Goal: Information Seeking & Learning: Learn about a topic

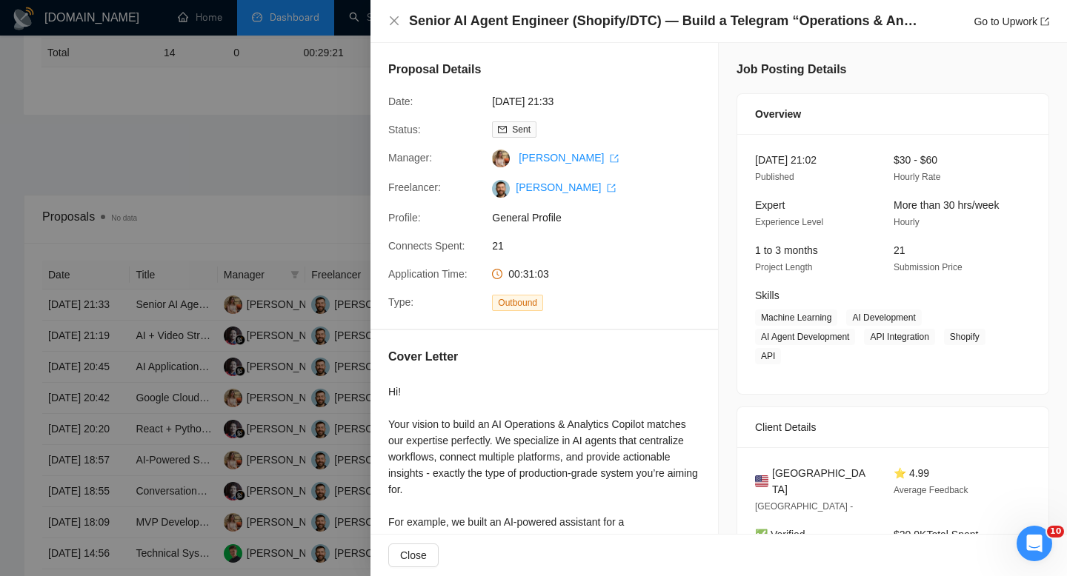
scroll to position [373, 0]
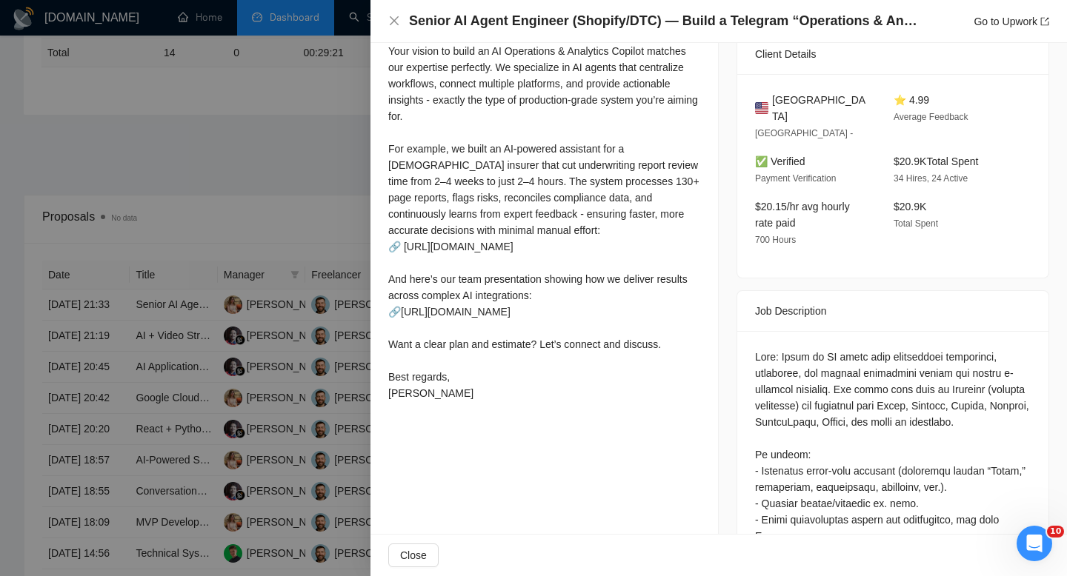
click at [404, 25] on div "Senior AI Agent Engineer (Shopify/DTC) — Build a Telegram “Operations & Analyti…" at bounding box center [718, 21] width 661 height 19
click at [392, 25] on icon "close" at bounding box center [394, 21] width 12 height 12
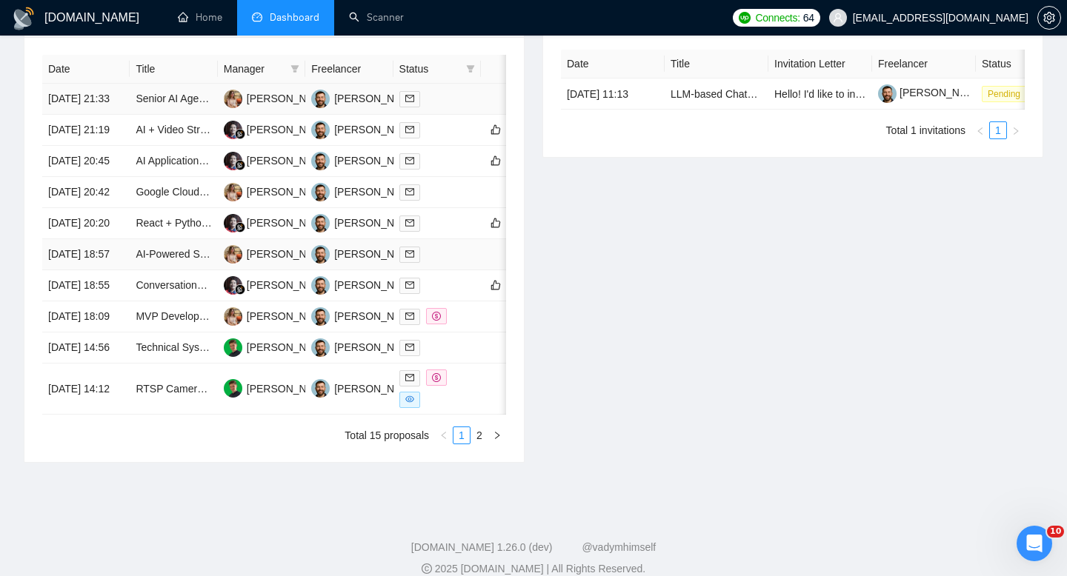
scroll to position [621, 0]
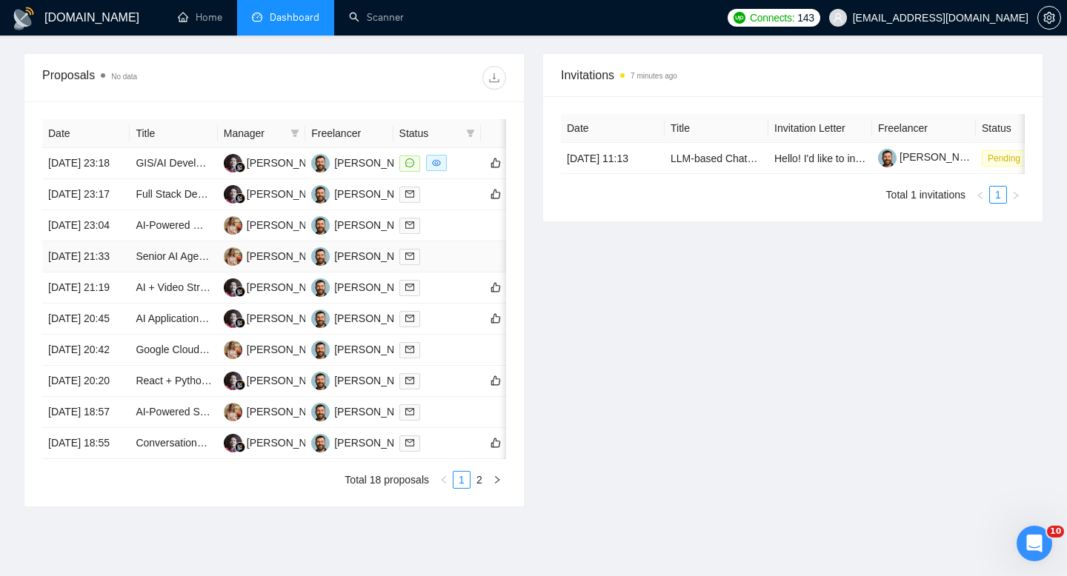
scroll to position [549, 0]
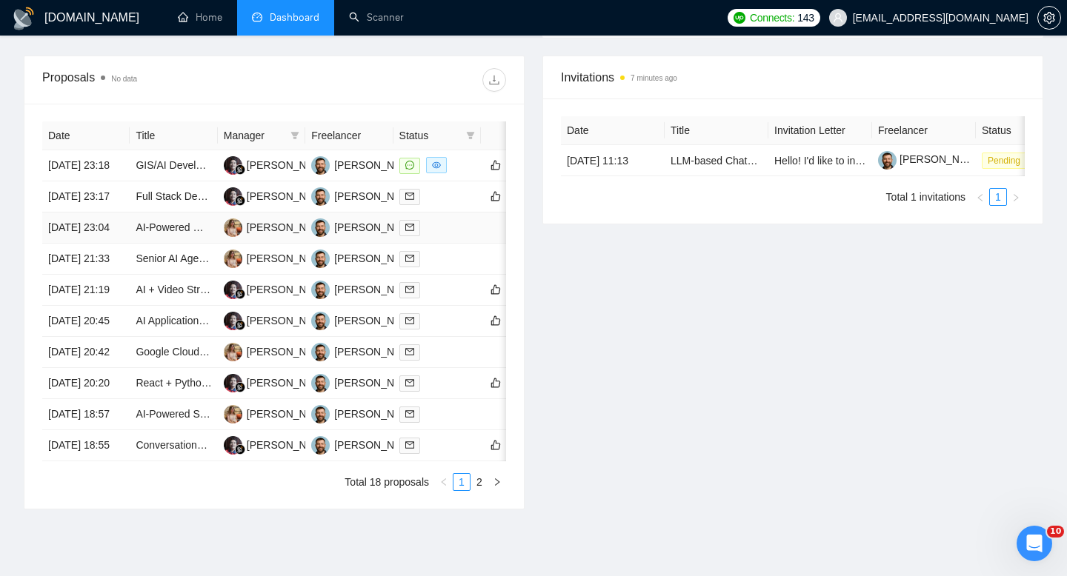
click at [99, 244] on td "18 Aug, 2025 23:04" at bounding box center [85, 228] width 87 height 31
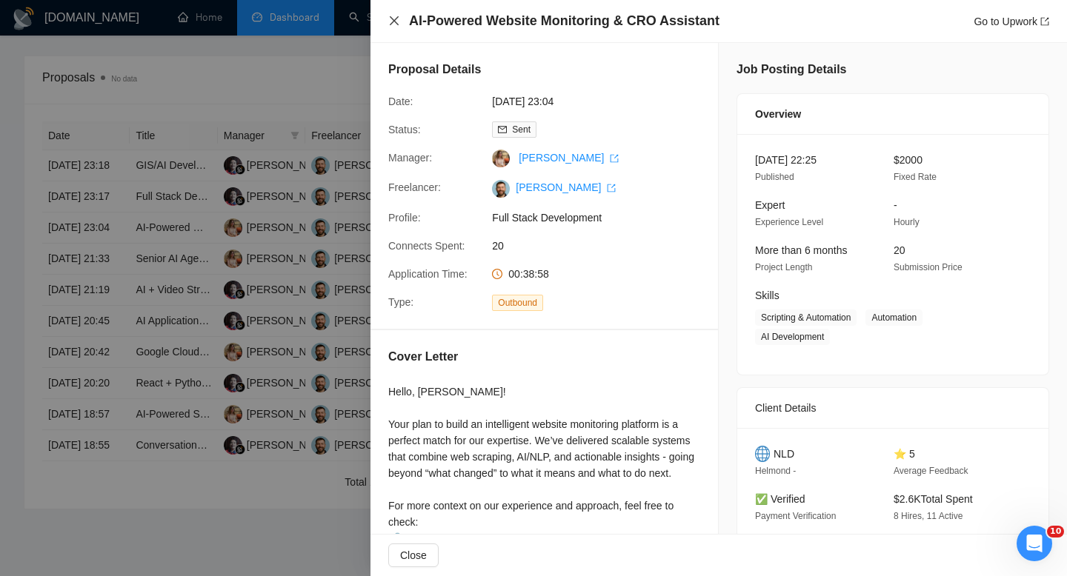
click at [390, 22] on icon "close" at bounding box center [394, 21] width 12 height 12
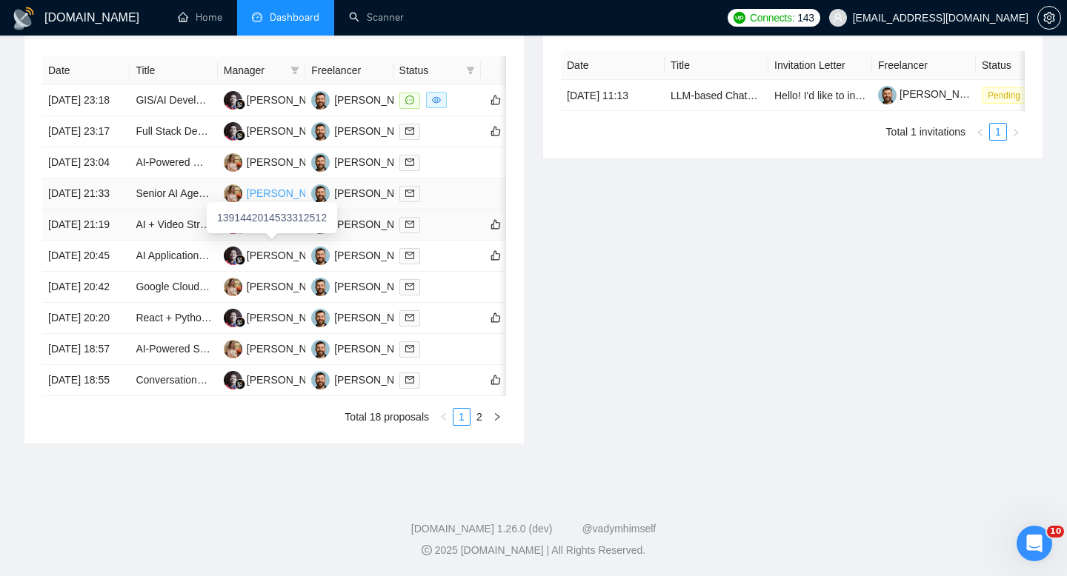
scroll to position [633, 0]
click at [484, 425] on link "2" at bounding box center [479, 417] width 16 height 16
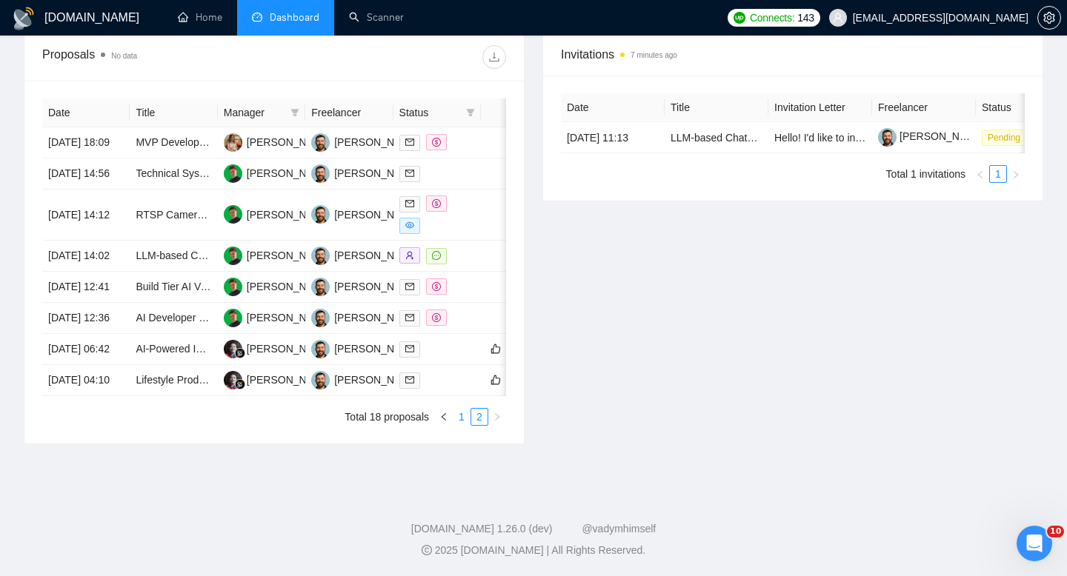
click at [461, 425] on link "1" at bounding box center [461, 417] width 16 height 16
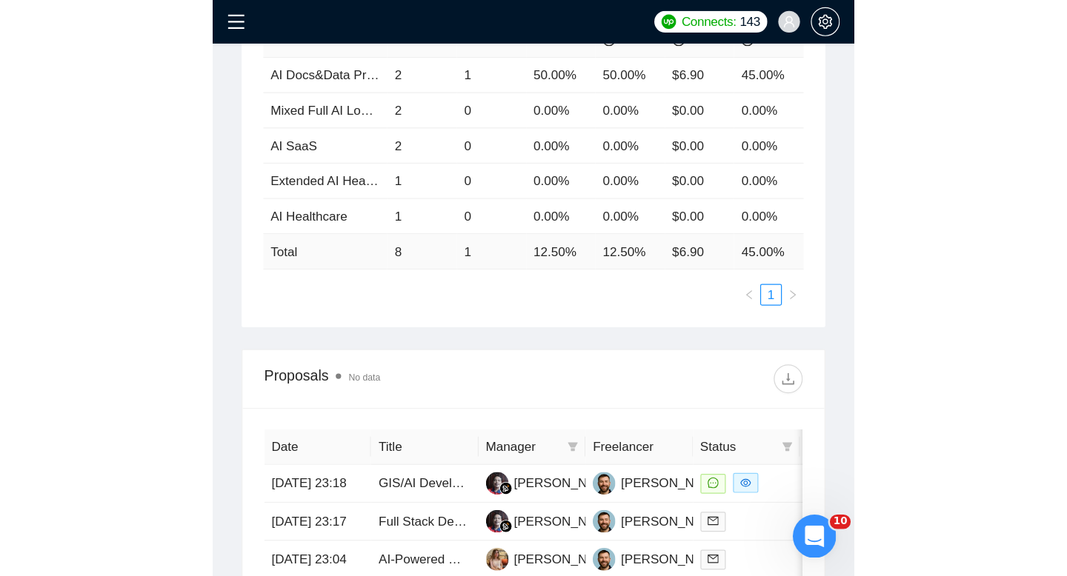
scroll to position [600, 0]
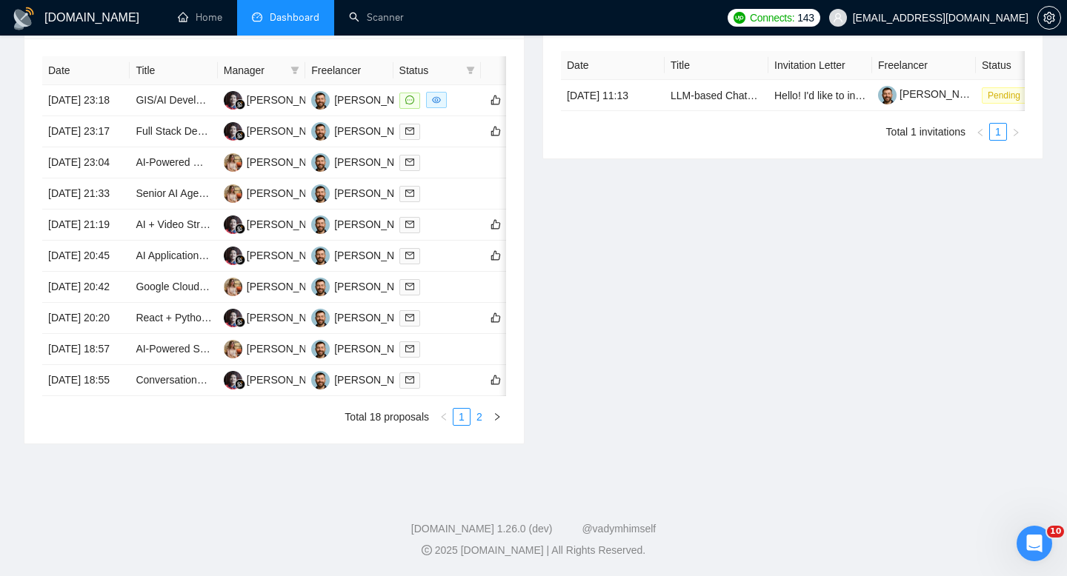
click at [474, 421] on link "2" at bounding box center [479, 417] width 16 height 16
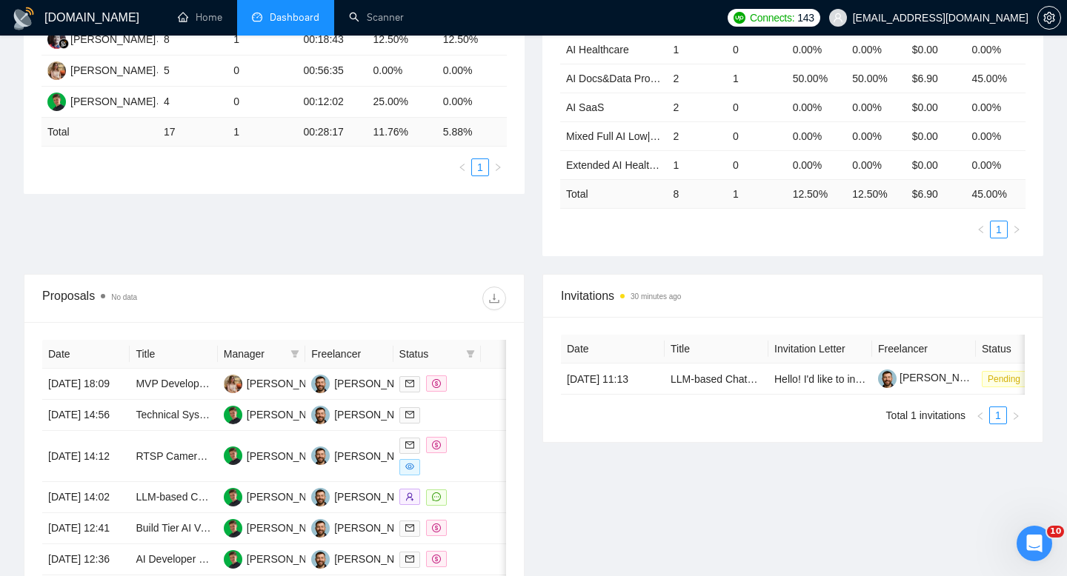
scroll to position [378, 0]
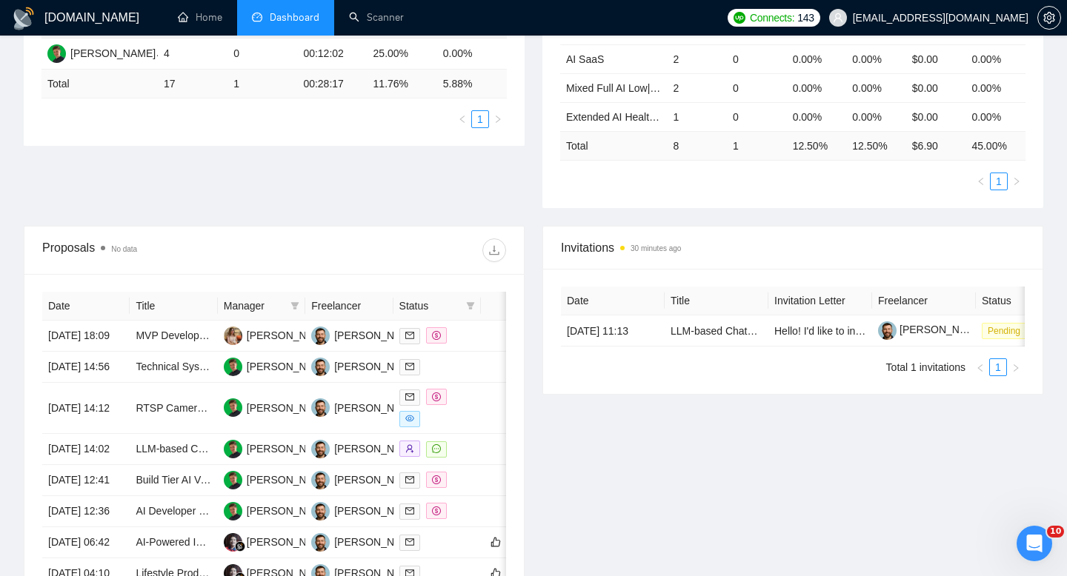
click at [301, 33] on li "Dashboard" at bounding box center [285, 18] width 97 height 36
click at [305, 19] on span "Dashboard" at bounding box center [295, 17] width 50 height 13
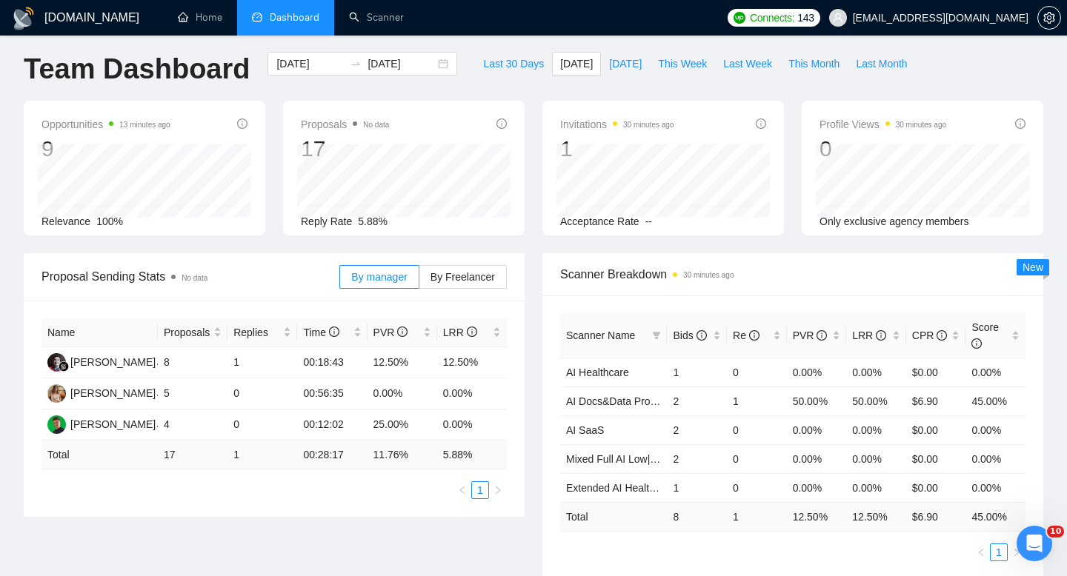
scroll to position [0, 0]
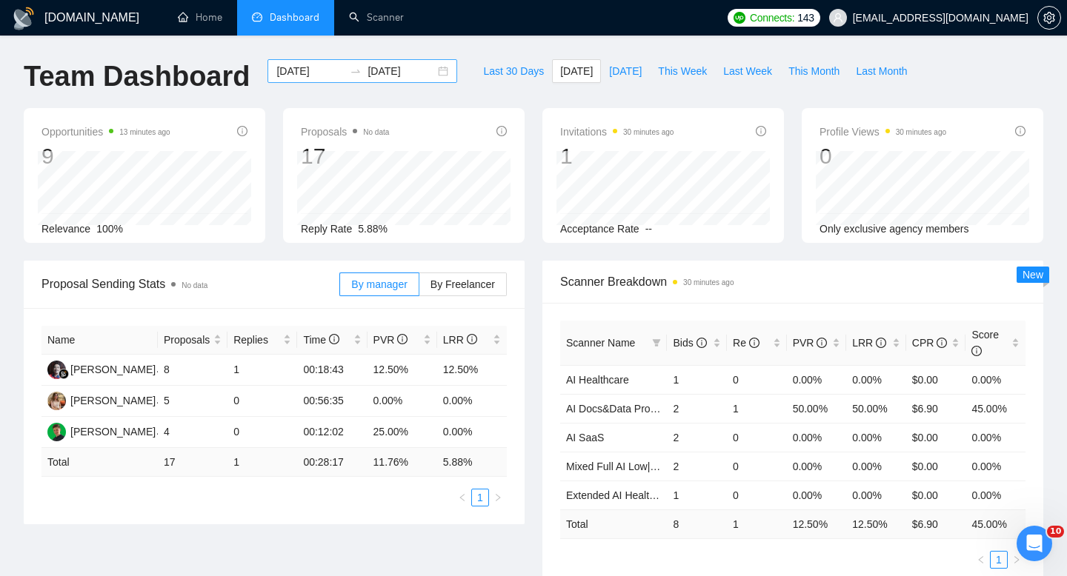
click at [438, 70] on div "2025-08-18 2025-08-18" at bounding box center [362, 71] width 190 height 24
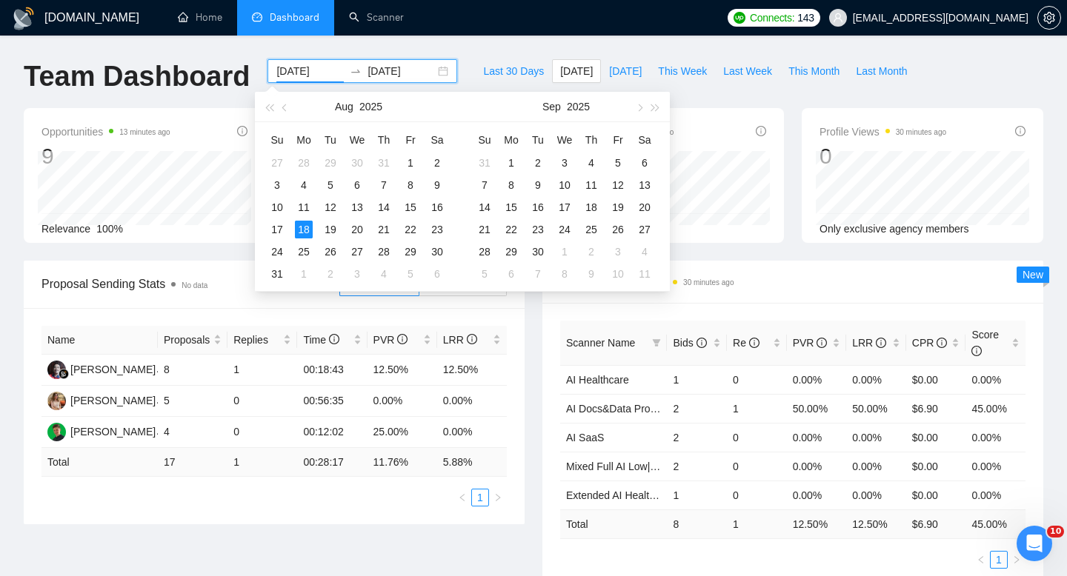
click at [432, 70] on div "2025-08-18 2025-08-18" at bounding box center [362, 71] width 190 height 24
type input "[DATE]"
click at [416, 208] on div "15" at bounding box center [410, 207] width 18 height 18
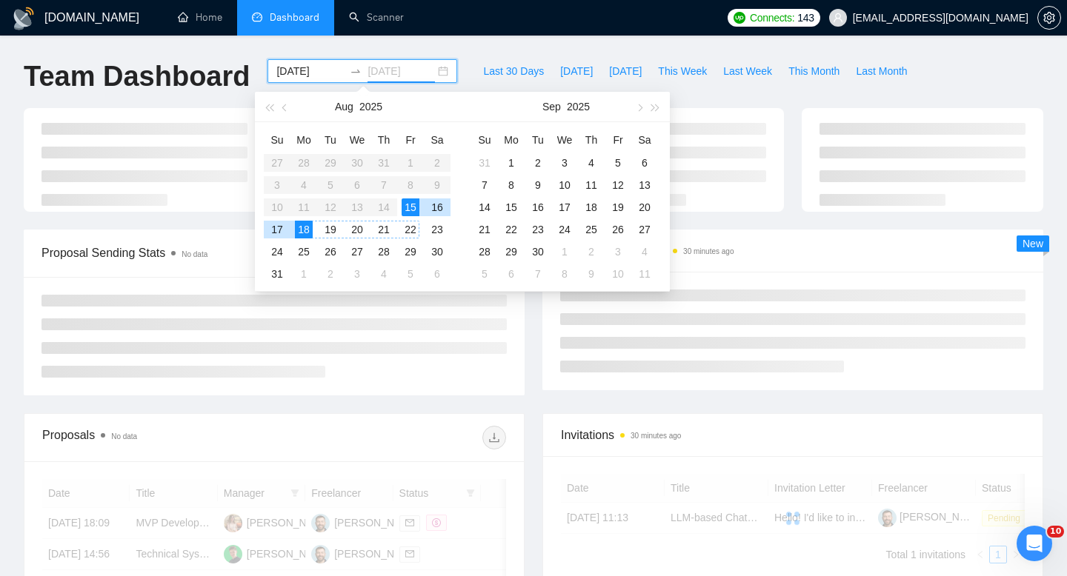
type input "[DATE]"
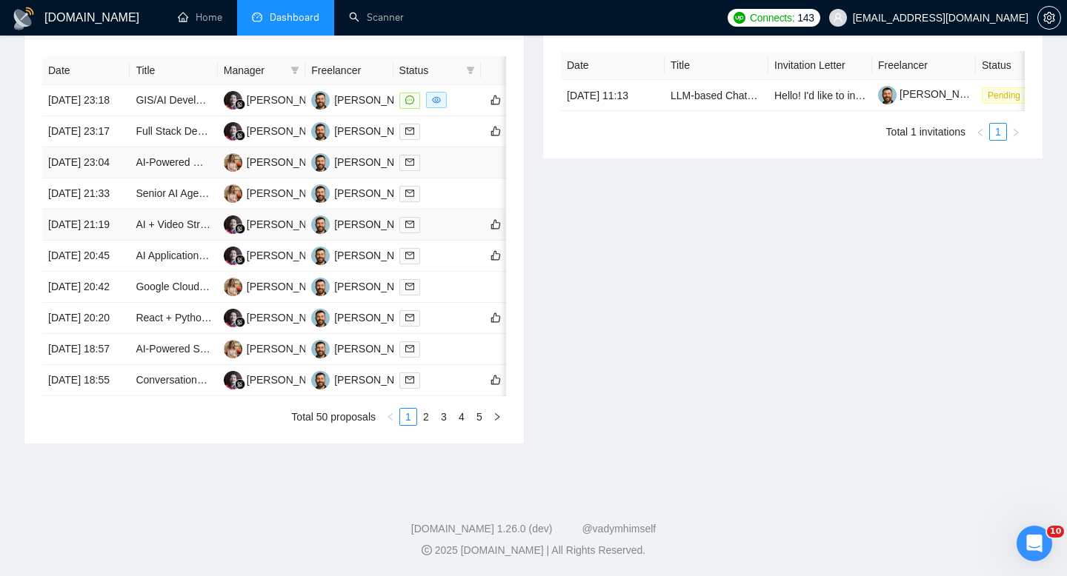
scroll to position [706, 0]
click at [430, 444] on div "Date Title Manager Freelancer Status 18 Aug, 2025 23:18 GIS/AI Developer Needed…" at bounding box center [273, 241] width 499 height 405
click at [426, 425] on link "2" at bounding box center [426, 417] width 16 height 16
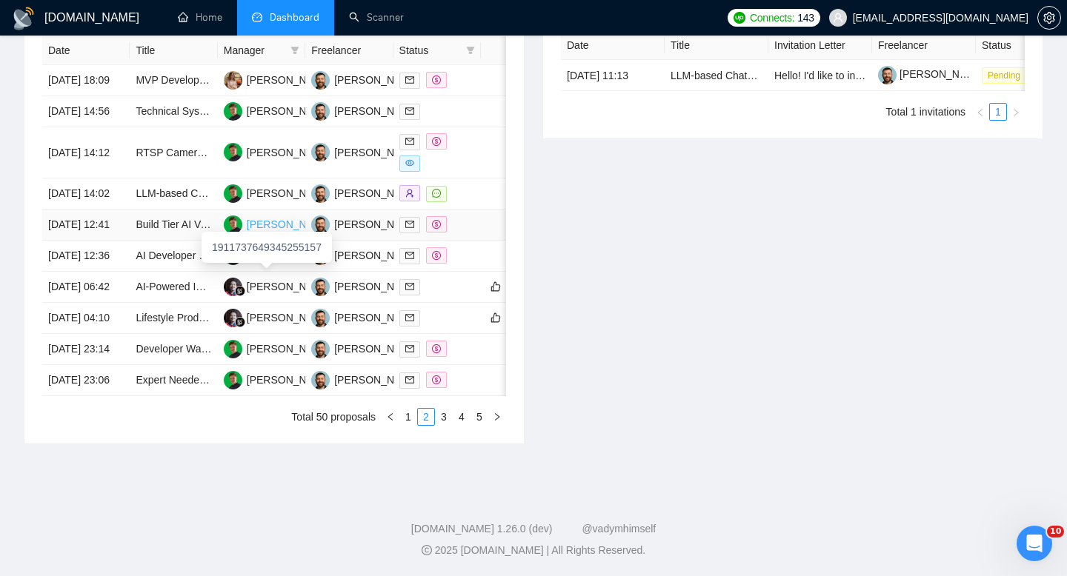
scroll to position [678, 0]
click at [184, 201] on td "LLM-based Chatbot Engineer (Python, AI/ML)" at bounding box center [173, 194] width 87 height 31
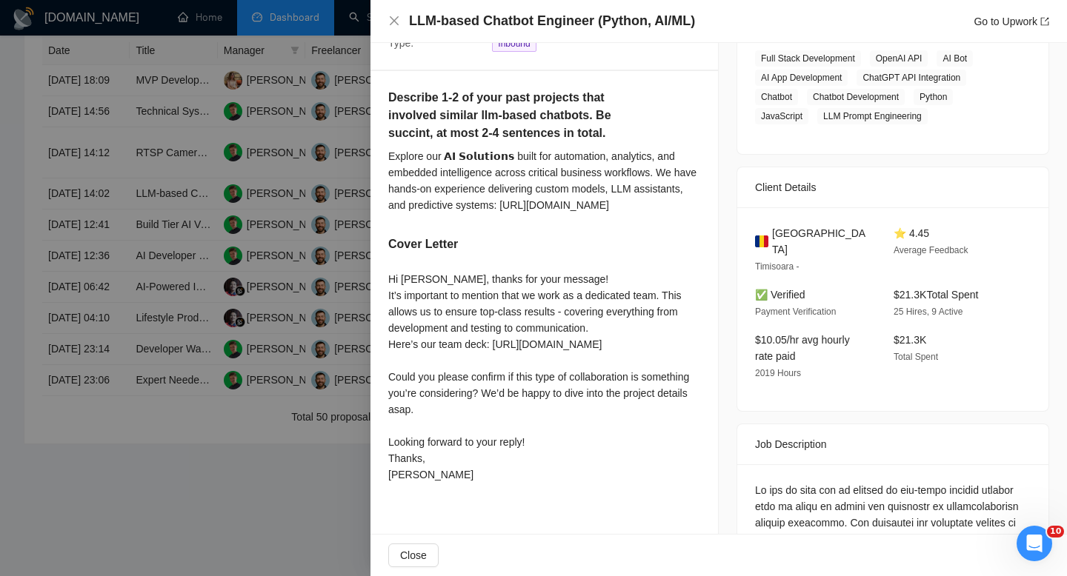
scroll to position [260, 0]
click at [390, 26] on icon "close" at bounding box center [394, 21] width 12 height 12
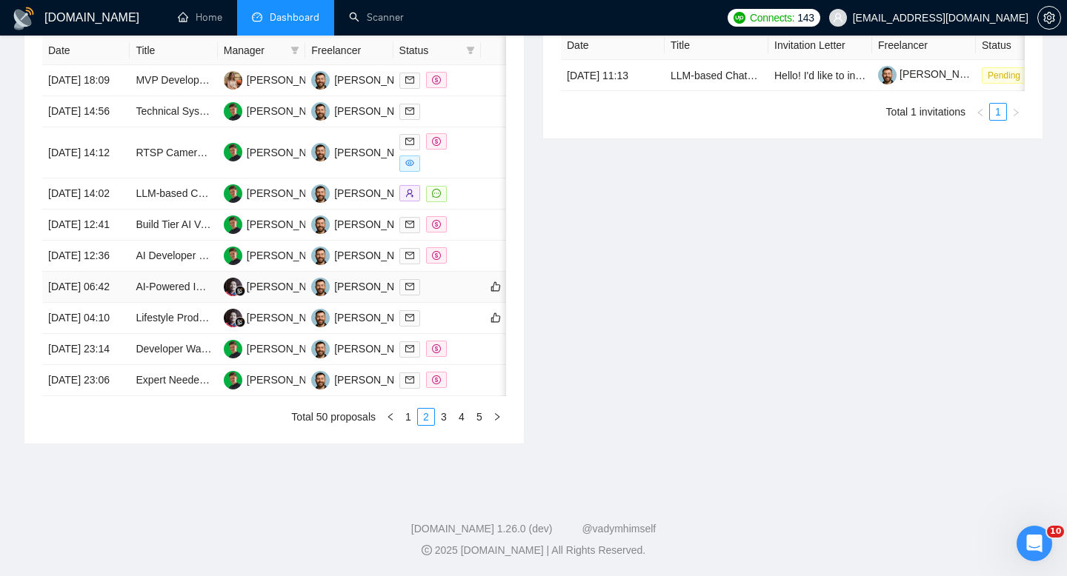
scroll to position [694, 0]
click at [122, 334] on td "18 Aug, 2025 04:10" at bounding box center [85, 318] width 87 height 31
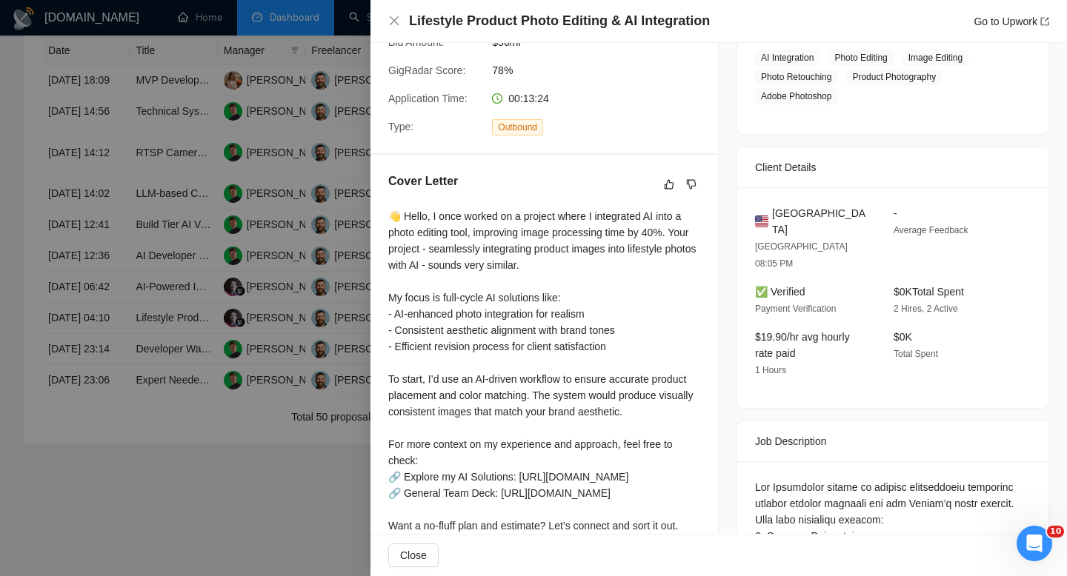
click at [498, 19] on h4 "Lifestyle Product Photo Editing & AI Integration" at bounding box center [559, 21] width 301 height 19
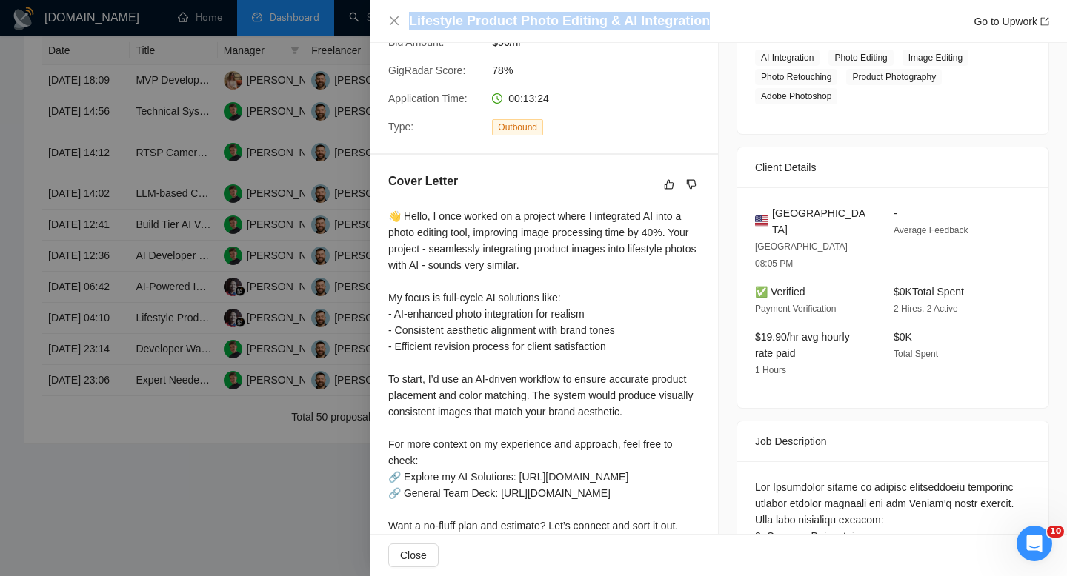
click at [498, 19] on h4 "Lifestyle Product Photo Editing & AI Integration" at bounding box center [559, 21] width 301 height 19
copy h4 "Lifestyle Product Photo Editing & AI Integration"
click at [396, 23] on icon "close" at bounding box center [394, 21] width 12 height 12
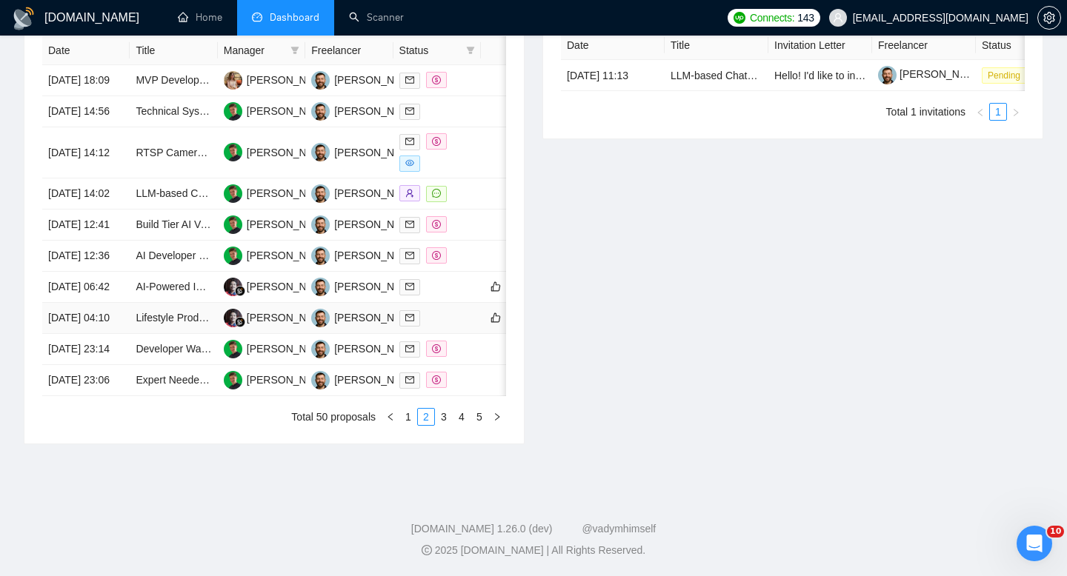
click at [114, 334] on td "18 Aug, 2025 04:10" at bounding box center [85, 318] width 87 height 31
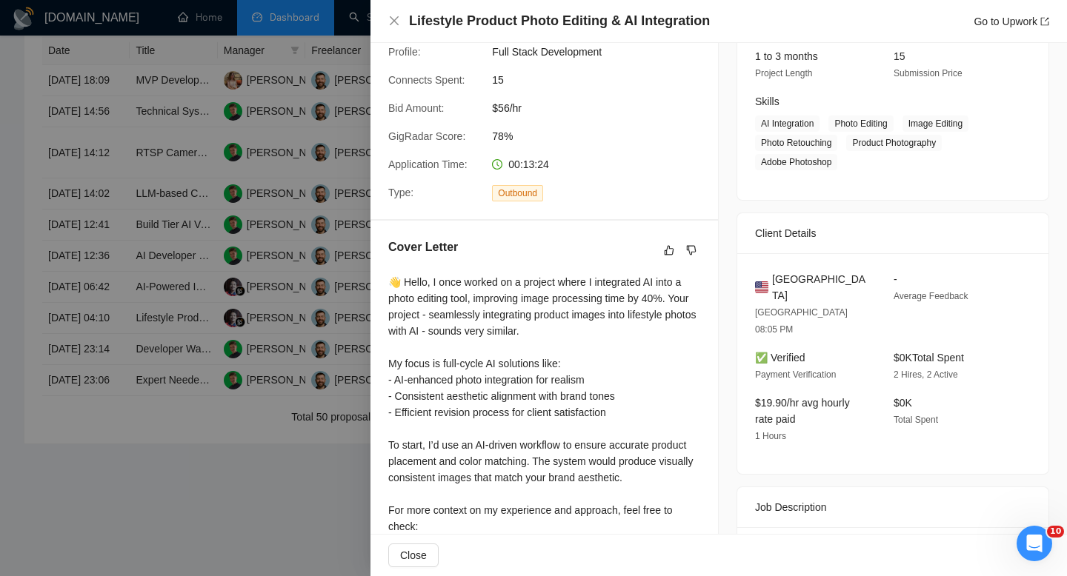
scroll to position [53, 0]
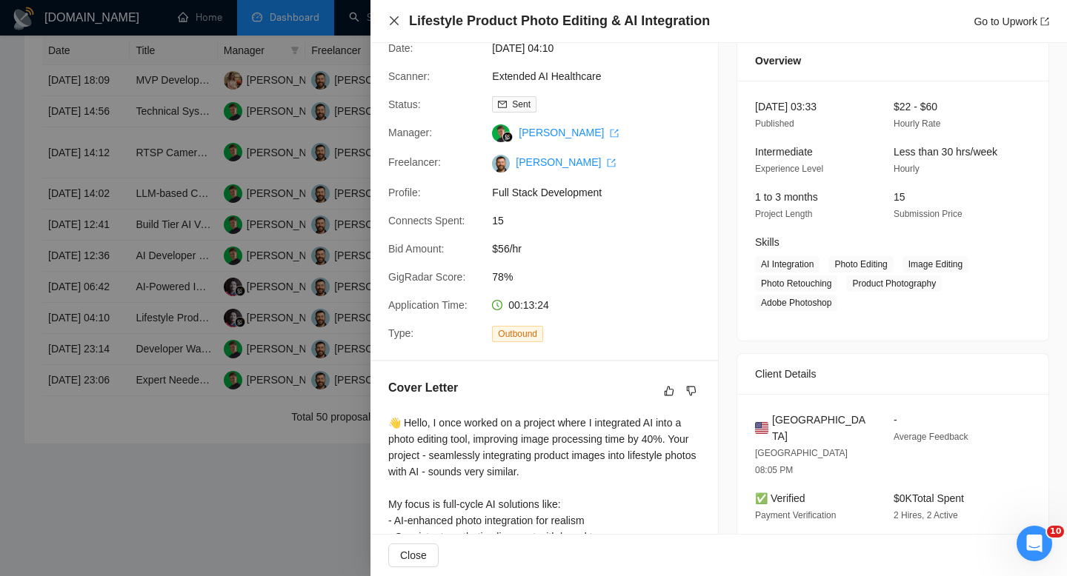
click at [394, 15] on icon "close" at bounding box center [394, 21] width 12 height 12
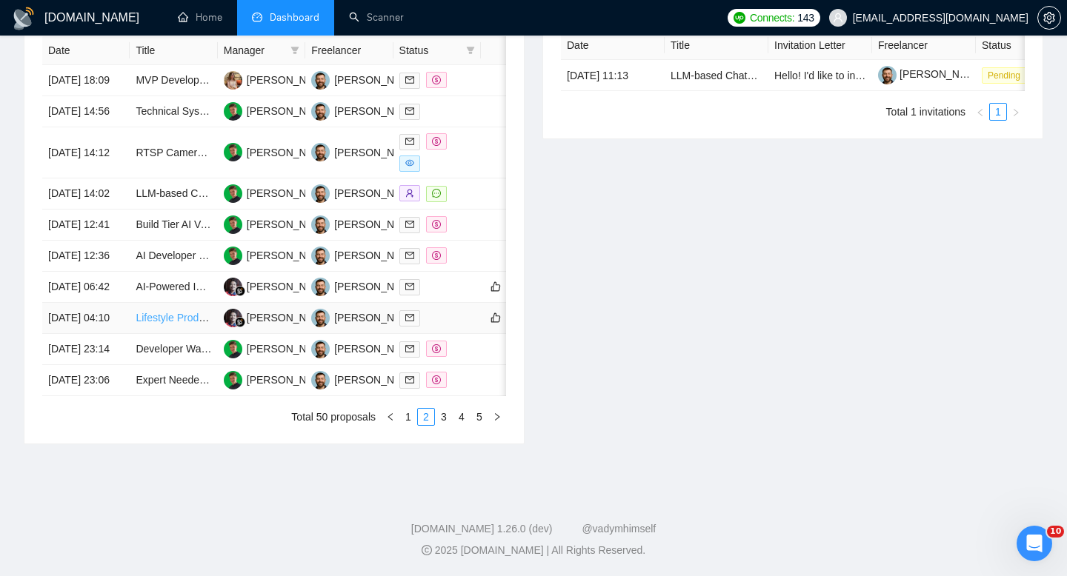
click at [153, 324] on link "Lifestyle Product Photo Editing & AI Integration" at bounding box center [243, 318] width 215 height 12
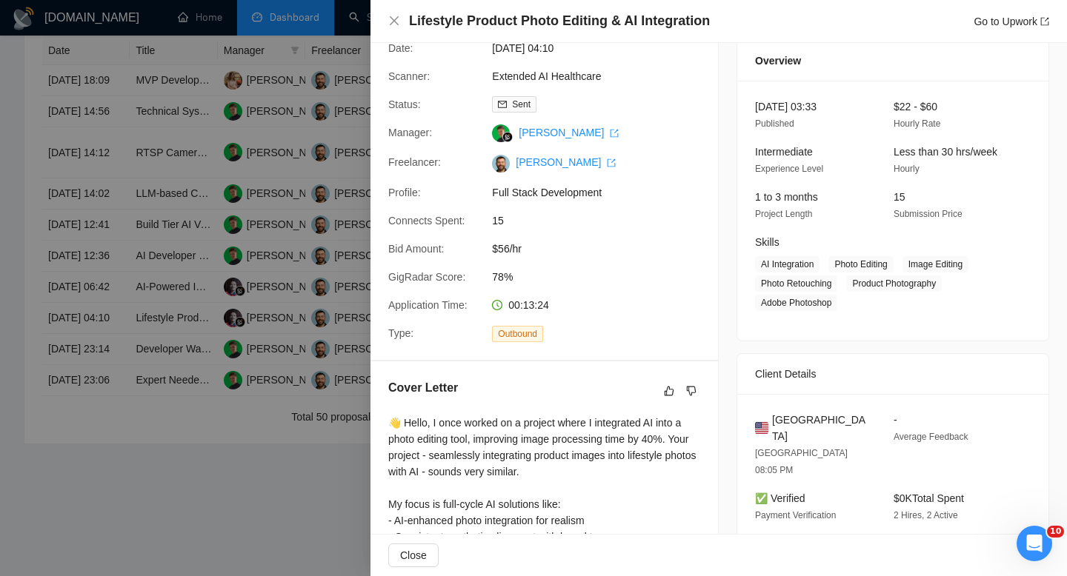
click at [382, 19] on div "Lifestyle Product Photo Editing & AI Integration Go to Upwork" at bounding box center [718, 21] width 696 height 43
click at [397, 17] on icon "close" at bounding box center [394, 20] width 9 height 9
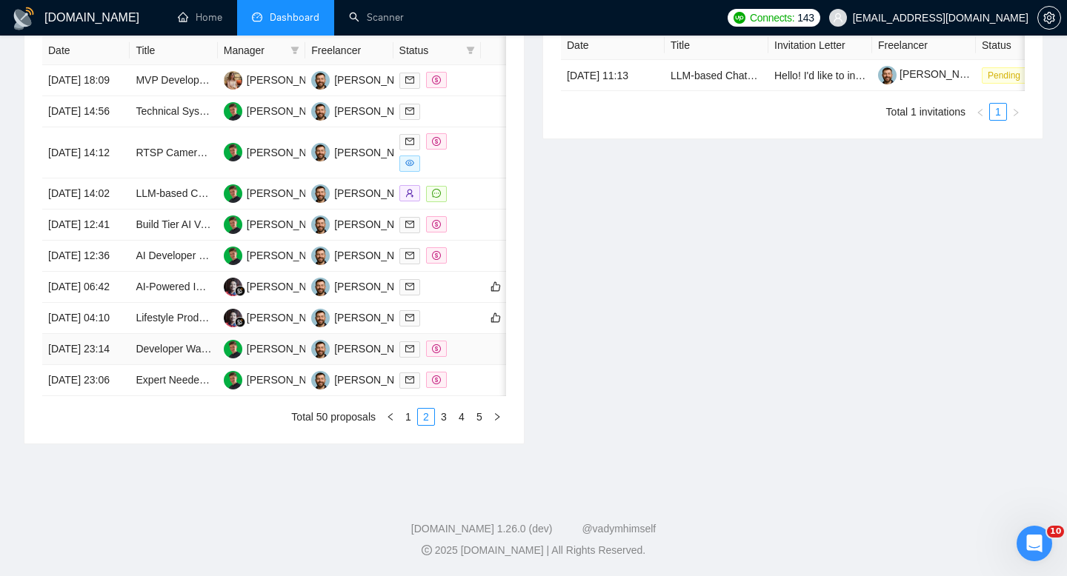
scroll to position [678, 0]
click at [153, 303] on td "AI-Powered Invoice Capture & Verification Tool Development" at bounding box center [173, 287] width 87 height 31
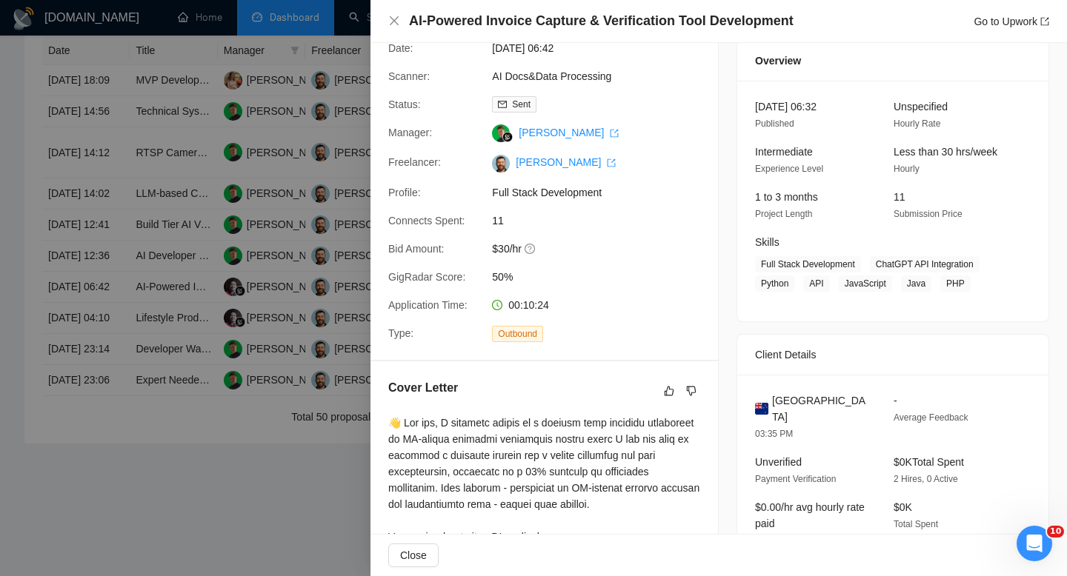
click at [509, 27] on h4 "AI-Powered Invoice Capture & Verification Tool Development" at bounding box center [601, 21] width 384 height 19
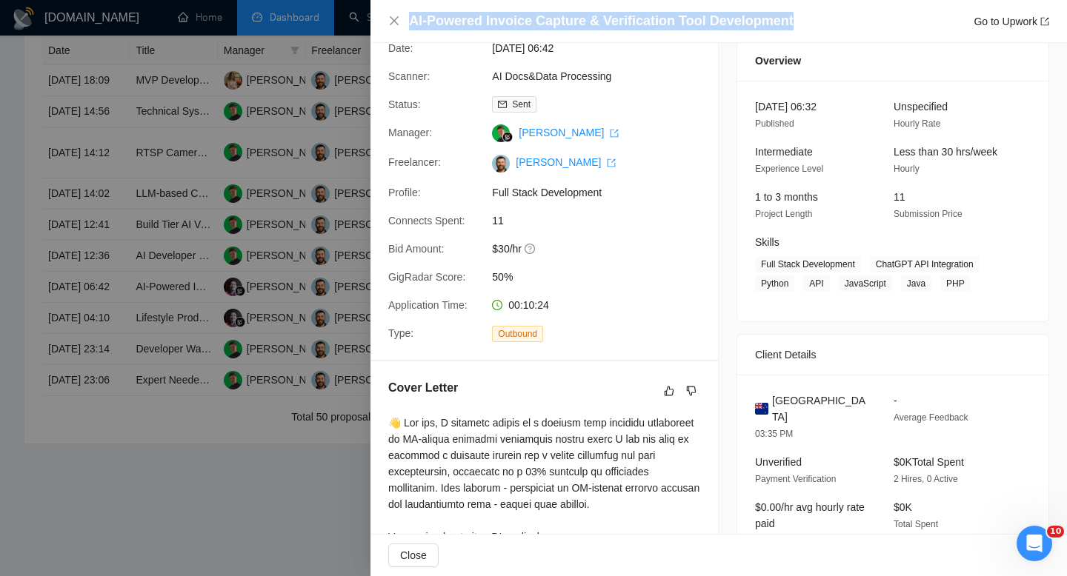
click at [509, 27] on h4 "AI-Powered Invoice Capture & Verification Tool Development" at bounding box center [601, 21] width 384 height 19
copy h4 "AI-Powered Invoice Capture & Verification Tool Development"
click at [388, 24] on icon "close" at bounding box center [394, 21] width 12 height 12
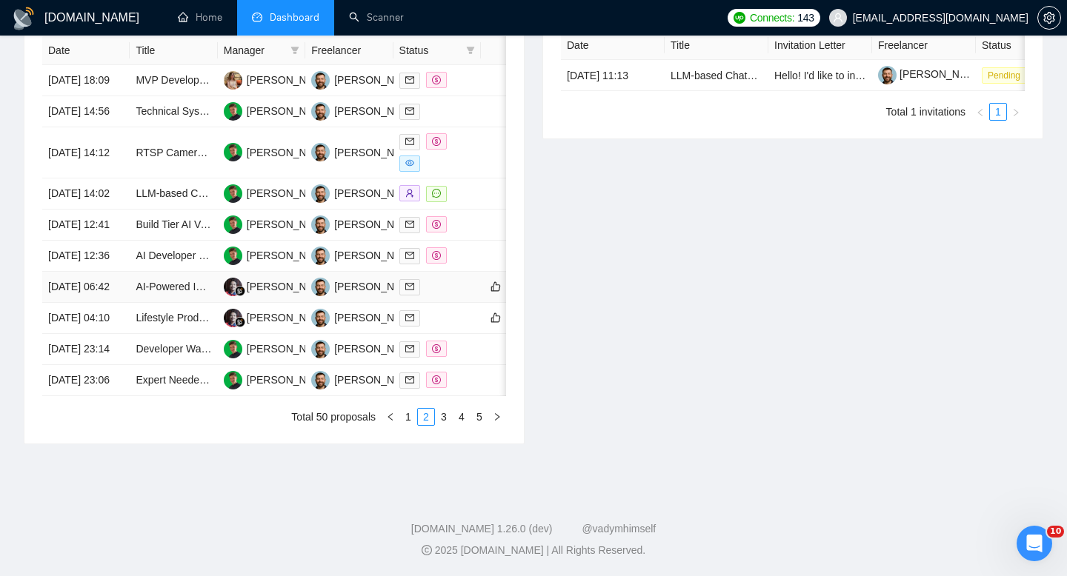
click at [102, 303] on td "18 Aug, 2025 06:42" at bounding box center [85, 287] width 87 height 31
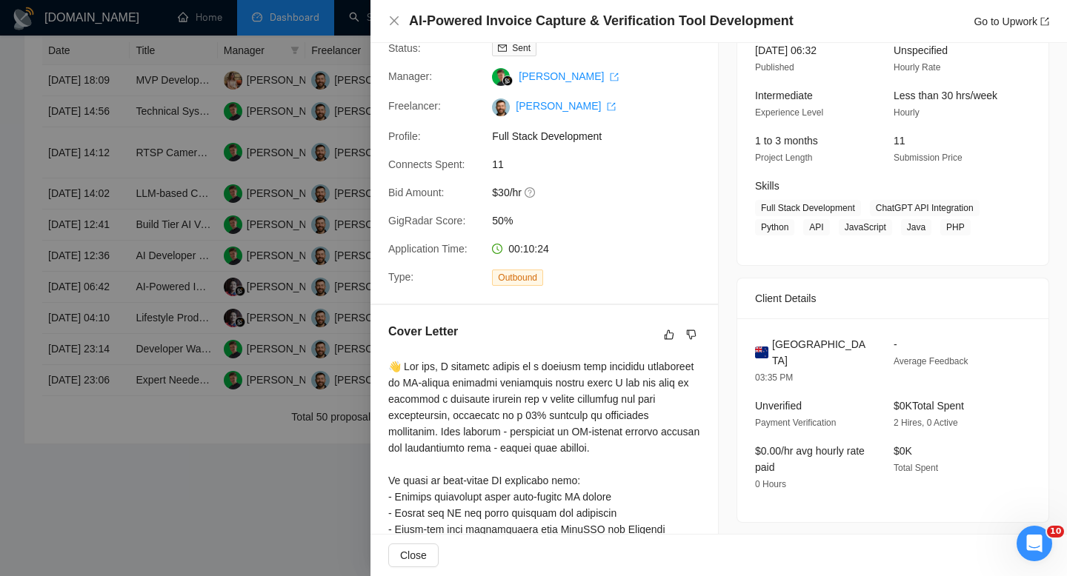
scroll to position [121, 0]
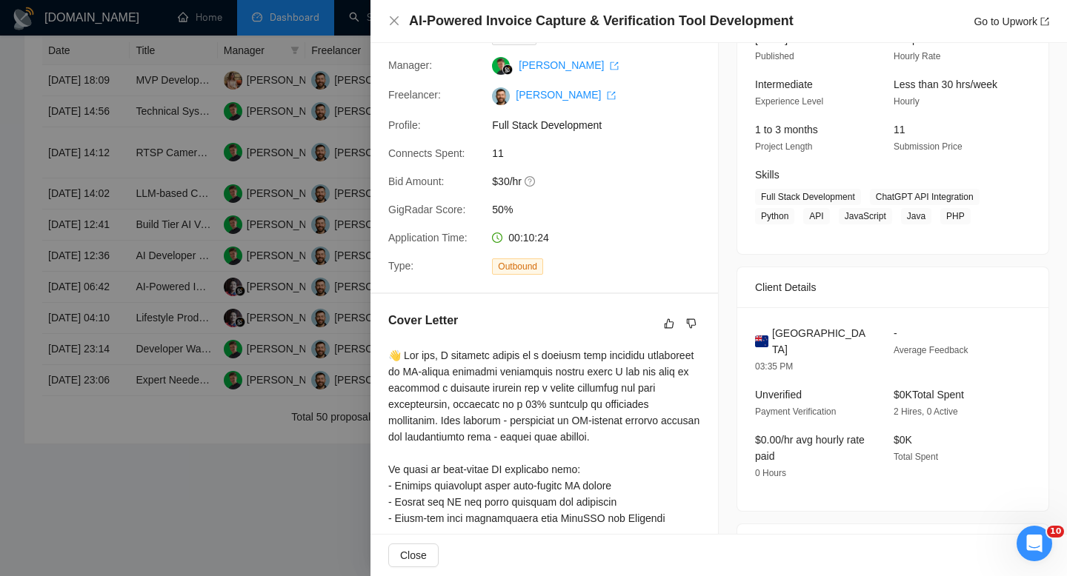
click at [524, 327] on span "New Zealand" at bounding box center [821, 341] width 98 height 33
copy span "New Zealand"
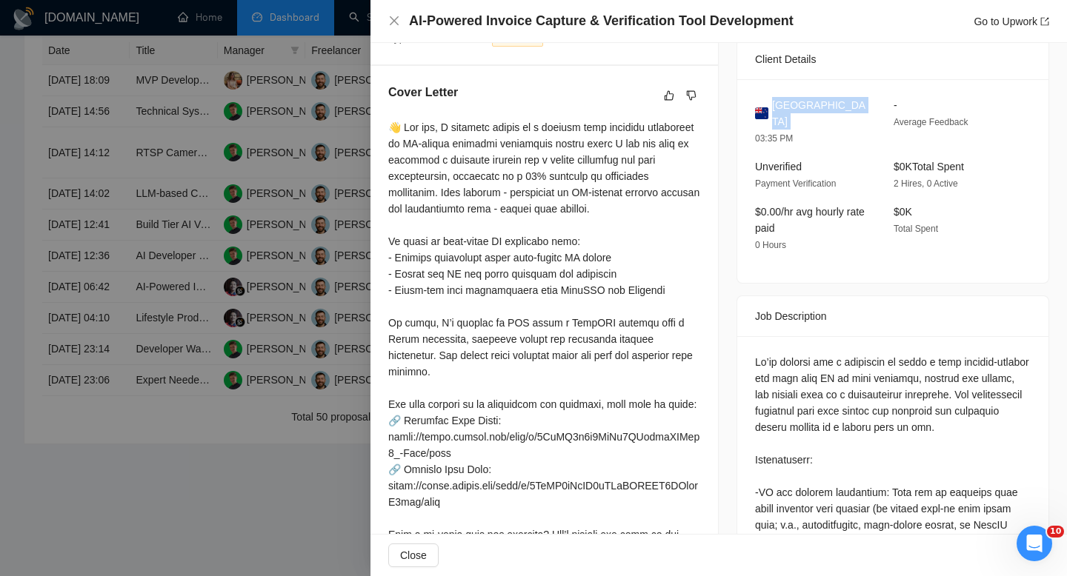
scroll to position [0, 0]
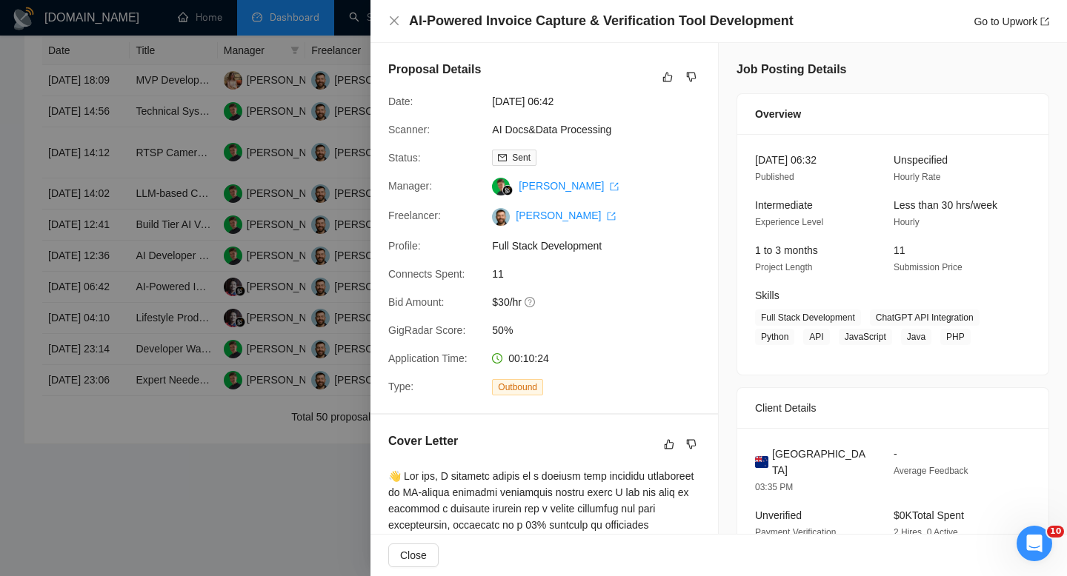
click at [393, 31] on div "AI-Powered Invoice Capture & Verification Tool Development Go to Upwork" at bounding box center [718, 21] width 696 height 43
click at [397, 23] on icon "close" at bounding box center [394, 20] width 9 height 9
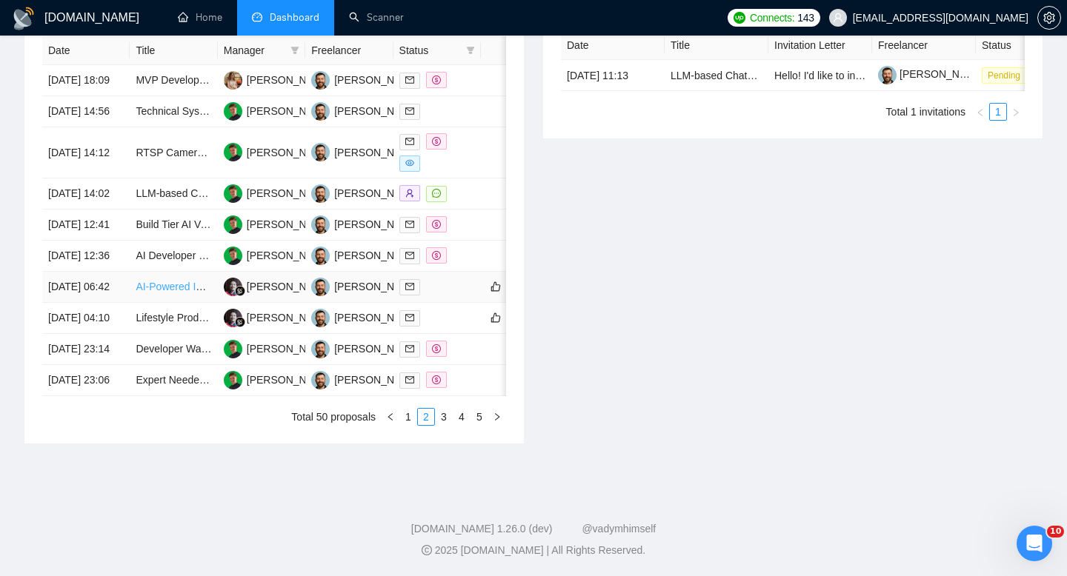
click at [159, 293] on link "AI-Powered Invoice Capture & Verification Tool Development" at bounding box center [275, 287] width 278 height 12
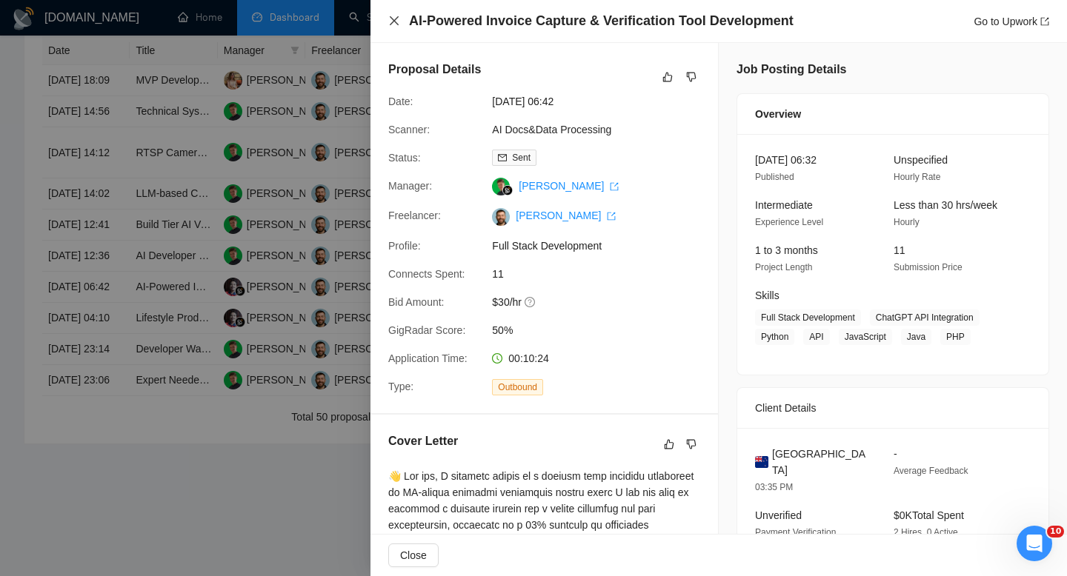
click at [397, 21] on icon "close" at bounding box center [394, 21] width 12 height 12
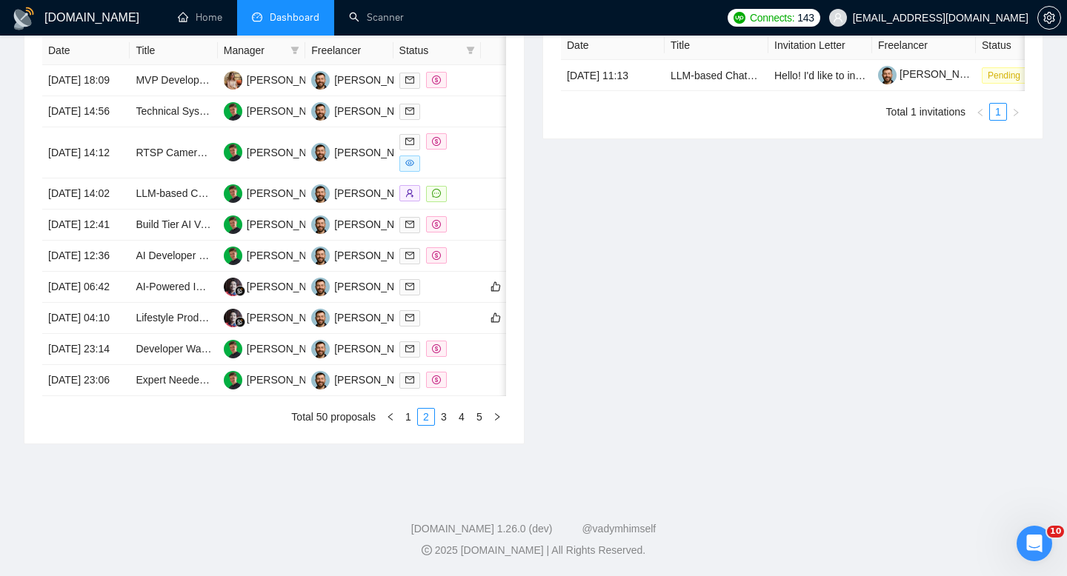
scroll to position [638, 0]
click at [109, 93] on td "18 Aug, 2025 18:09" at bounding box center [85, 80] width 87 height 31
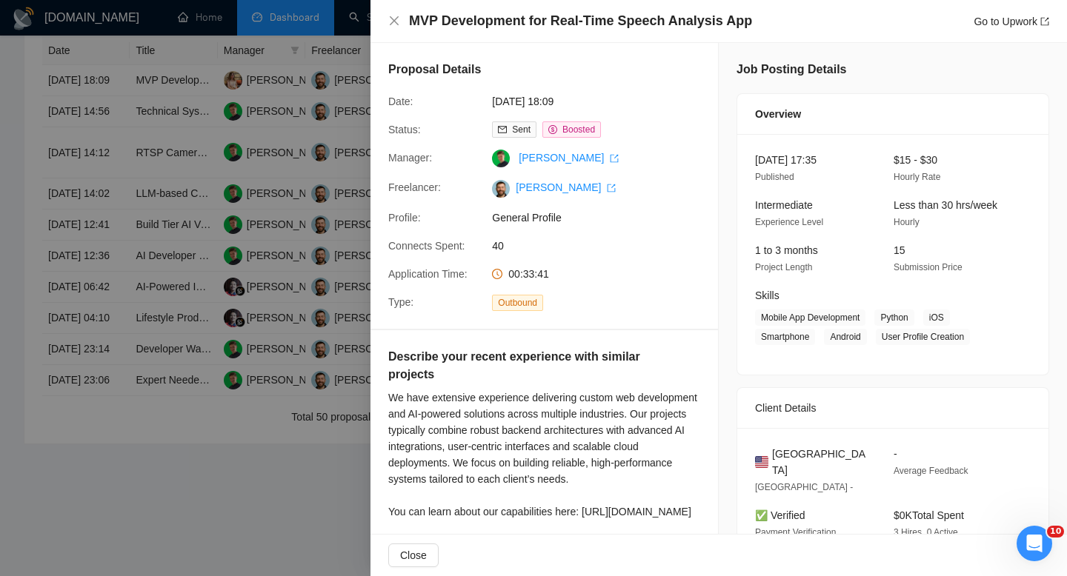
click at [524, 11] on div "MVP Development for Real-Time Speech Analysis App Go to Upwork" at bounding box center [718, 21] width 696 height 43
click at [524, 12] on h4 "MVP Development for Real-Time Speech Analysis App" at bounding box center [580, 21] width 343 height 19
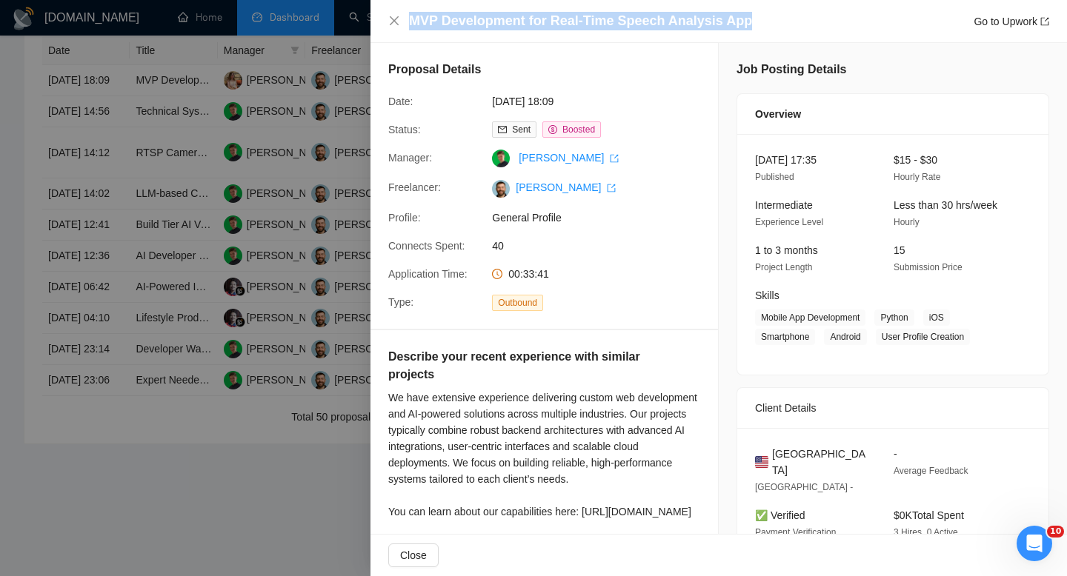
click at [524, 12] on h4 "MVP Development for Real-Time Speech Analysis App" at bounding box center [580, 21] width 343 height 19
copy h4 "MVP Development for Real-Time Speech Analysis App"
click at [399, 16] on icon "close" at bounding box center [394, 21] width 12 height 12
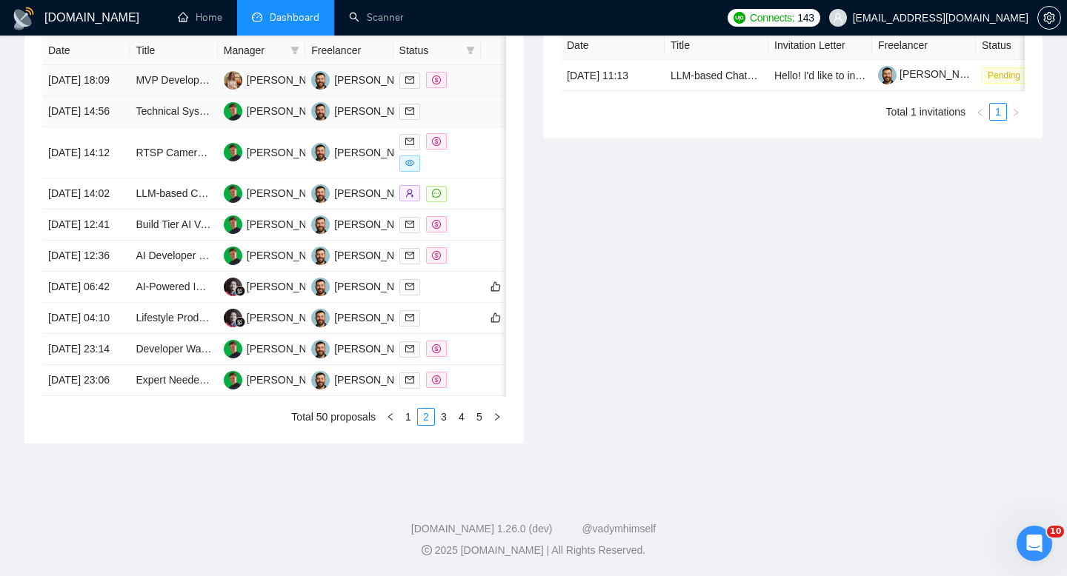
click at [110, 96] on td "18 Aug, 2025 18:09" at bounding box center [85, 80] width 87 height 31
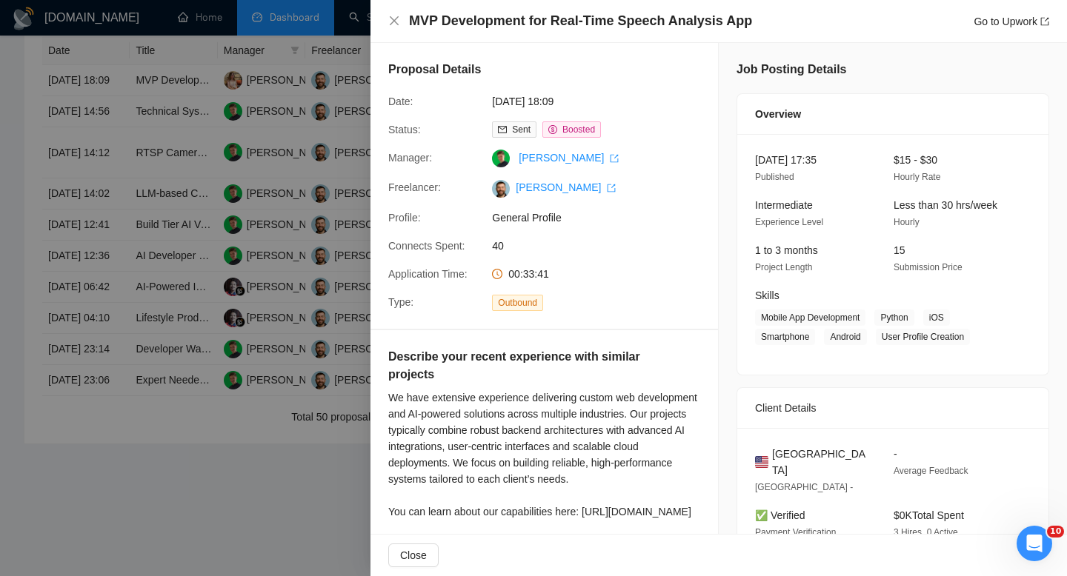
click at [524, 453] on span "United States" at bounding box center [821, 462] width 98 height 33
copy span "United States"
click at [386, 24] on div "MVP Development for Real-Time Speech Analysis App Go to Upwork" at bounding box center [718, 21] width 696 height 43
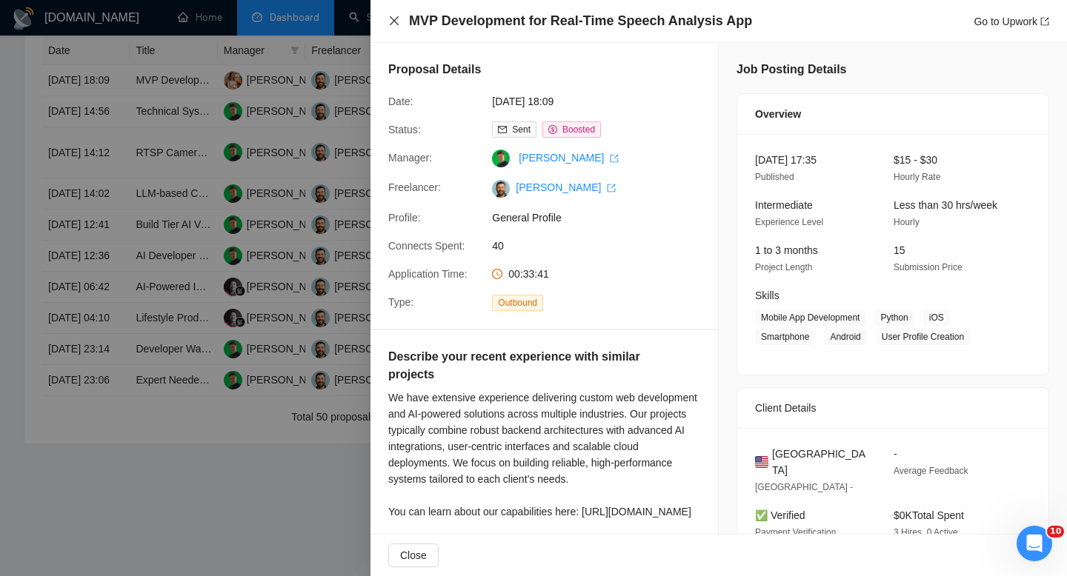
click at [388, 20] on icon "close" at bounding box center [394, 21] width 12 height 12
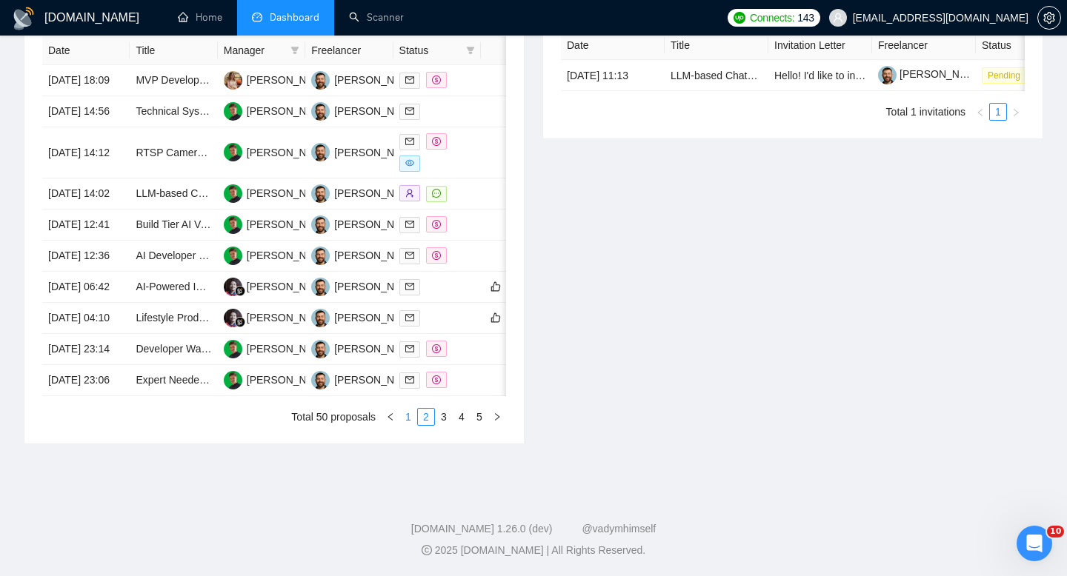
click at [412, 425] on link "1" at bounding box center [408, 417] width 16 height 16
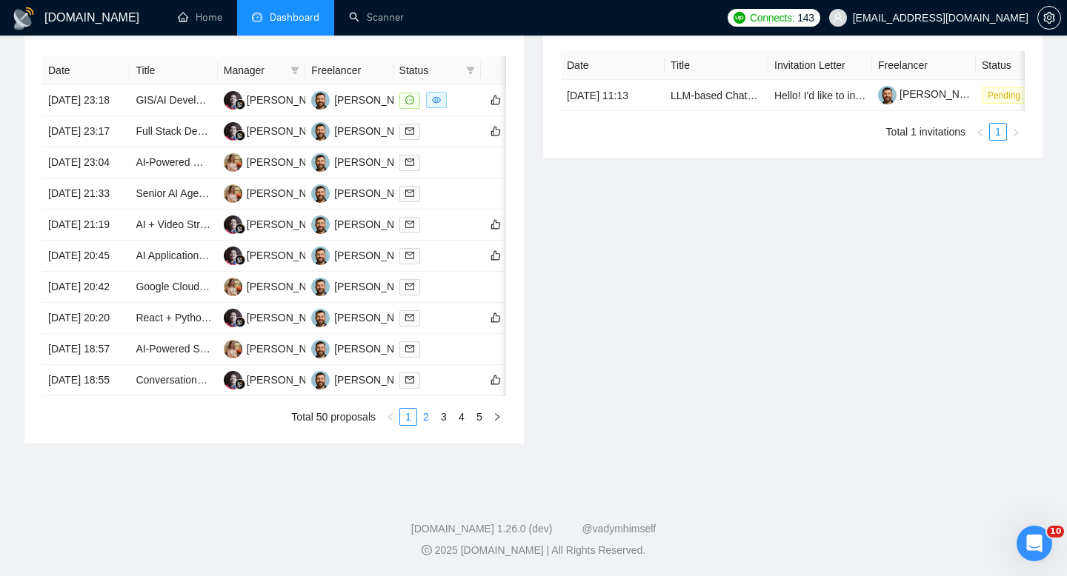
click at [418, 425] on link "2" at bounding box center [426, 417] width 16 height 16
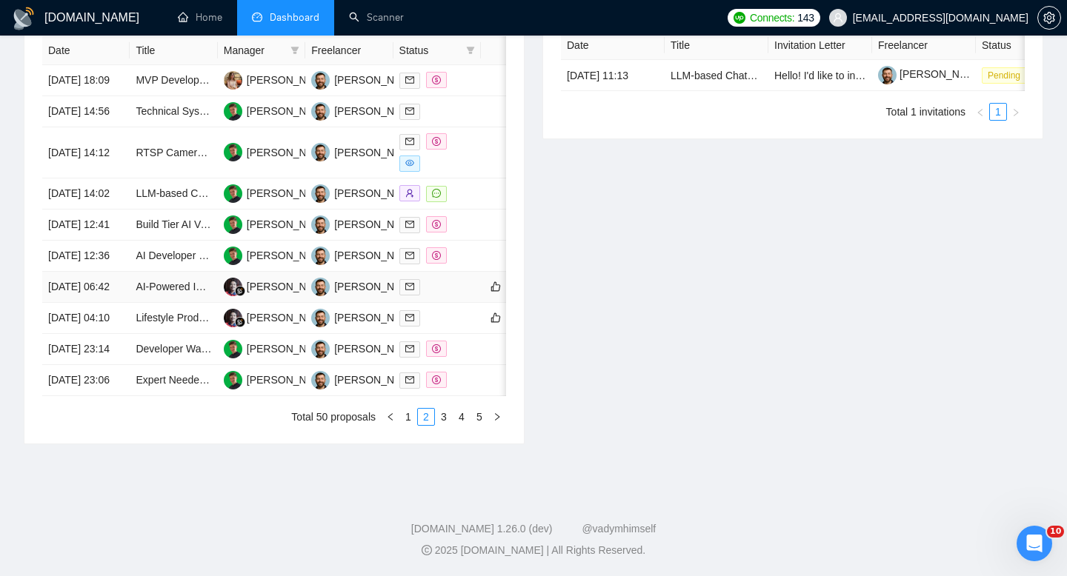
scroll to position [647, 0]
click at [410, 425] on link "1" at bounding box center [408, 417] width 16 height 16
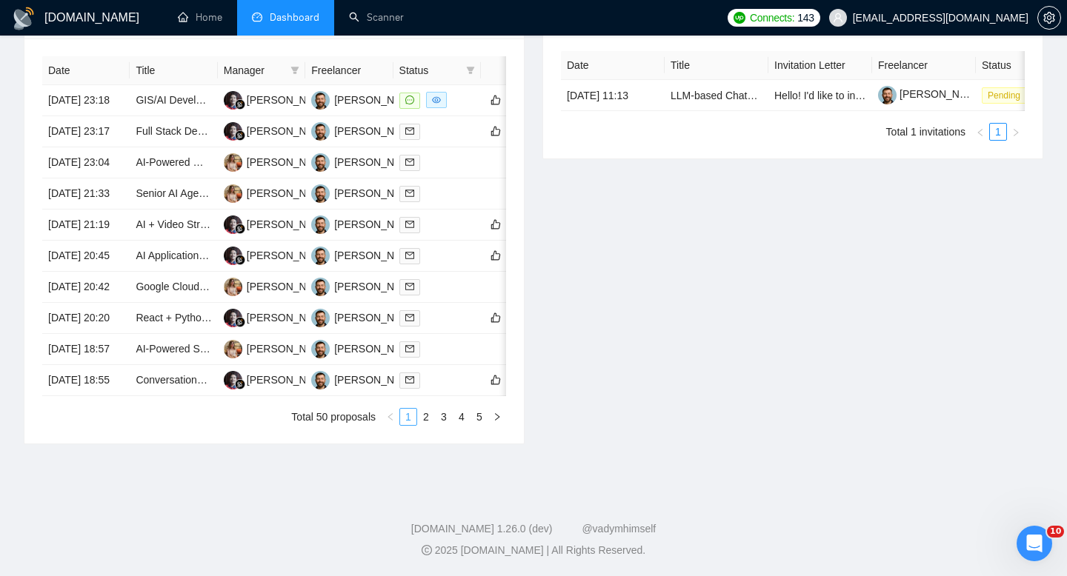
click at [416, 425] on link "1" at bounding box center [408, 417] width 16 height 16
click at [423, 425] on link "2" at bounding box center [426, 417] width 16 height 16
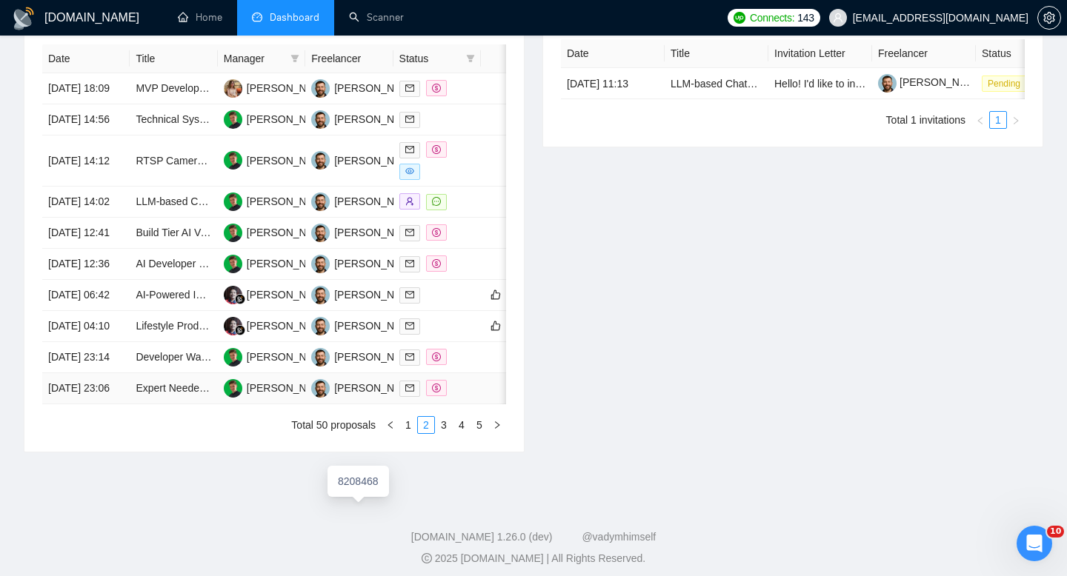
scroll to position [646, 0]
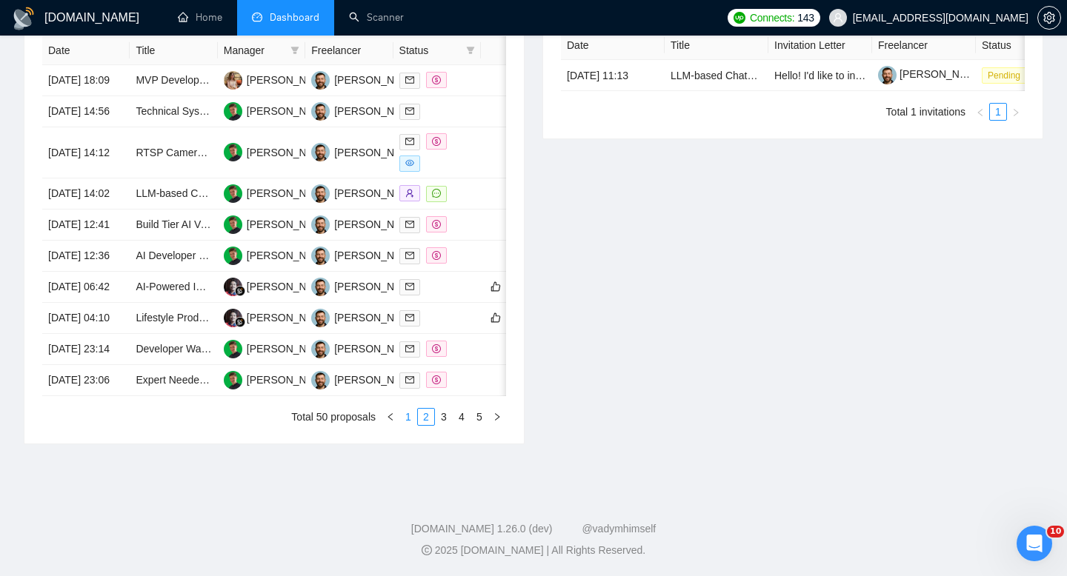
click at [410, 425] on link "1" at bounding box center [408, 417] width 16 height 16
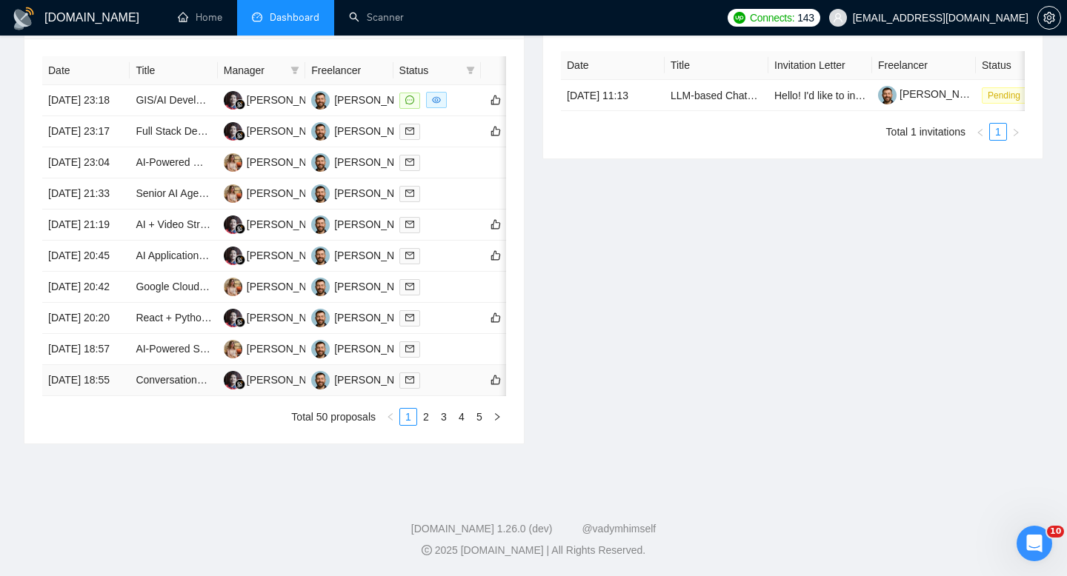
click at [131, 396] on td "Conversational AI Developer for Budget Management Tool" at bounding box center [173, 380] width 87 height 31
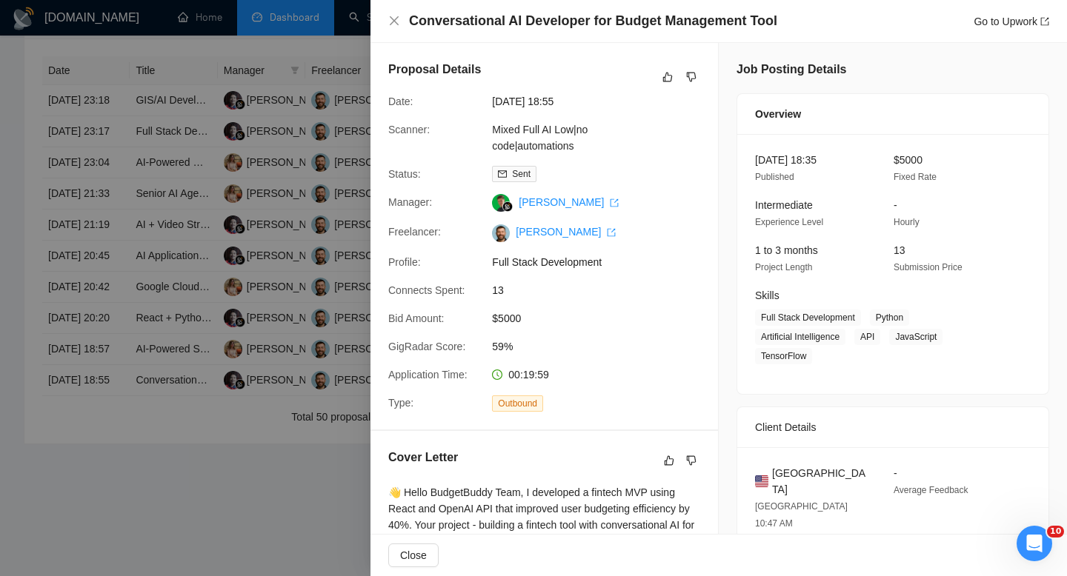
click at [524, 23] on h4 "Conversational AI Developer for Budget Management Tool" at bounding box center [593, 21] width 368 height 19
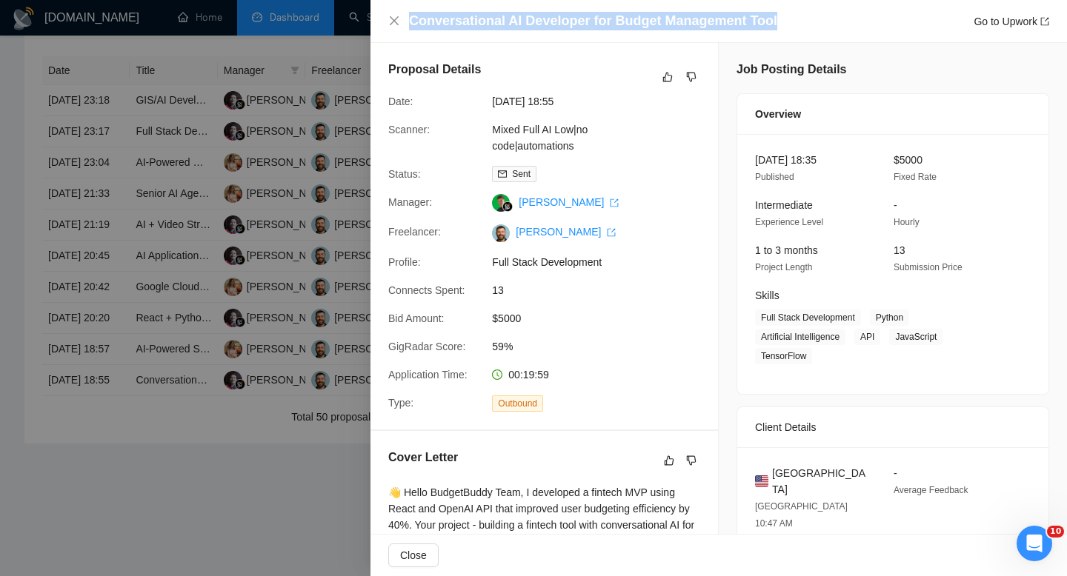
click at [524, 23] on h4 "Conversational AI Developer for Budget Management Tool" at bounding box center [593, 21] width 368 height 19
copy h4 "Conversational AI Developer for Budget Management Tool"
click at [388, 16] on icon "close" at bounding box center [394, 21] width 12 height 12
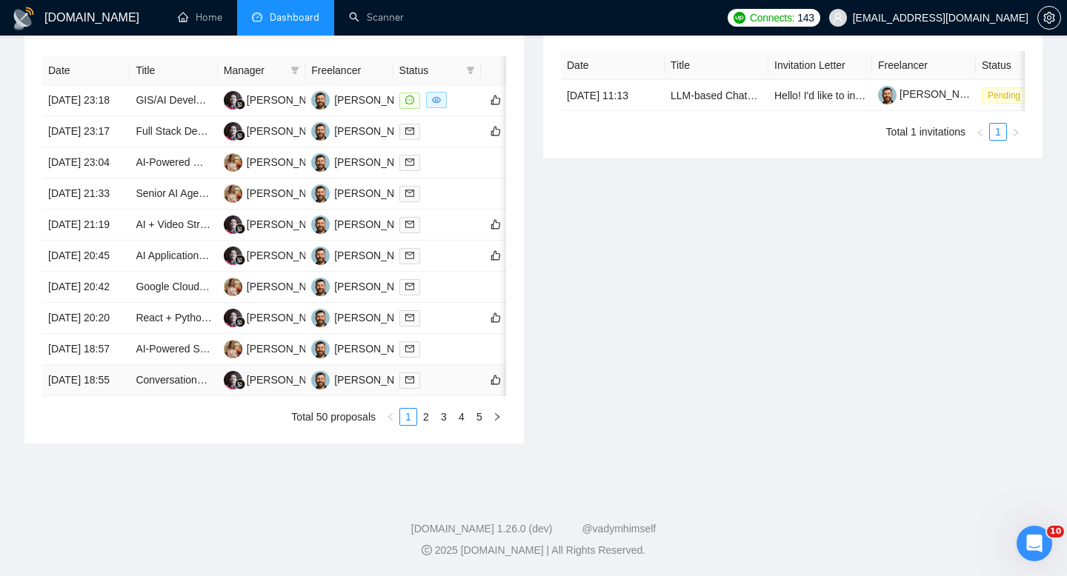
click at [108, 396] on td "[DATE] 18:55" at bounding box center [85, 380] width 87 height 31
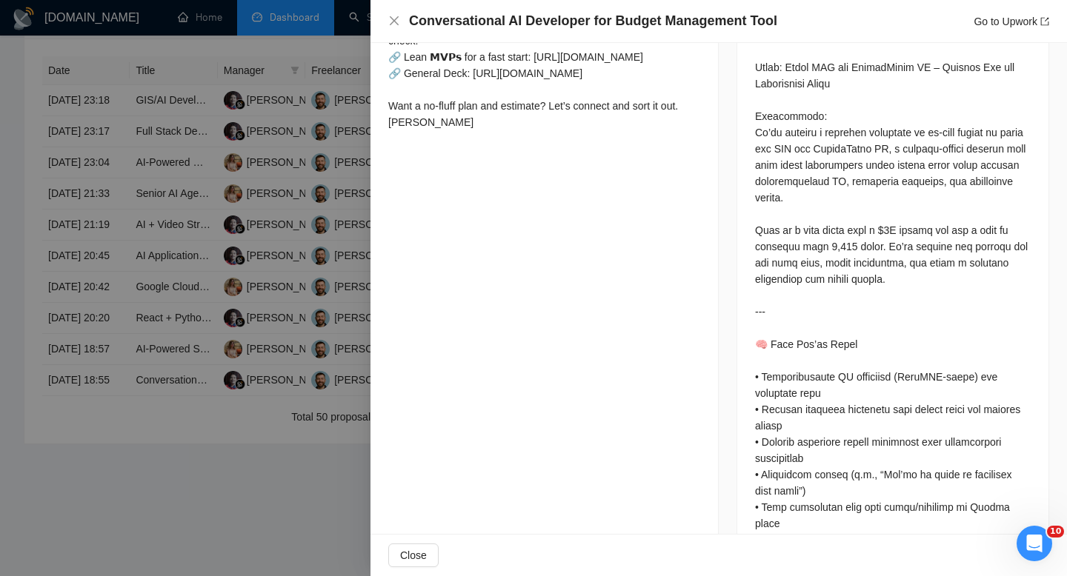
scroll to position [716, 0]
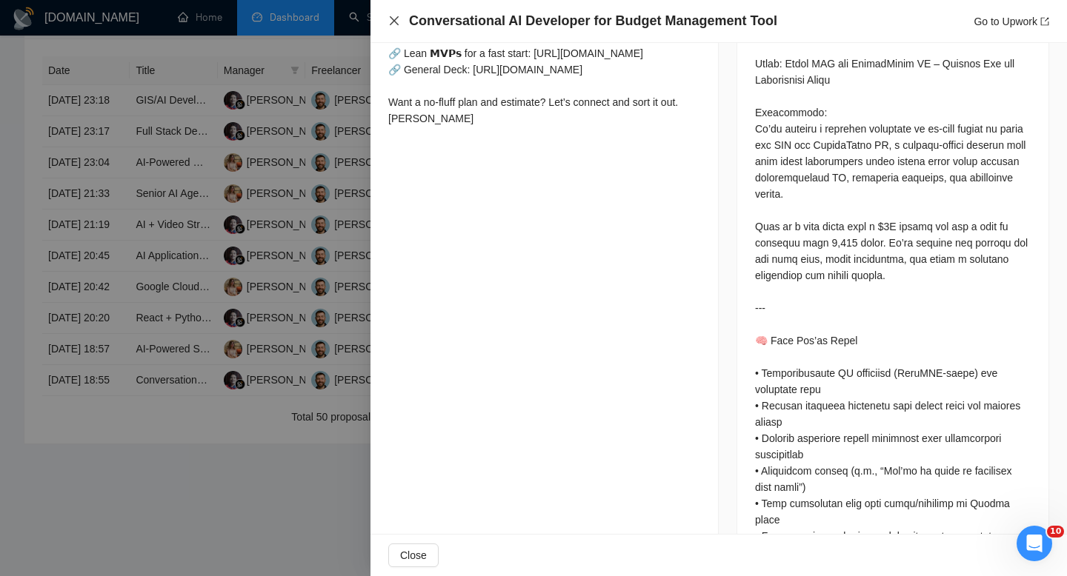
click at [398, 16] on icon "close" at bounding box center [394, 21] width 12 height 12
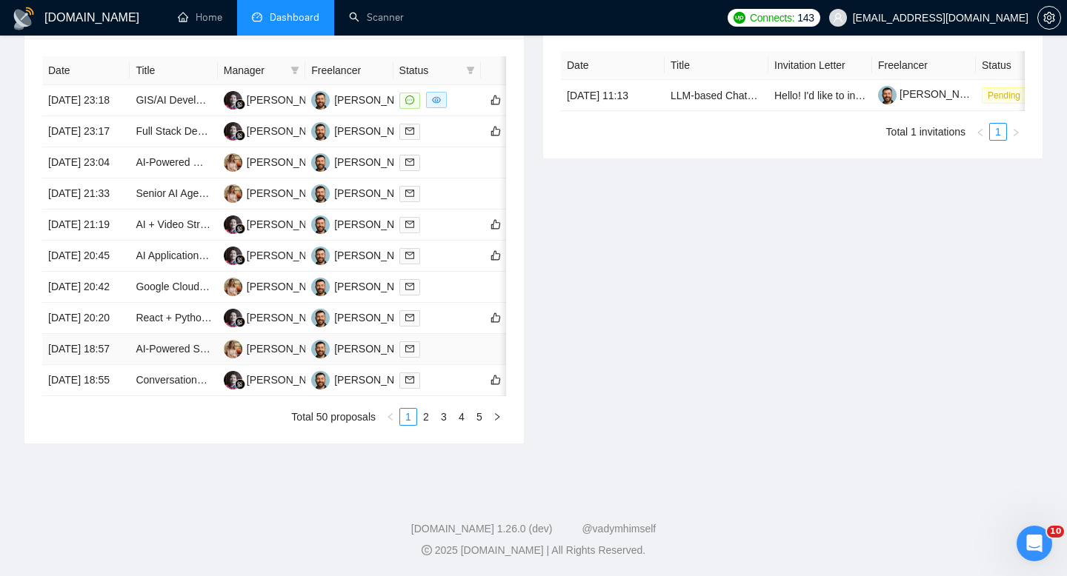
click at [119, 365] on td "[DATE] 18:57" at bounding box center [85, 349] width 87 height 31
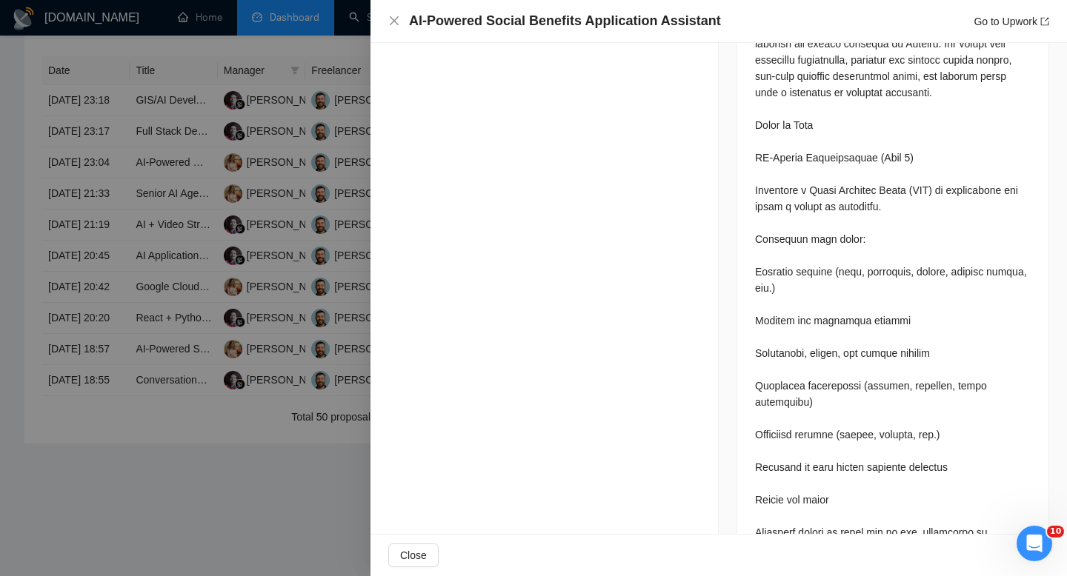
click at [507, 27] on h4 "AI-Powered Social Benefits Application Assistant" at bounding box center [565, 21] width 312 height 19
click at [501, 21] on h4 "AI-Powered Social Benefits Application Assistant" at bounding box center [565, 21] width 312 height 19
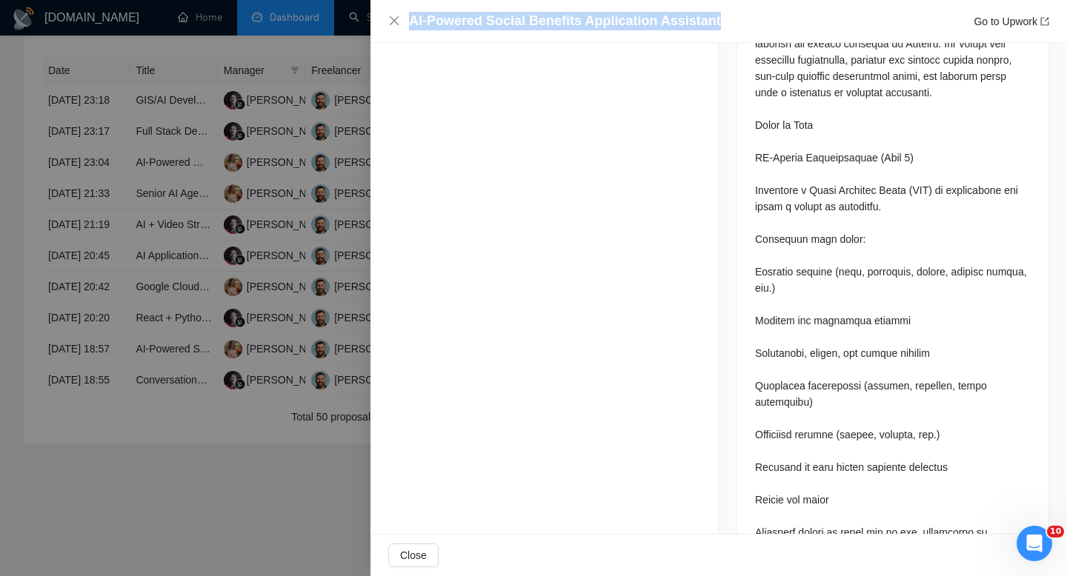
click at [501, 21] on h4 "AI-Powered Social Benefits Application Assistant" at bounding box center [565, 21] width 312 height 19
copy h4 "AI-Powered Social Benefits Application Assistant"
click at [396, 17] on icon "close" at bounding box center [394, 21] width 12 height 12
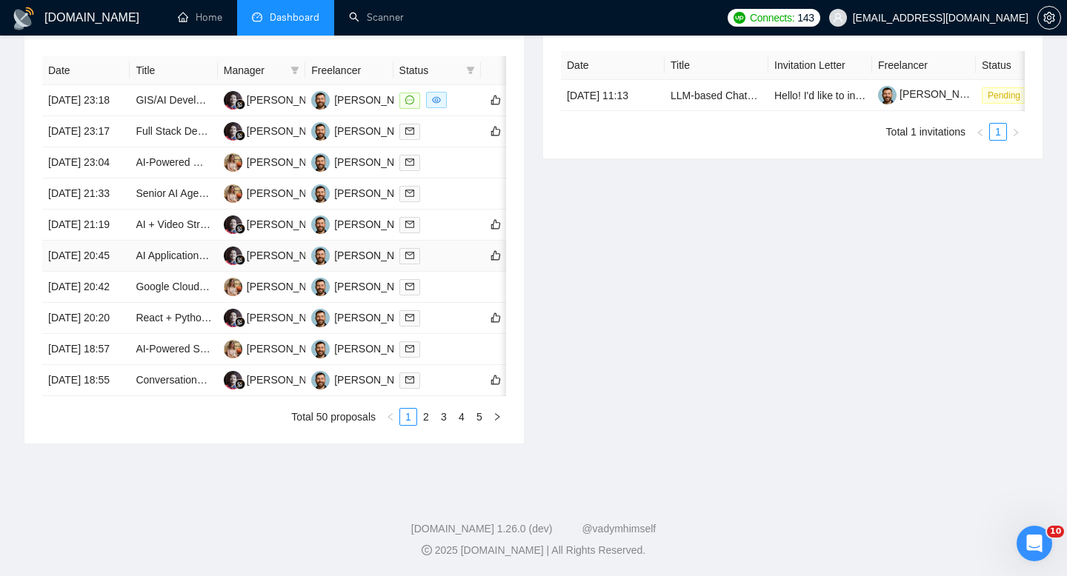
scroll to position [631, 0]
click at [119, 170] on td "[DATE] 23:04" at bounding box center [85, 162] width 87 height 31
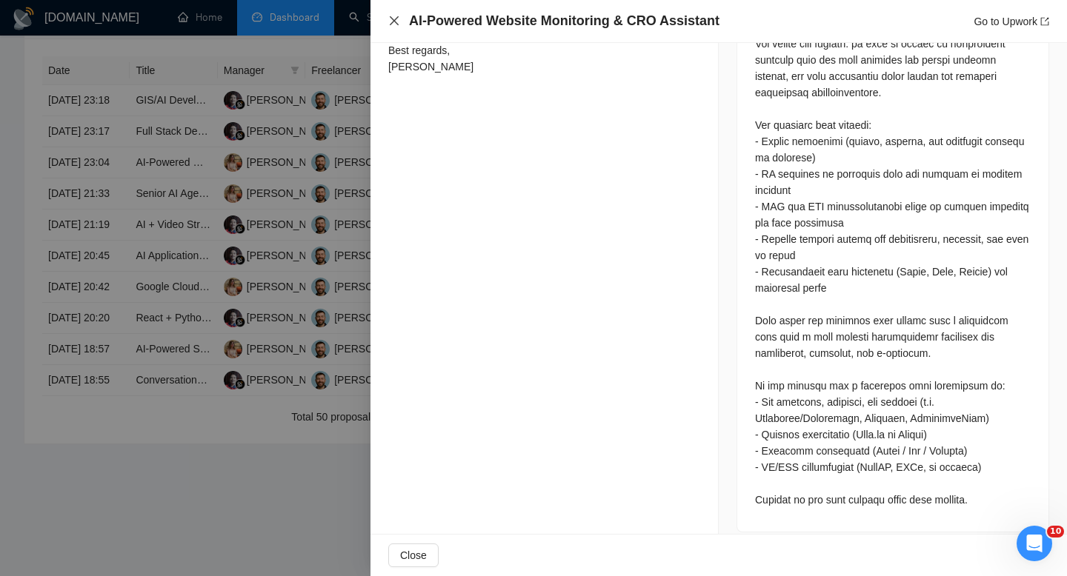
click at [395, 24] on icon "close" at bounding box center [394, 21] width 12 height 12
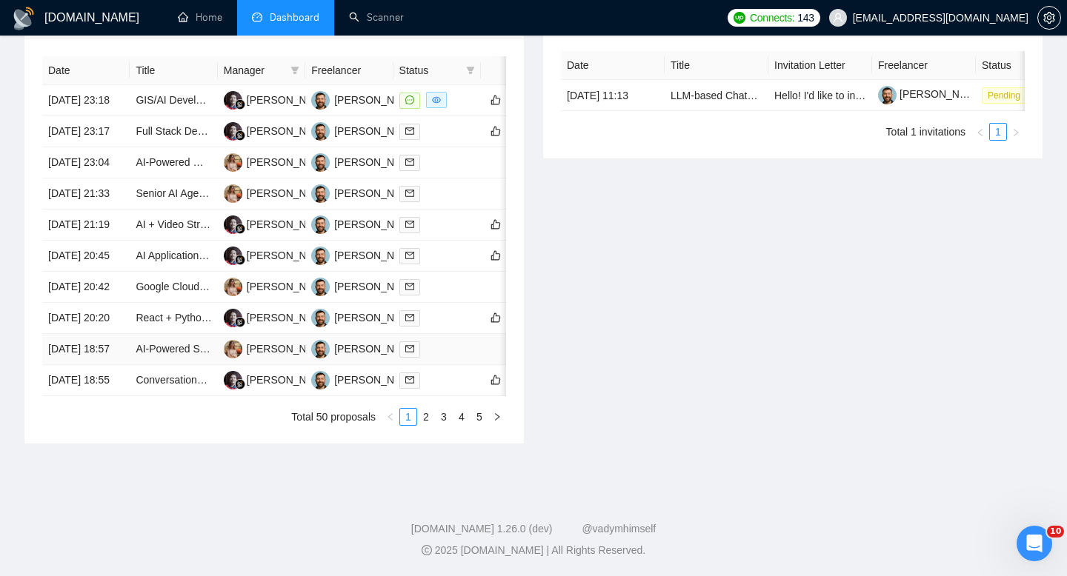
click at [102, 365] on td "[DATE] 18:57" at bounding box center [85, 349] width 87 height 31
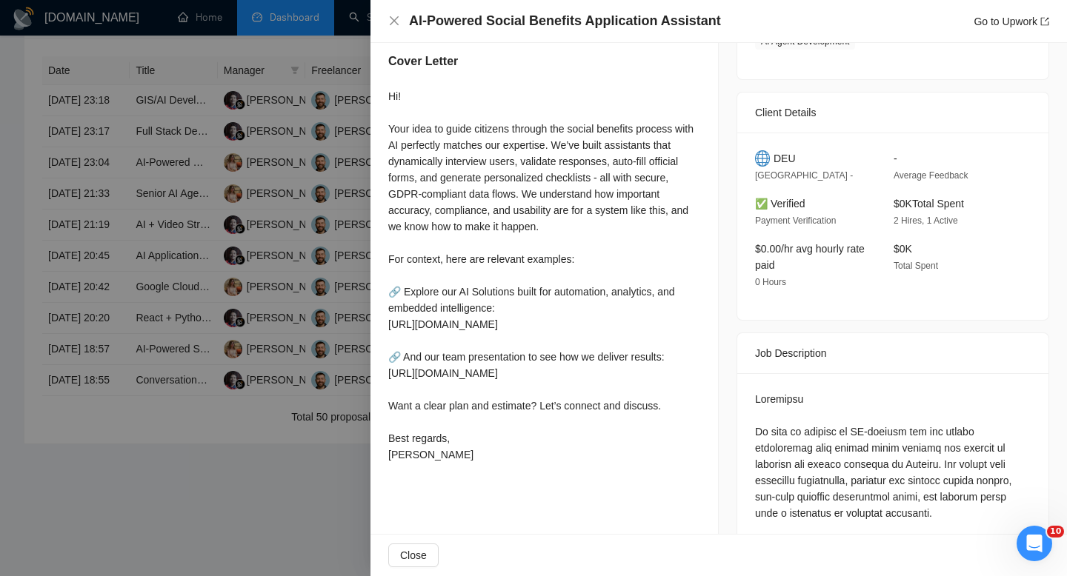
scroll to position [244, 0]
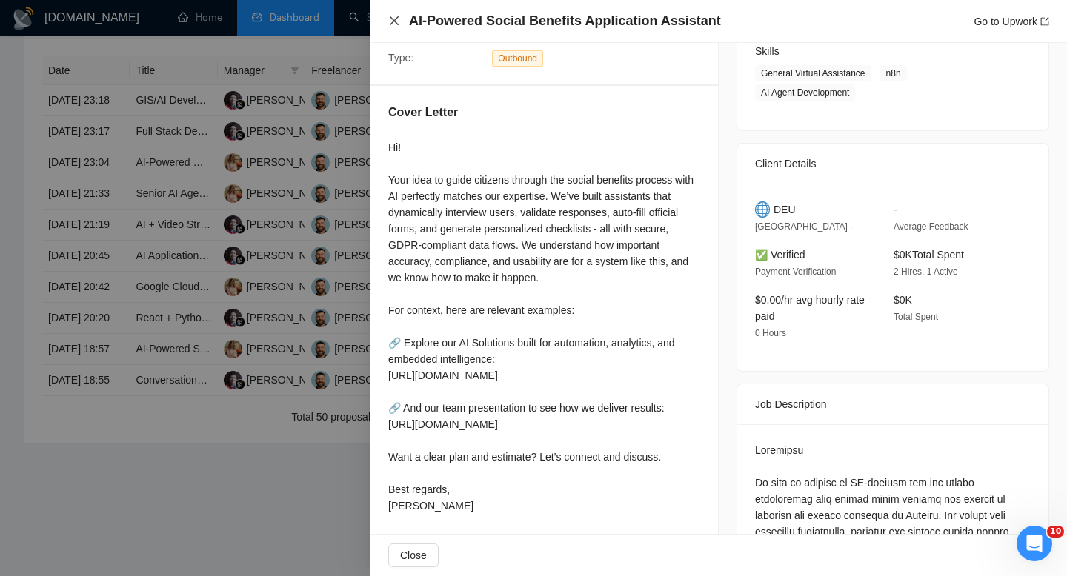
click at [391, 21] on icon "close" at bounding box center [394, 21] width 12 height 12
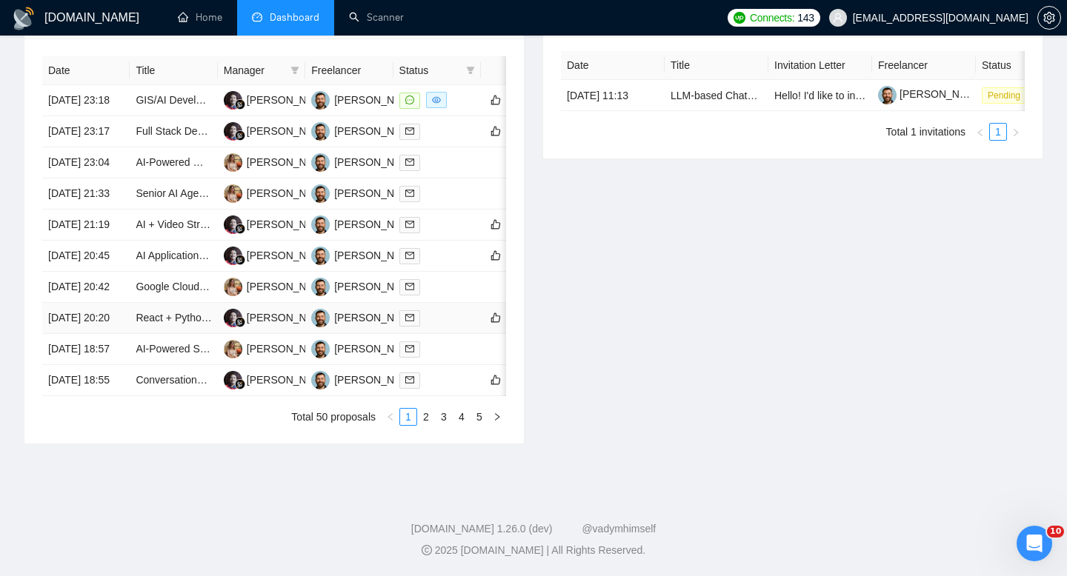
click at [127, 334] on td "[DATE] 20:20" at bounding box center [85, 318] width 87 height 31
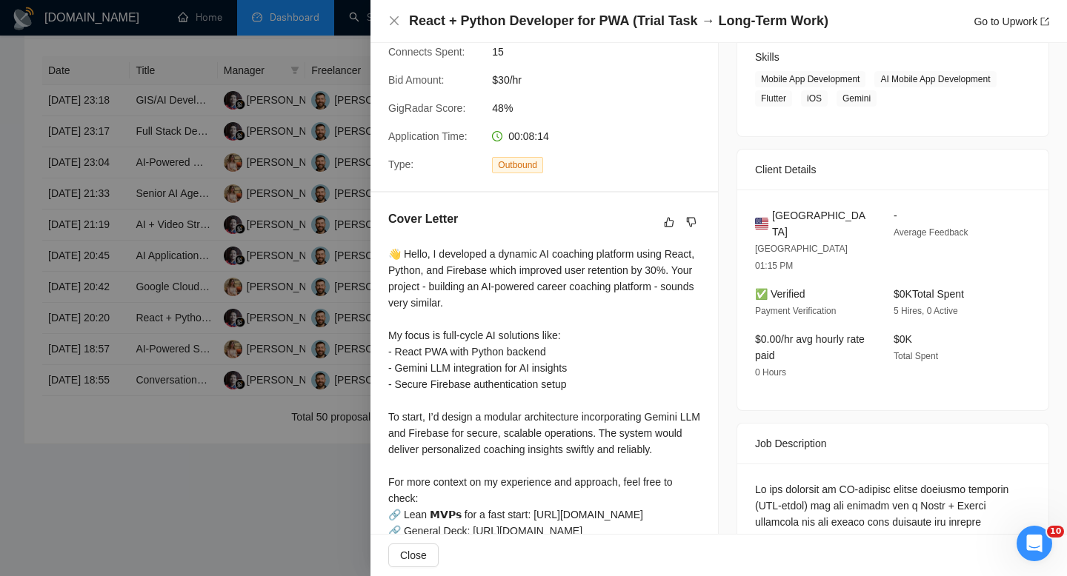
click at [524, 23] on h4 "React + Python Developer for PWA (Trial Task → Long-Term Work)" at bounding box center [618, 21] width 419 height 19
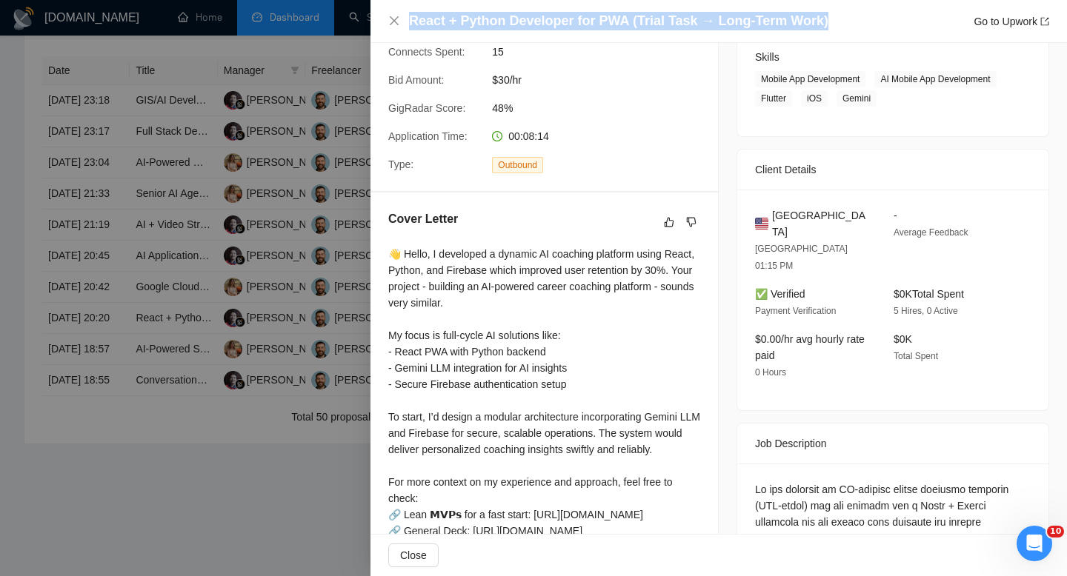
click at [524, 23] on h4 "React + Python Developer for PWA (Trial Task → Long-Term Work)" at bounding box center [618, 21] width 419 height 19
copy h4 "React + Python Developer for PWA (Trial Task → Long-Term Work)"
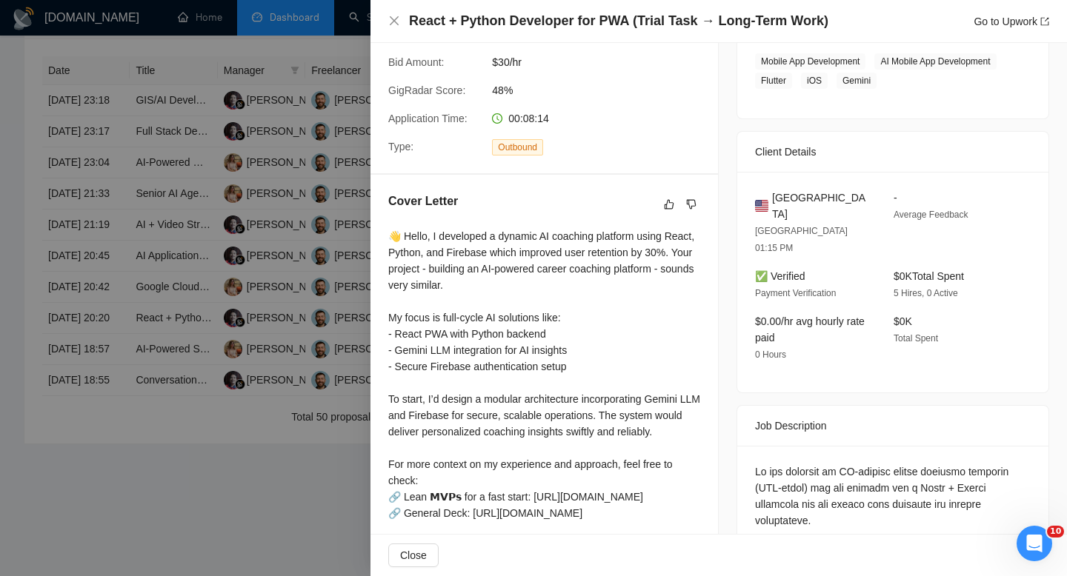
click at [524, 210] on span "United States" at bounding box center [821, 206] width 98 height 33
copy span "United States"
click at [381, 21] on div "React + Python Developer for PWA (Trial Task → Long-Term Work) Go to Upwork" at bounding box center [718, 21] width 696 height 43
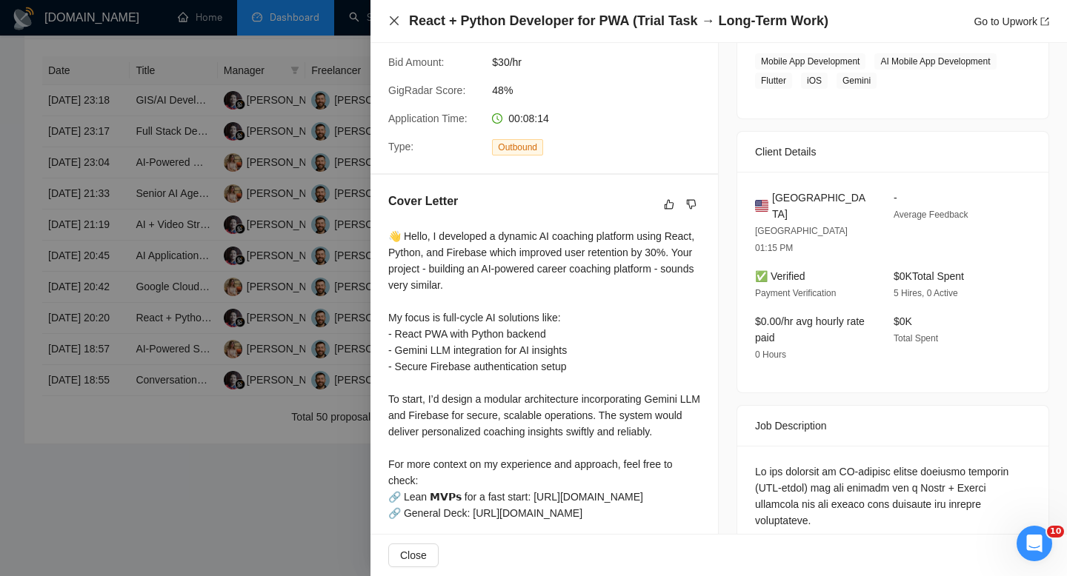
click at [397, 25] on icon "close" at bounding box center [394, 21] width 12 height 12
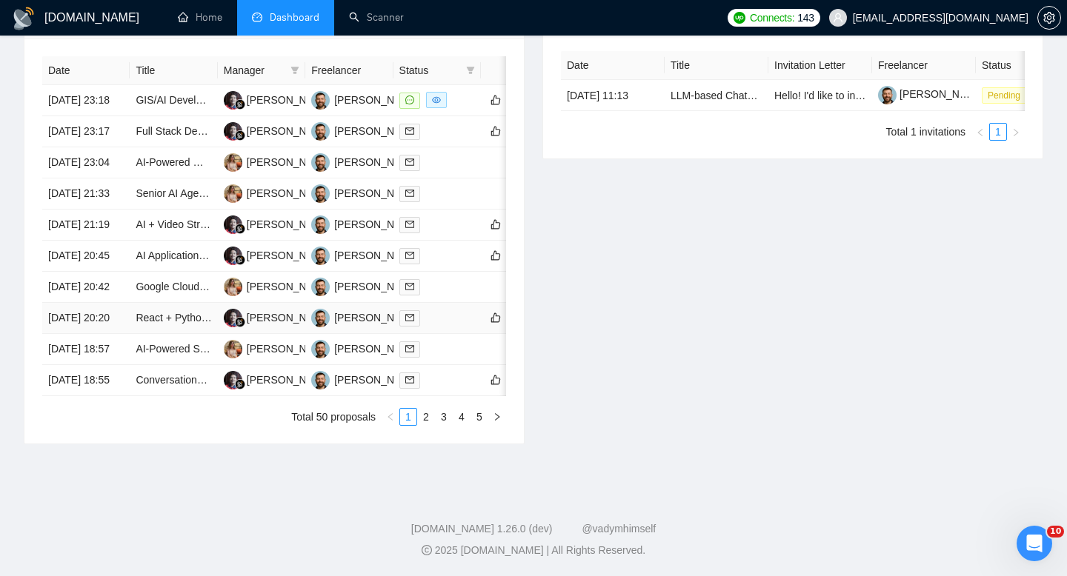
click at [101, 334] on td "[DATE] 20:20" at bounding box center [85, 318] width 87 height 31
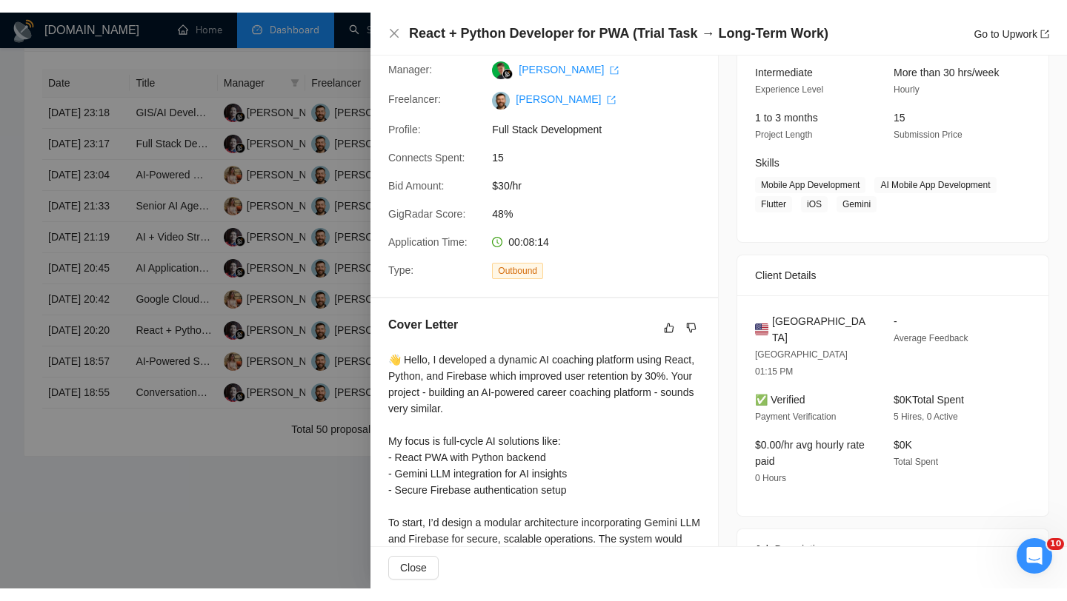
scroll to position [131, 0]
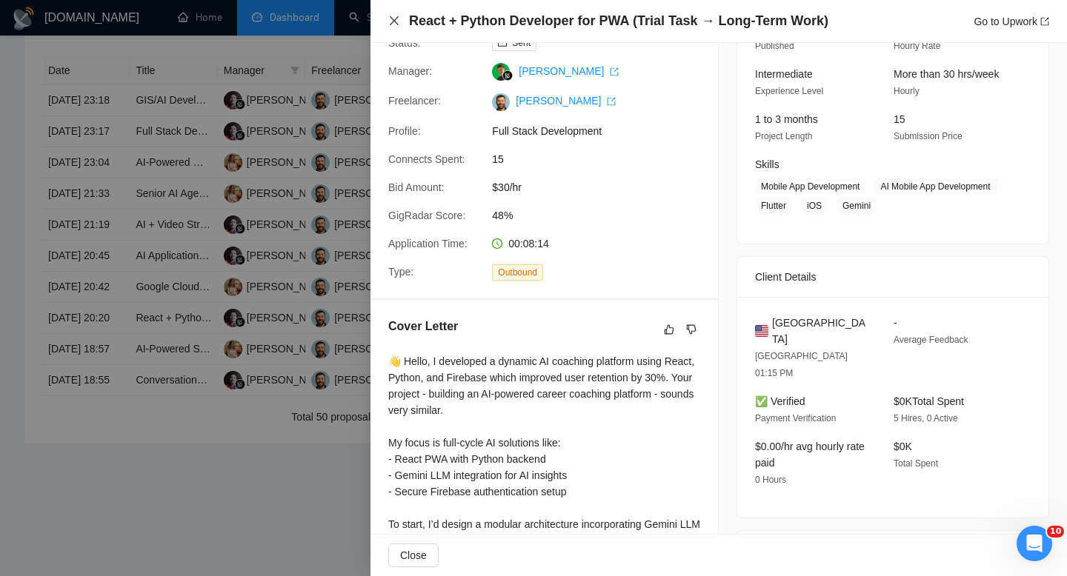
click at [395, 21] on icon "close" at bounding box center [394, 20] width 9 height 9
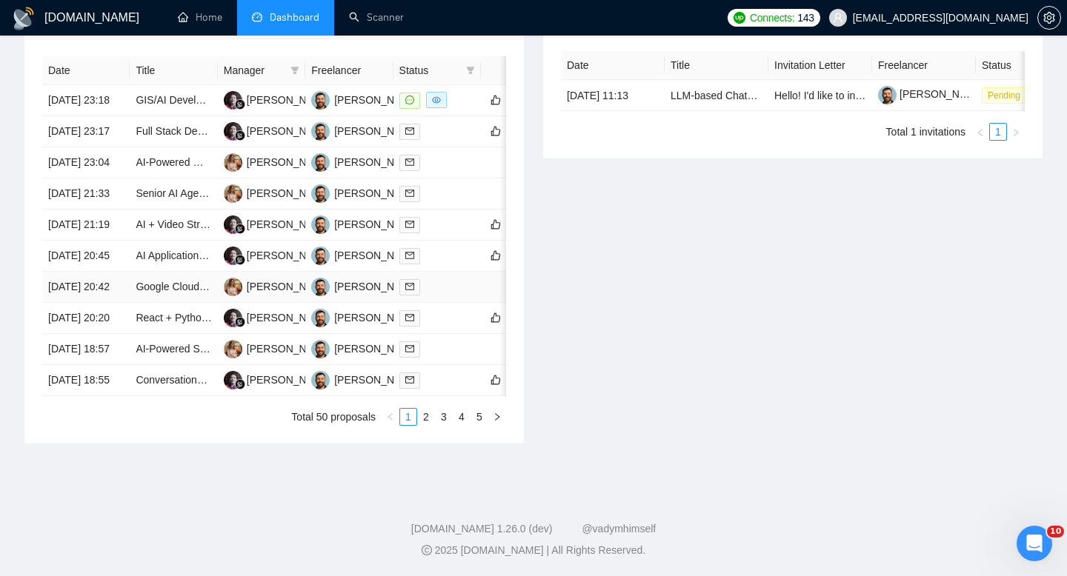
click at [120, 303] on td "[DATE] 20:42" at bounding box center [85, 287] width 87 height 31
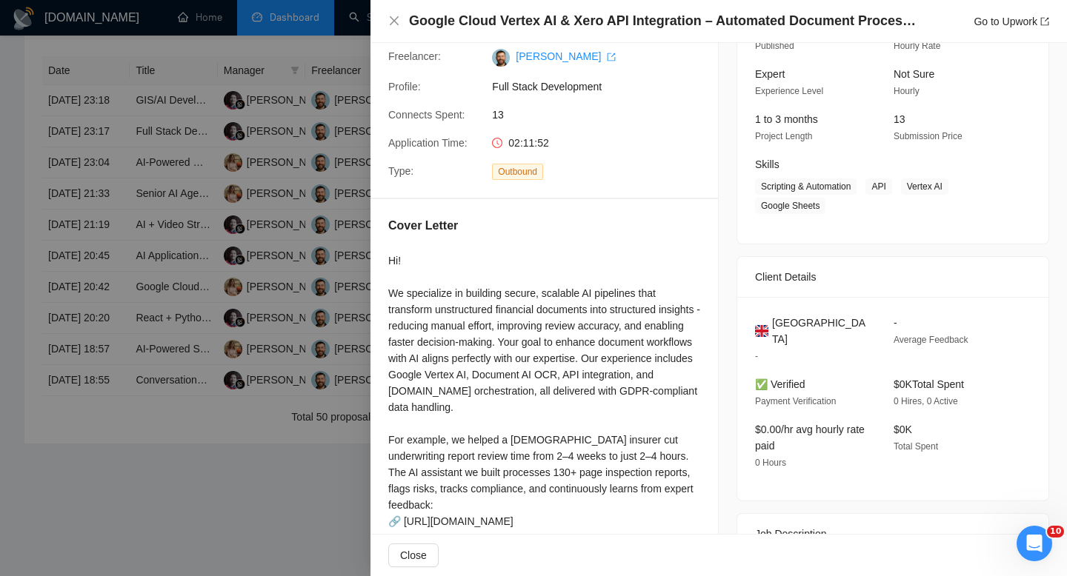
click at [524, 21] on h4 "Google Cloud Vertex AI & Xero API Integration – Automated Document Processing &…" at bounding box center [664, 21] width 511 height 19
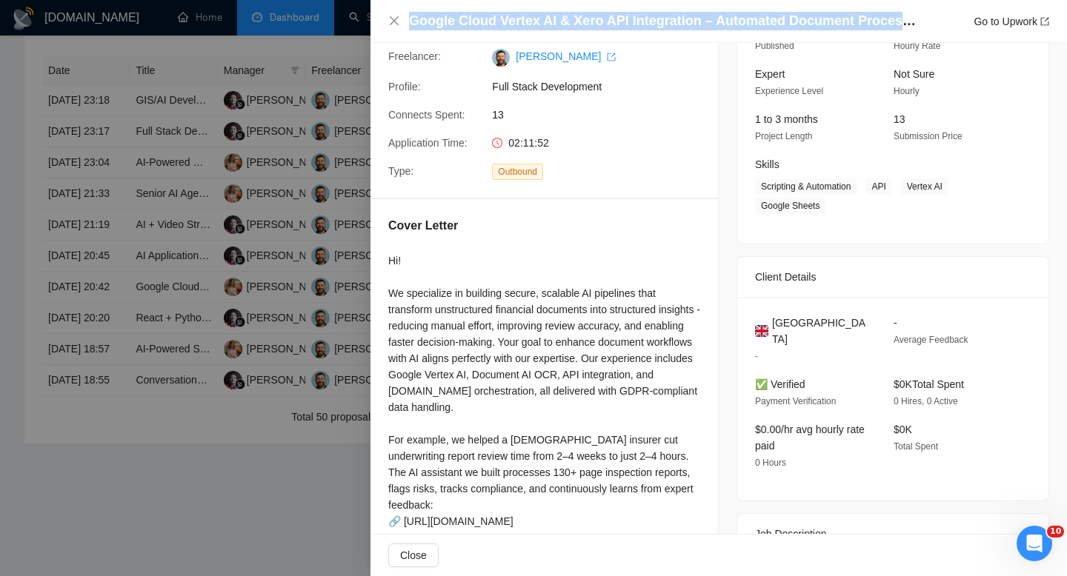
click at [524, 21] on h4 "Google Cloud Vertex AI & Xero API Integration – Automated Document Processing &…" at bounding box center [664, 21] width 511 height 19
click at [393, 25] on icon "close" at bounding box center [394, 21] width 12 height 12
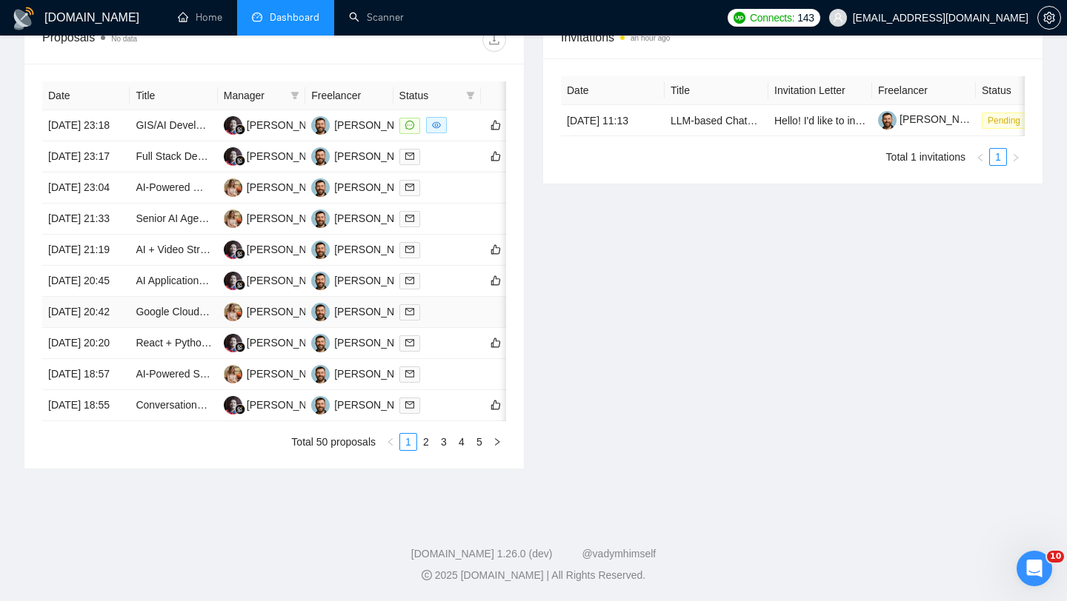
click at [117, 328] on td "[DATE] 20:42" at bounding box center [85, 312] width 87 height 31
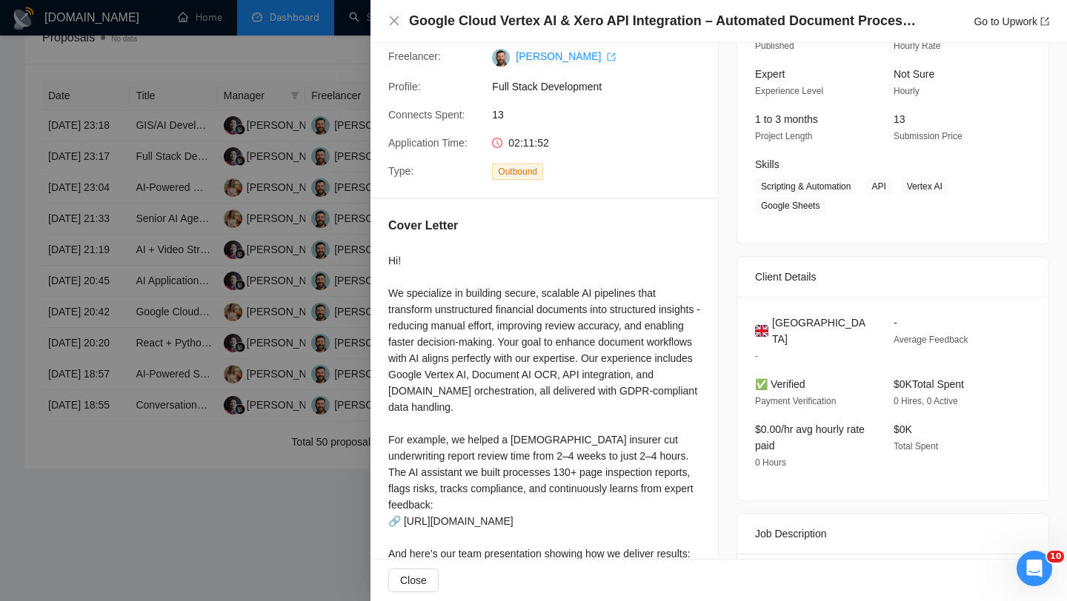
click at [524, 326] on span "United Kingdom" at bounding box center [821, 331] width 98 height 33
click at [391, 21] on icon "close" at bounding box center [394, 21] width 12 height 12
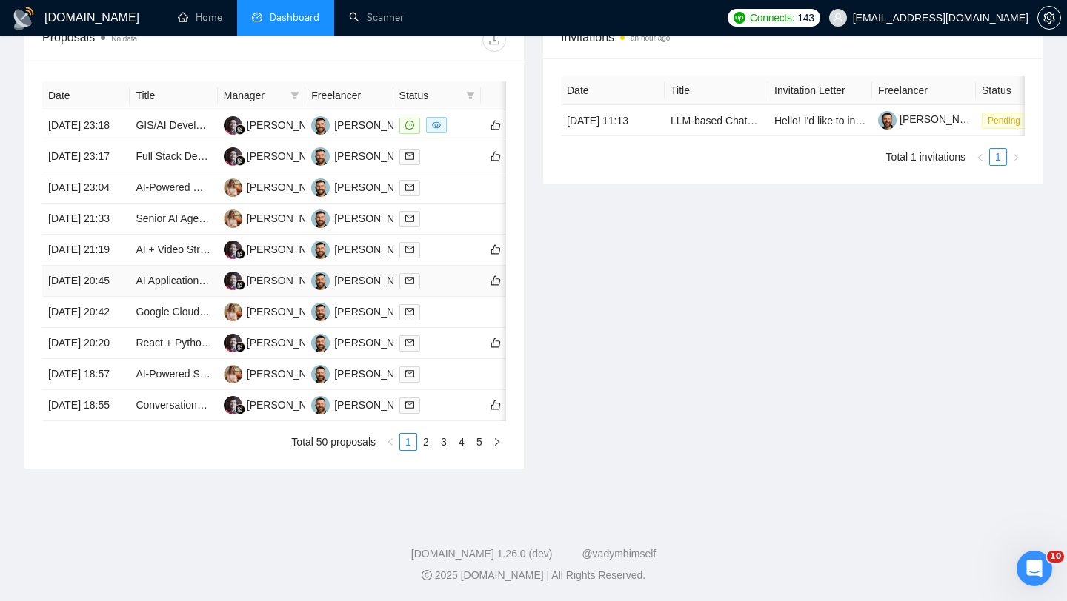
click at [124, 297] on td "[DATE] 20:45" at bounding box center [85, 281] width 87 height 31
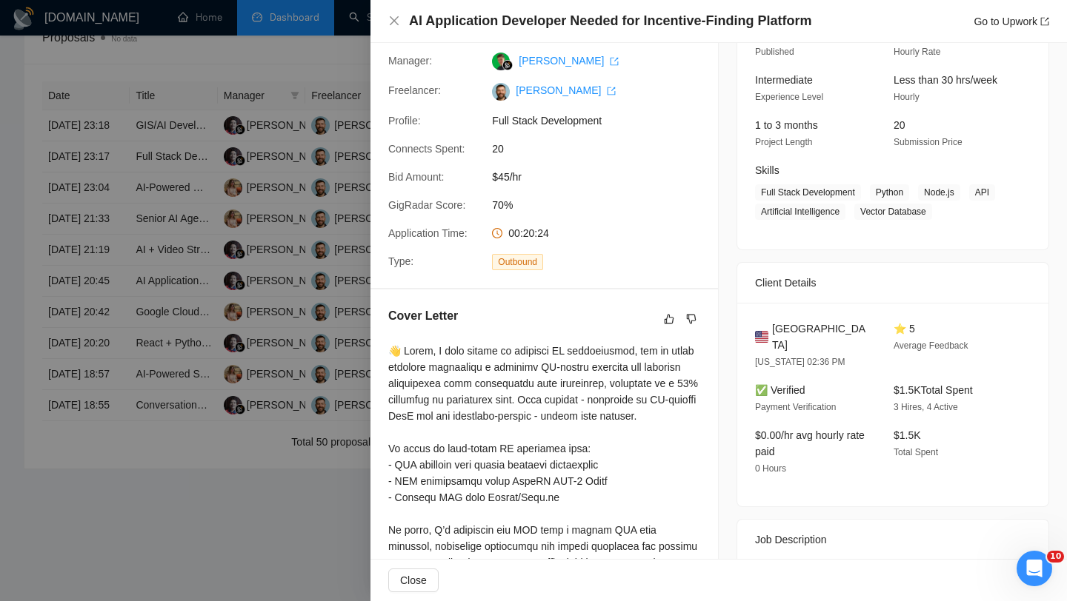
click at [524, 32] on div "AI Application Developer Needed for Incentive-Finding Platform Go to Upwork" at bounding box center [718, 21] width 696 height 43
click at [524, 20] on h4 "AI Application Developer Needed for Incentive-Finding Platform" at bounding box center [610, 21] width 402 height 19
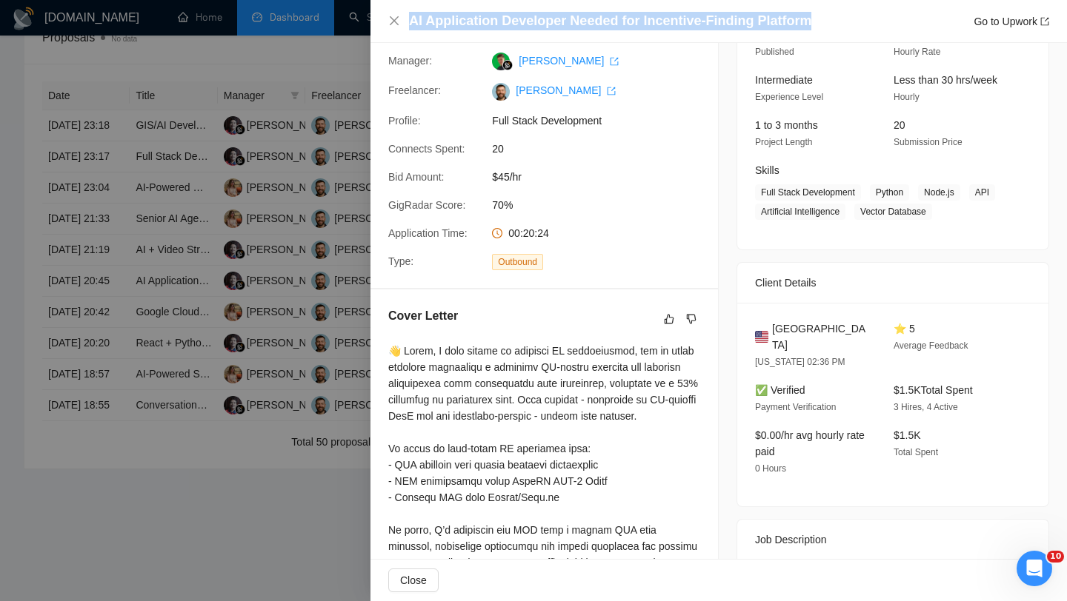
click at [524, 20] on h4 "AI Application Developer Needed for Incentive-Finding Platform" at bounding box center [610, 21] width 402 height 19
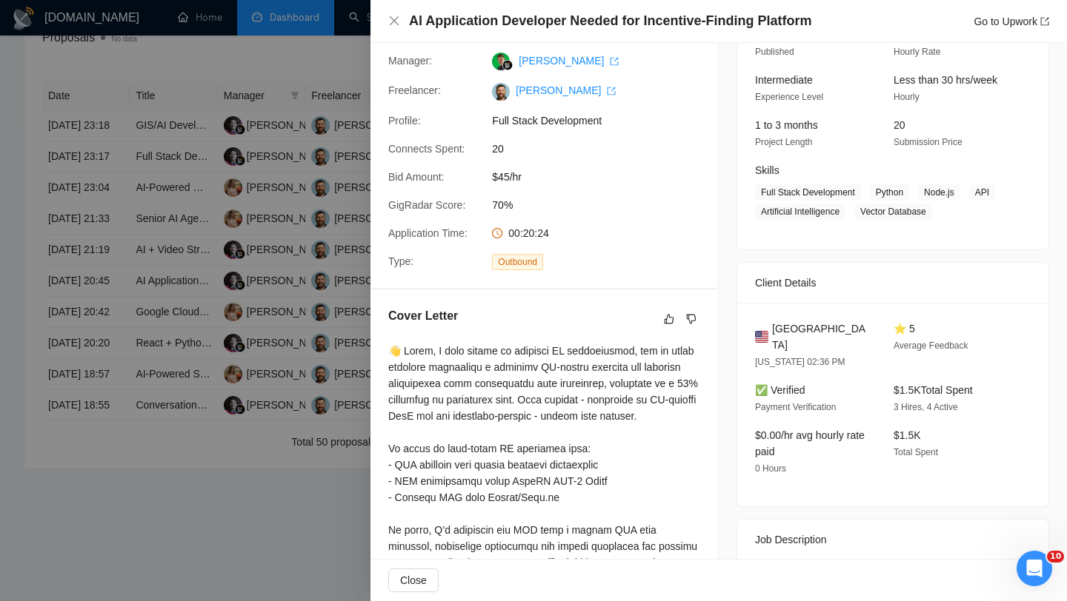
click at [385, 24] on div "AI Application Developer Needed for Incentive-Finding Platform Go to Upwork" at bounding box center [718, 21] width 696 height 43
click at [392, 24] on icon "close" at bounding box center [394, 21] width 12 height 12
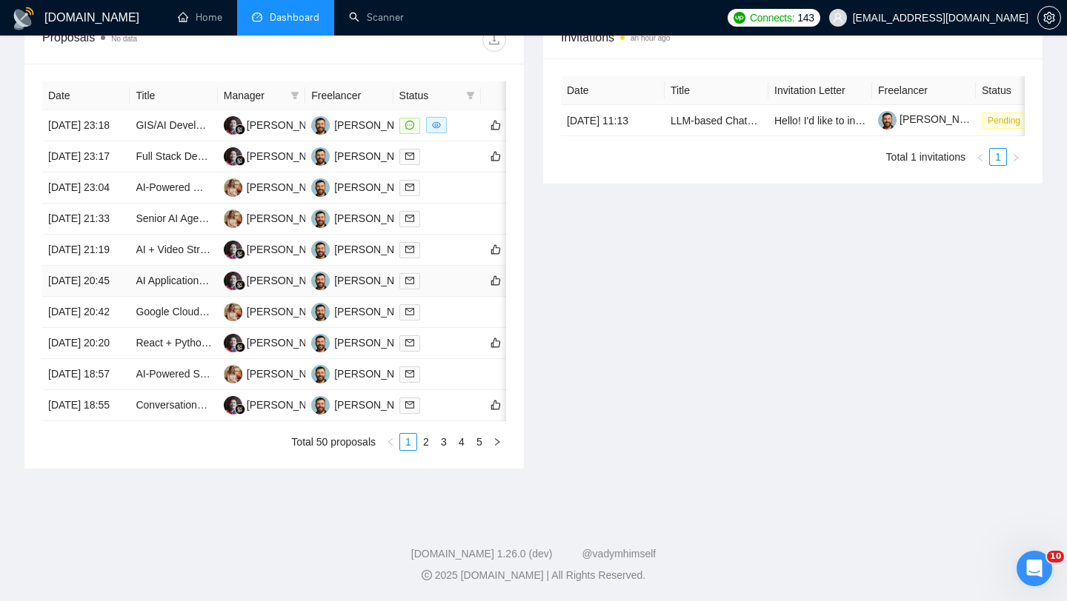
click at [127, 297] on td "[DATE] 20:45" at bounding box center [85, 281] width 87 height 31
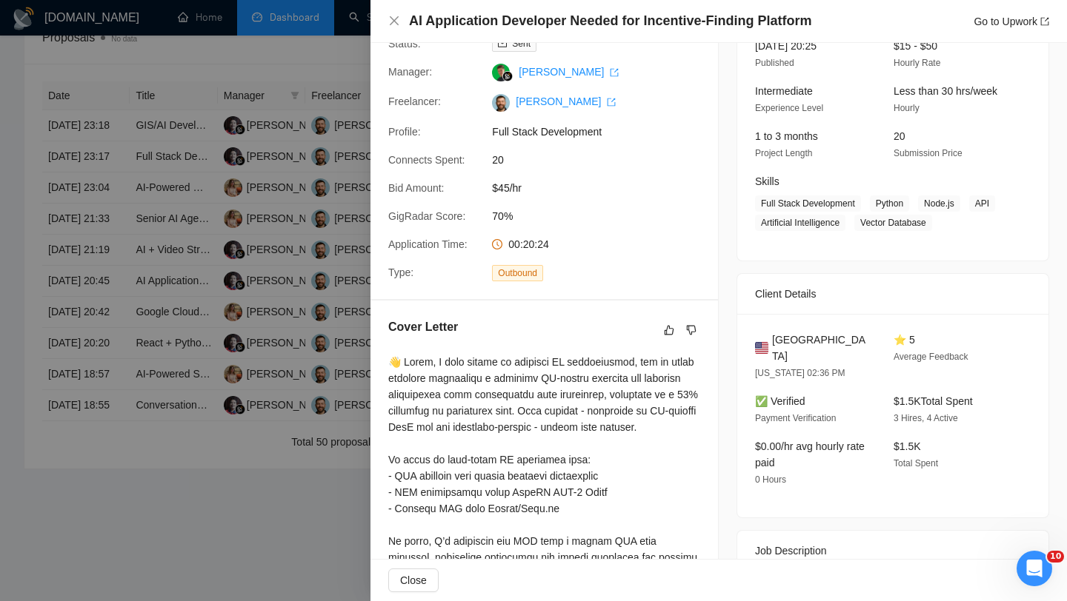
scroll to position [127, 0]
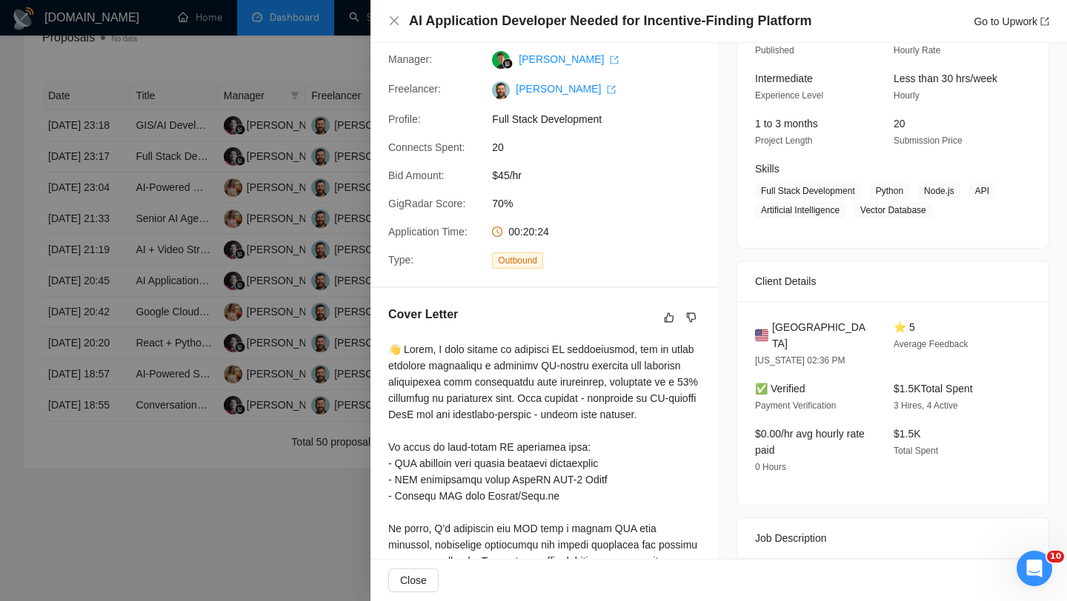
click at [524, 329] on span "United States" at bounding box center [821, 335] width 98 height 33
click at [388, 21] on icon "close" at bounding box center [394, 21] width 12 height 12
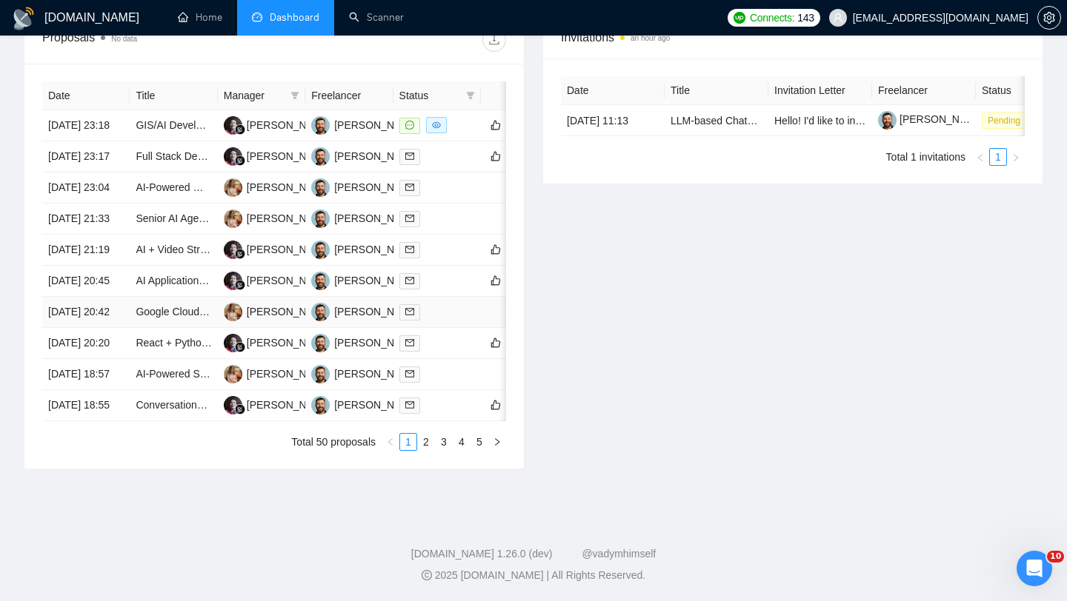
scroll to position [610, 0]
click at [116, 266] on td "[DATE] 21:19" at bounding box center [85, 250] width 87 height 31
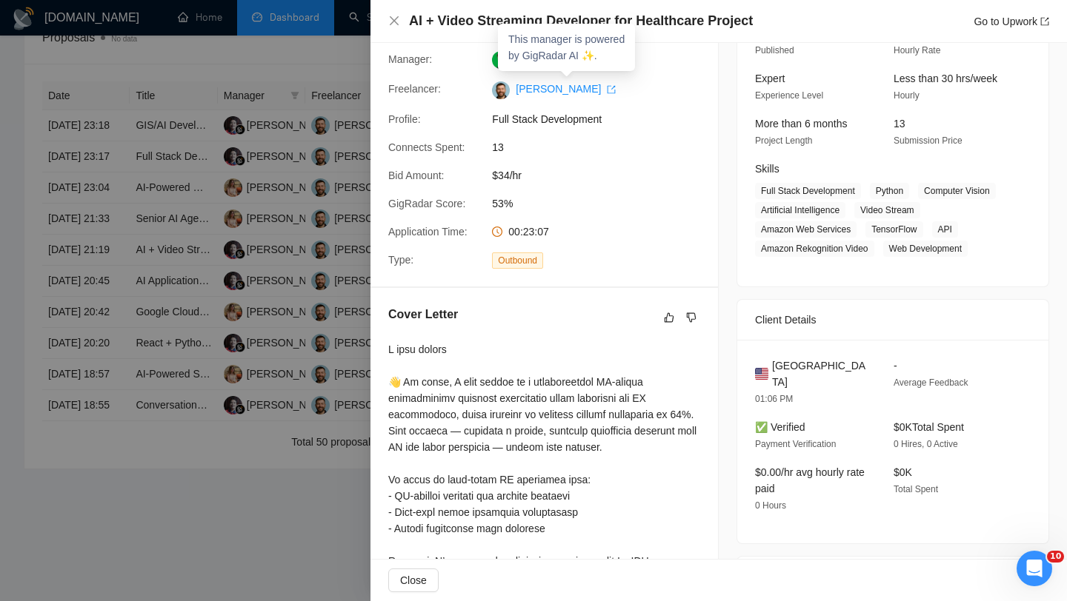
click at [524, 39] on span "This manager is powered by GigRadar AI ✨." at bounding box center [566, 47] width 116 height 28
click at [524, 21] on h4 "AI + Video Streaming Developer for Healthcare Project" at bounding box center [581, 21] width 344 height 19
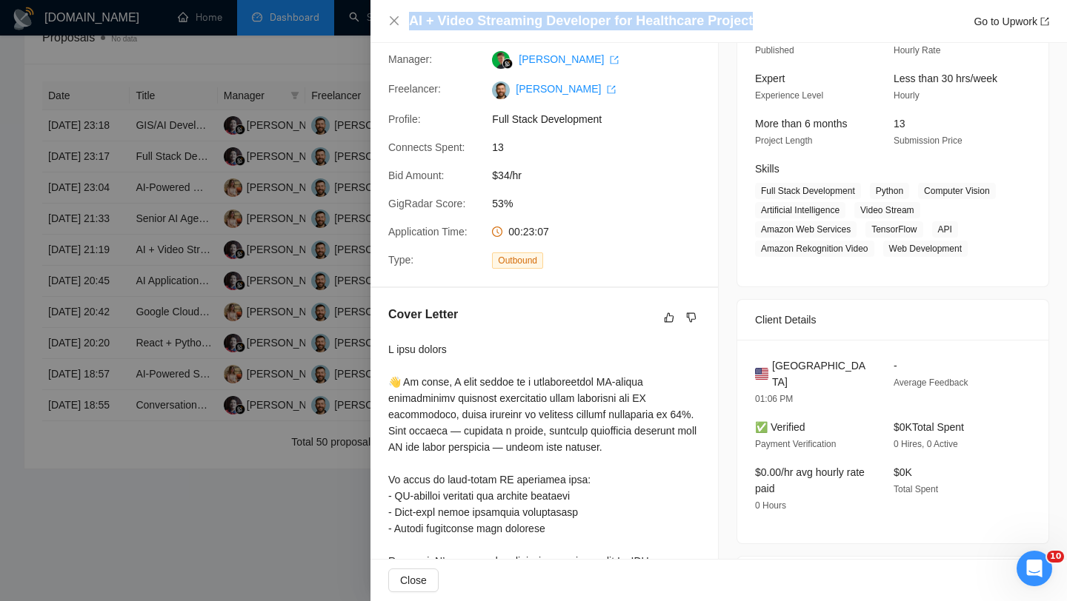
click at [524, 21] on h4 "AI + Video Streaming Developer for Healthcare Project" at bounding box center [581, 21] width 344 height 19
click at [388, 16] on icon "close" at bounding box center [394, 21] width 12 height 12
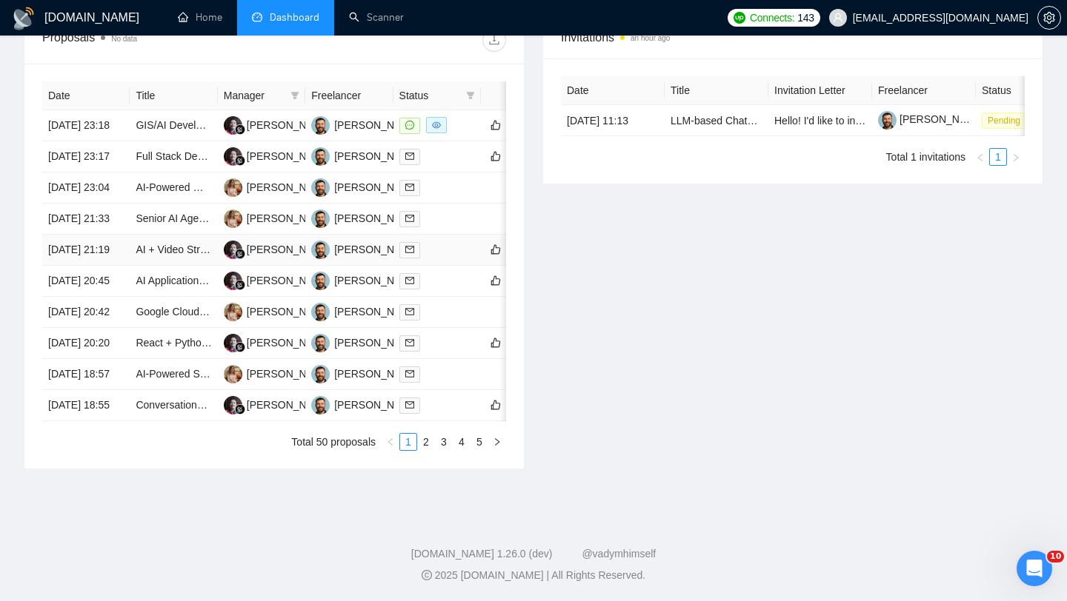
click at [81, 266] on td "[DATE] 21:19" at bounding box center [85, 250] width 87 height 31
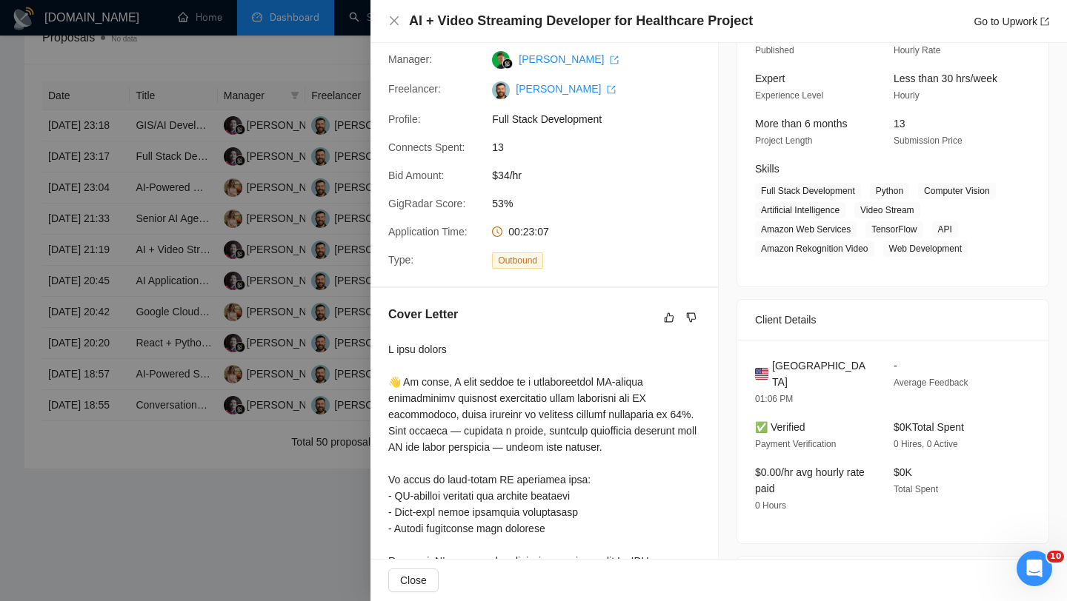
click at [524, 375] on div "United States 01:06 PM - Average Feedback ✅ Verified Payment Verification $0K T…" at bounding box center [892, 442] width 311 height 204
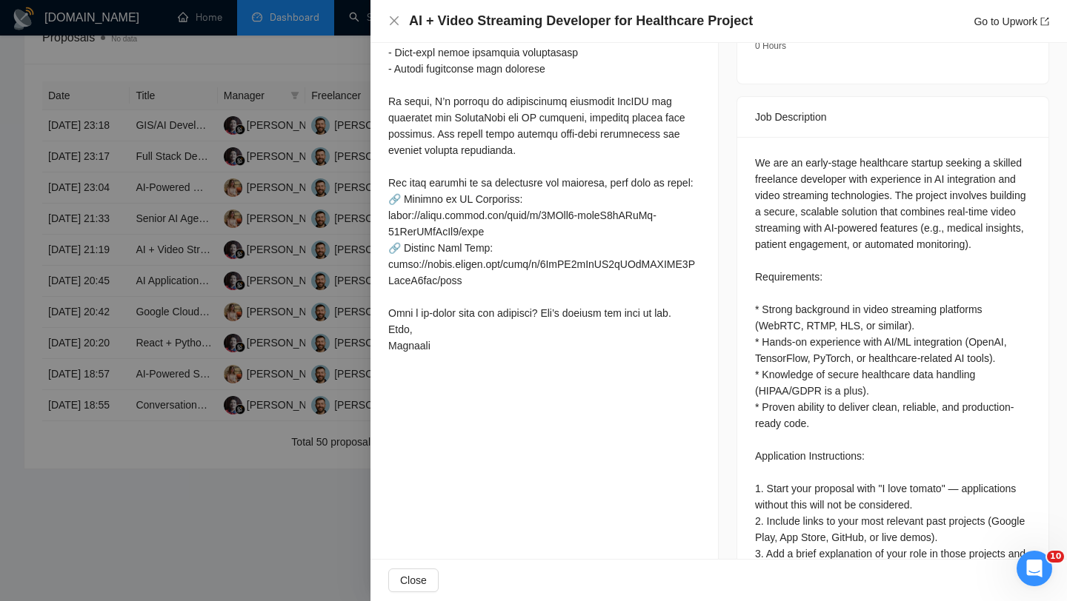
scroll to position [535, 0]
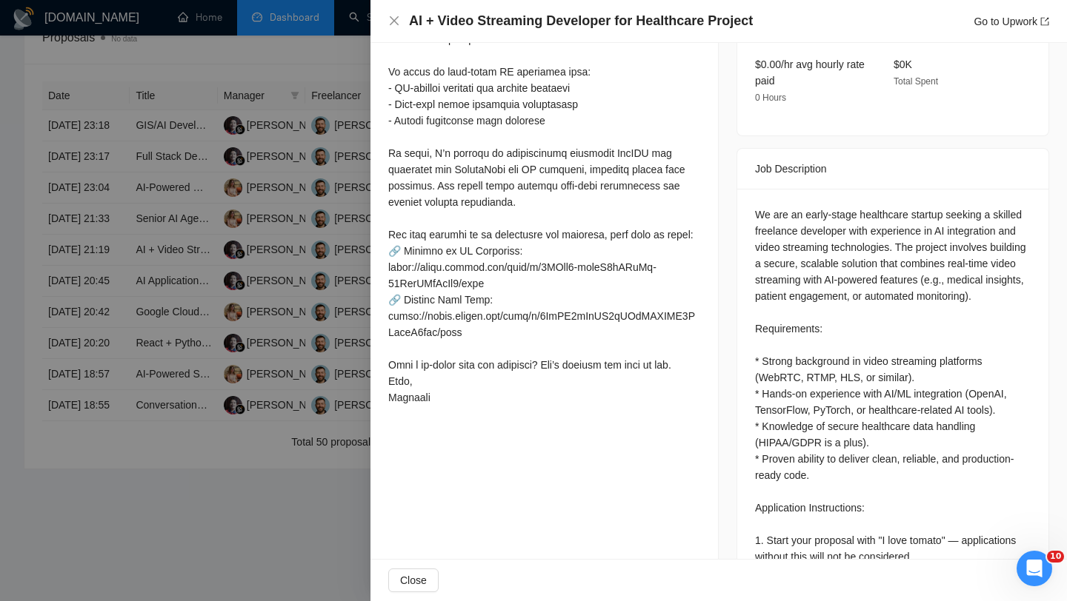
click at [386, 22] on div "AI + Video Streaming Developer for Healthcare Project Go to Upwork" at bounding box center [718, 21] width 696 height 43
click at [398, 14] on div "AI + Video Streaming Developer for Healthcare Project Go to Upwork" at bounding box center [718, 21] width 661 height 19
click at [393, 21] on icon "close" at bounding box center [394, 21] width 12 height 12
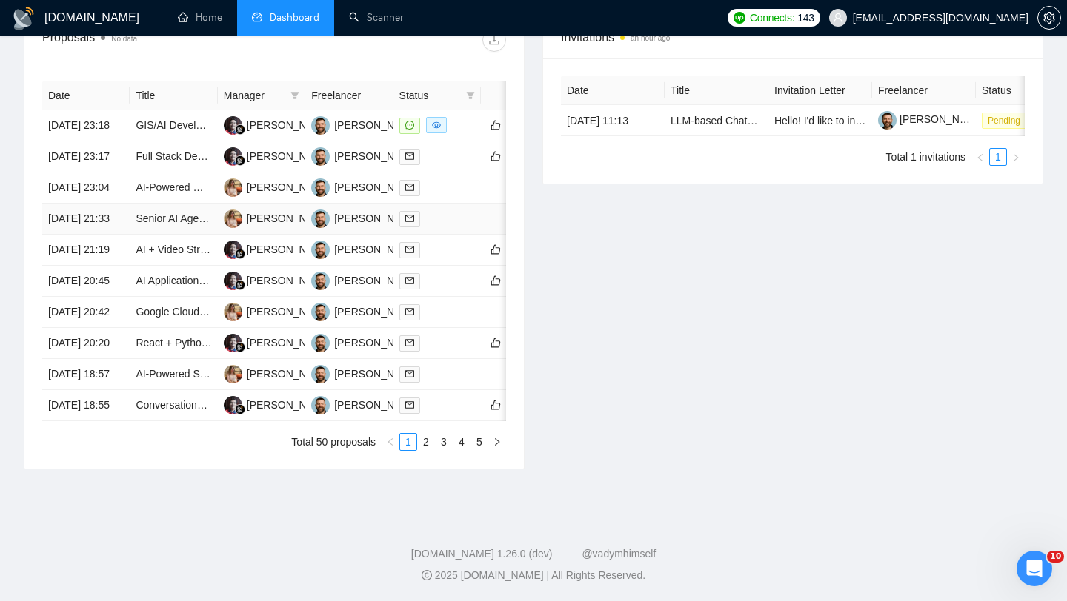
scroll to position [595, 0]
click at [119, 235] on td "[DATE] 21:33" at bounding box center [85, 219] width 87 height 31
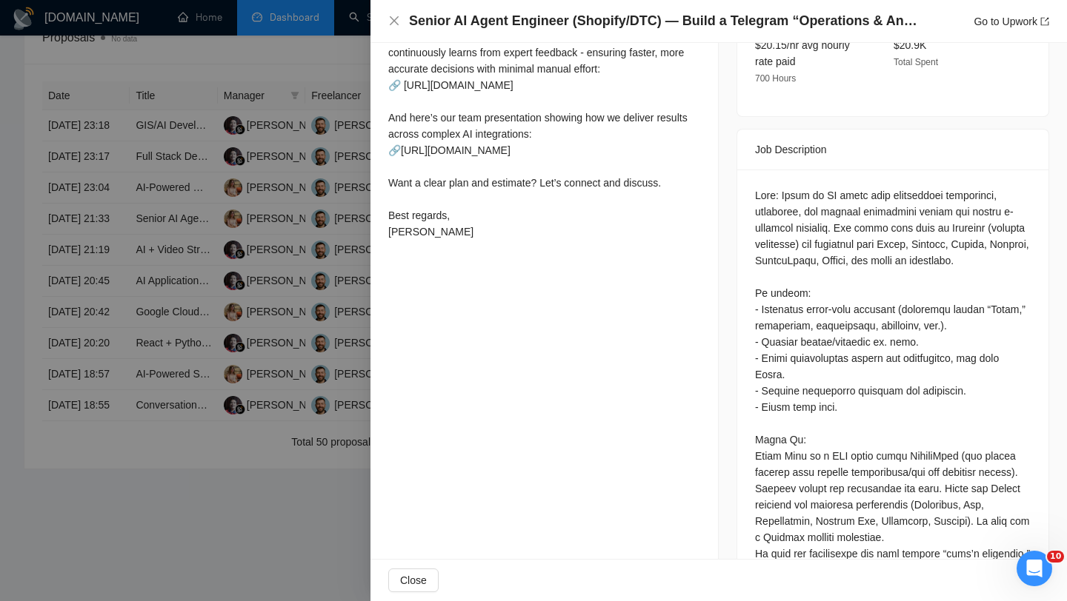
click at [476, 28] on h4 "Senior AI Agent Engineer (Shopify/DTC) — Build a Telegram “Operations & Analyti…" at bounding box center [664, 21] width 511 height 19
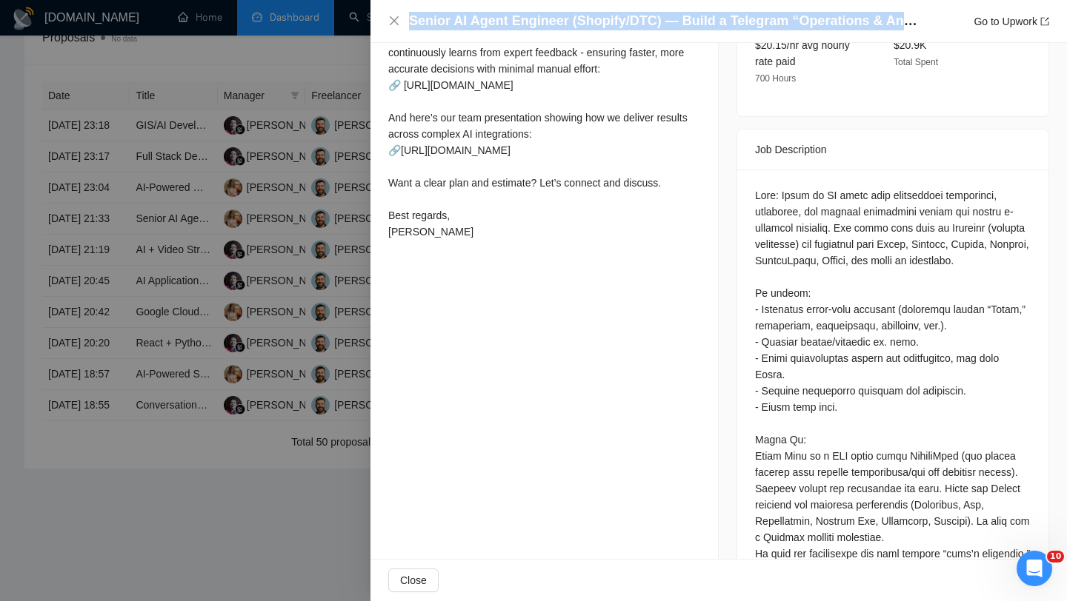
click at [476, 28] on h4 "Senior AI Agent Engineer (Shopify/DTC) — Build a Telegram “Operations & Analyti…" at bounding box center [664, 21] width 511 height 19
click at [393, 23] on icon "close" at bounding box center [394, 21] width 12 height 12
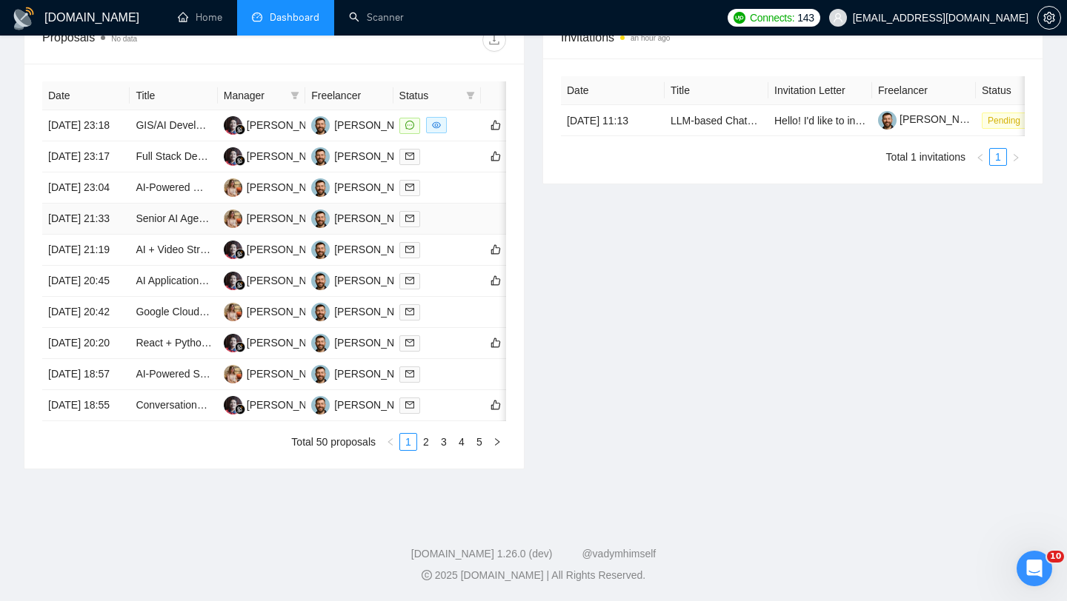
click at [122, 235] on td "[DATE] 21:33" at bounding box center [85, 219] width 87 height 31
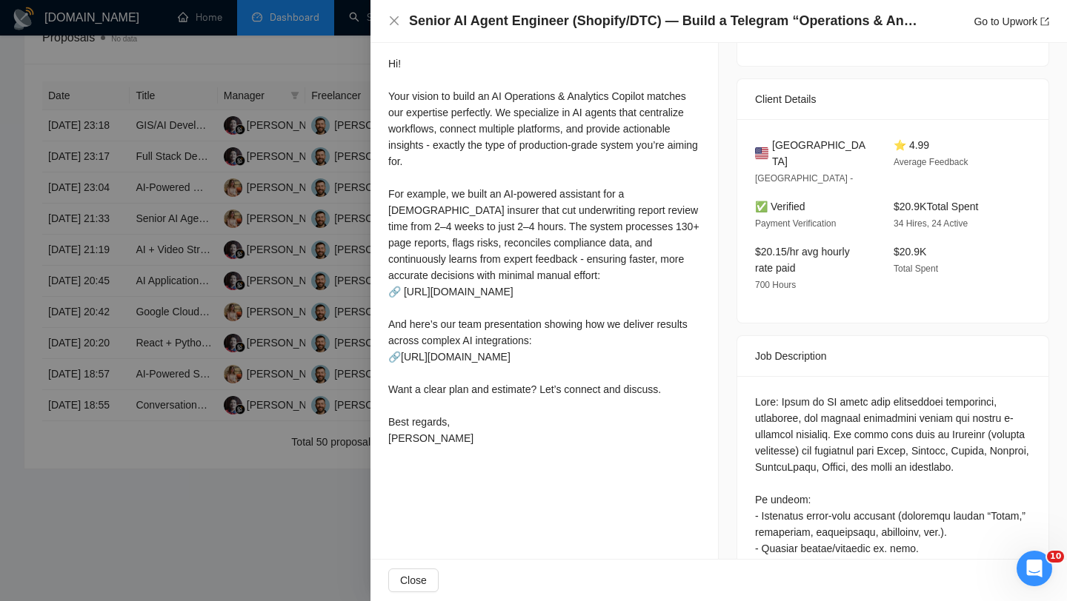
scroll to position [0, 0]
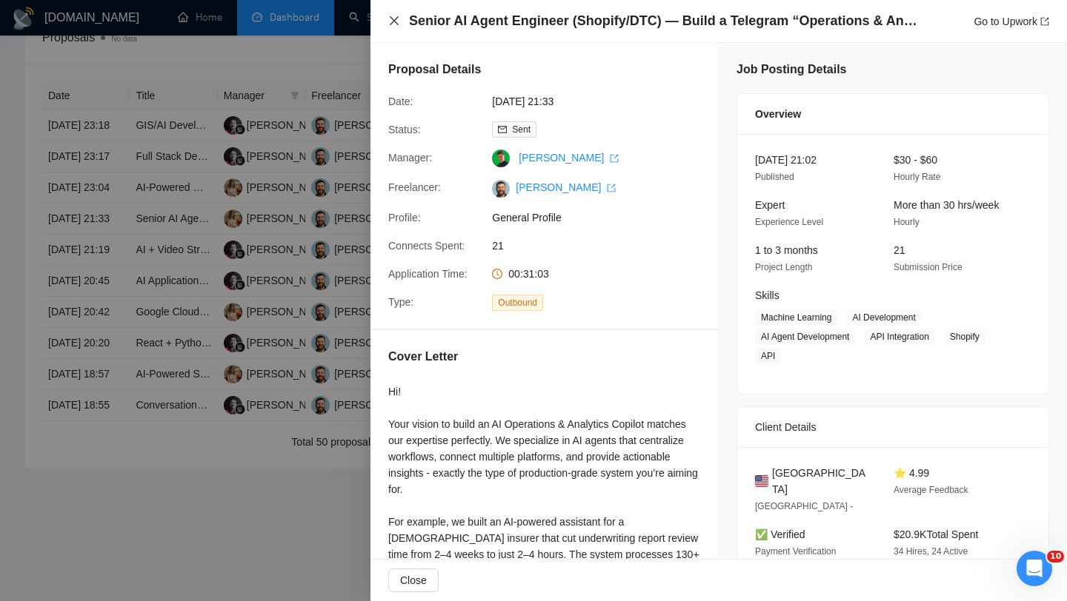
click at [394, 21] on icon "close" at bounding box center [394, 20] width 9 height 9
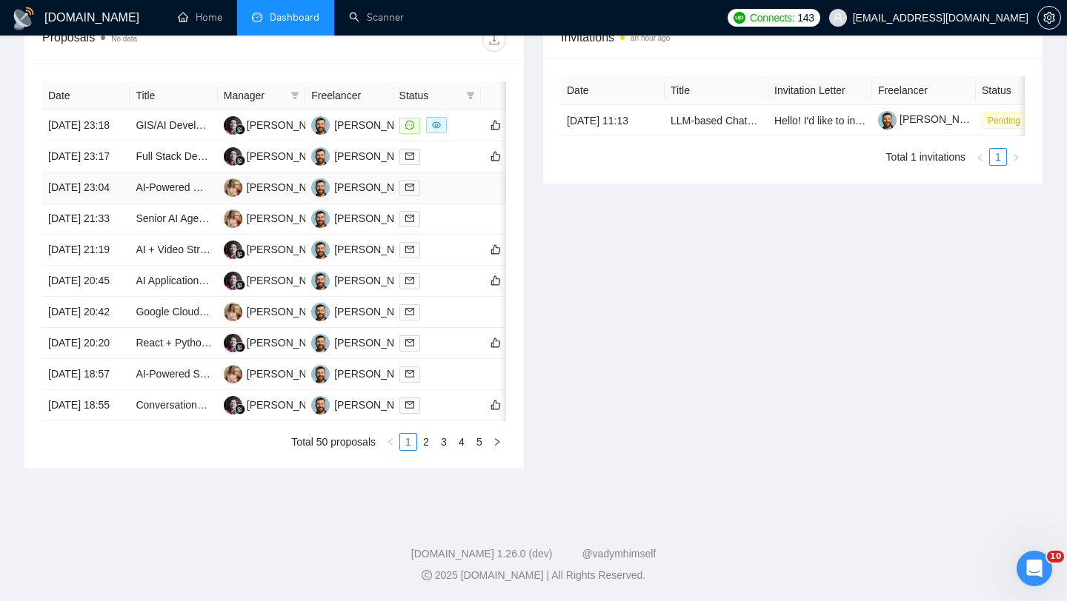
click at [128, 204] on td "[DATE] 23:04" at bounding box center [85, 188] width 87 height 31
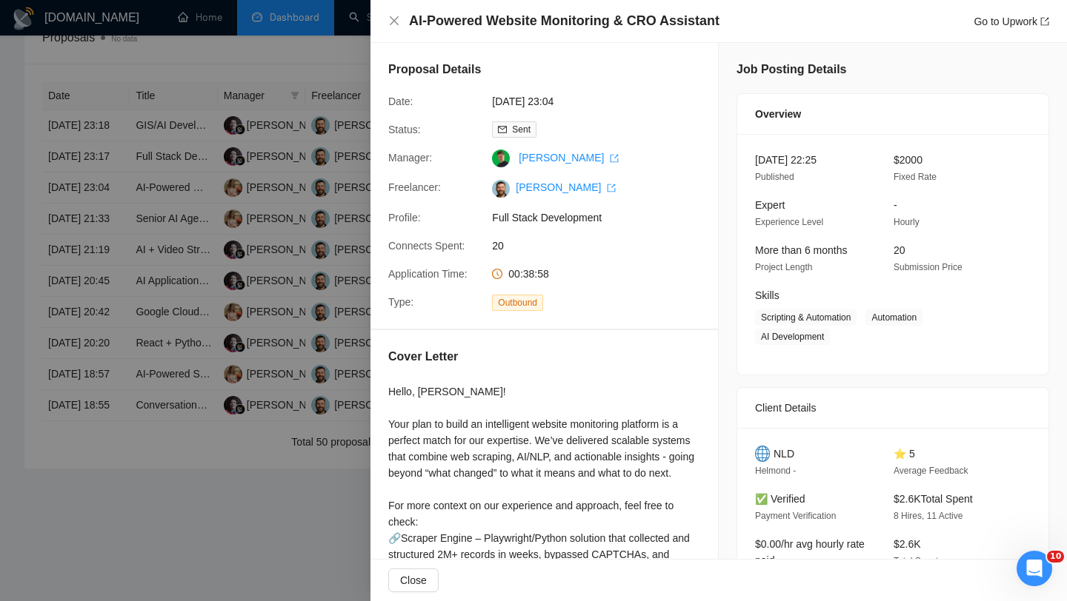
click at [524, 22] on h4 "AI-Powered Website Monitoring & CRO Assistant" at bounding box center [564, 21] width 310 height 19
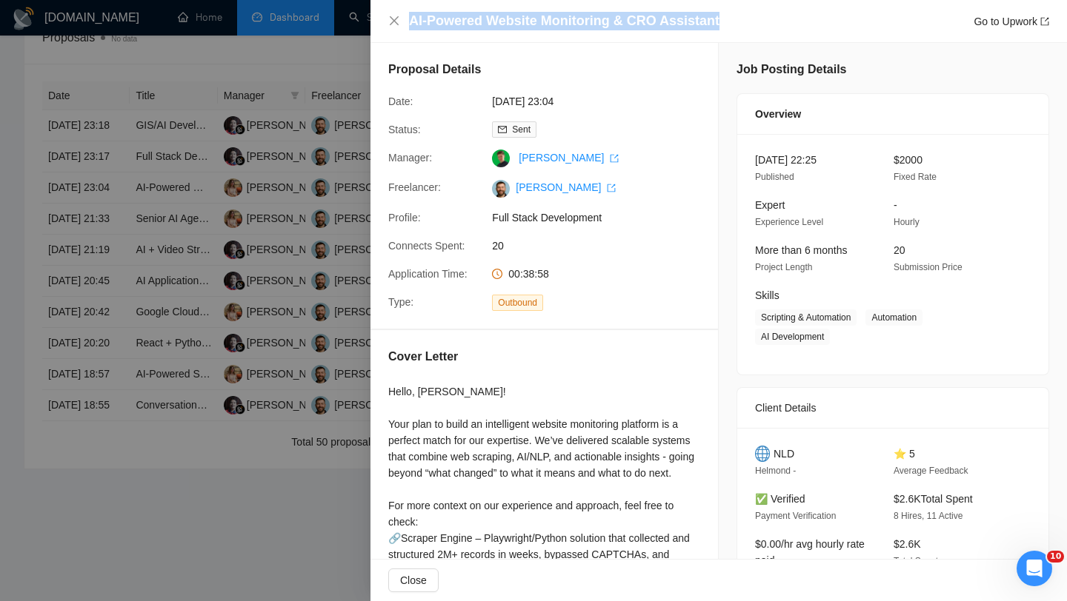
click at [524, 22] on h4 "AI-Powered Website Monitoring & CRO Assistant" at bounding box center [564, 21] width 310 height 19
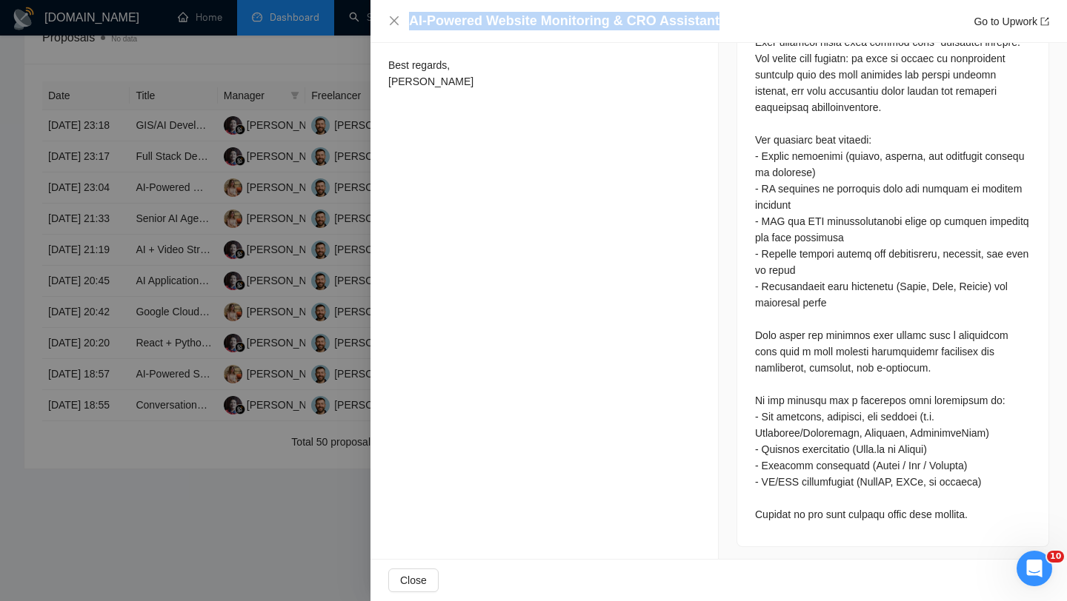
scroll to position [705, 0]
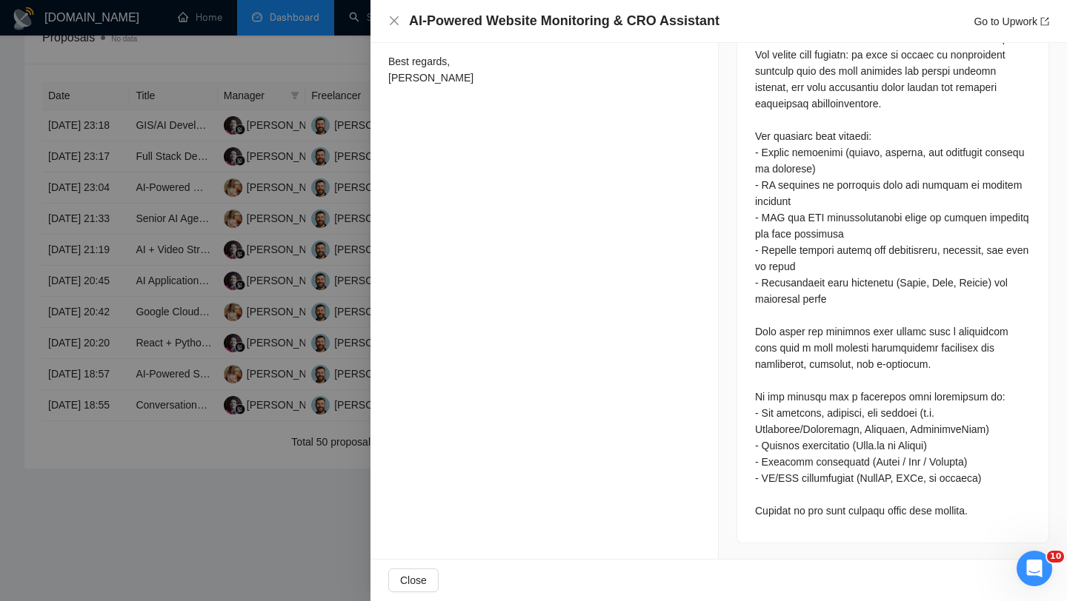
click at [524, 347] on div at bounding box center [893, 250] width 276 height 538
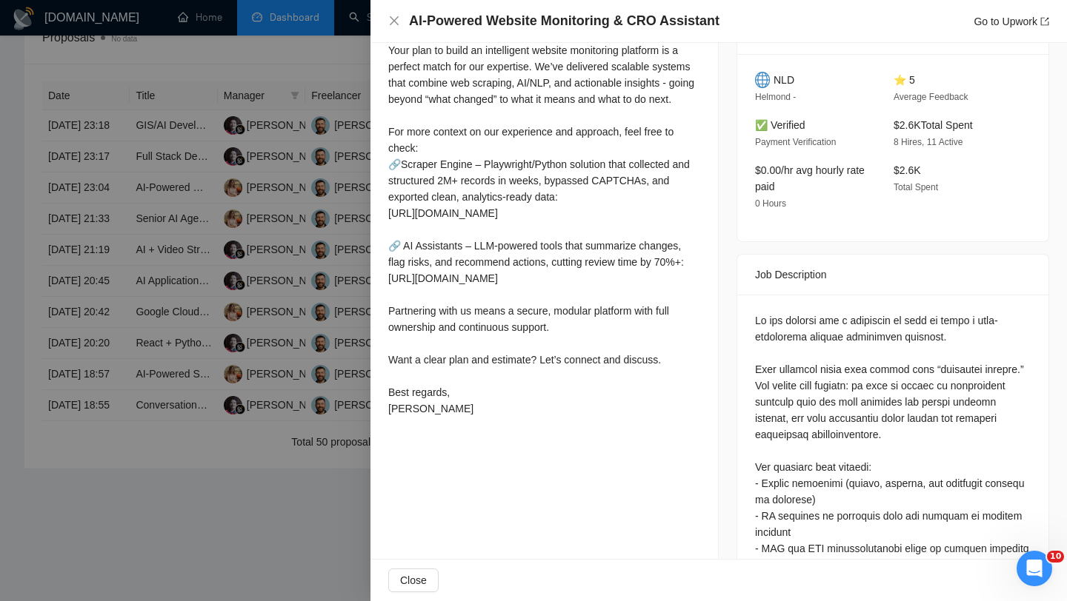
scroll to position [367, 0]
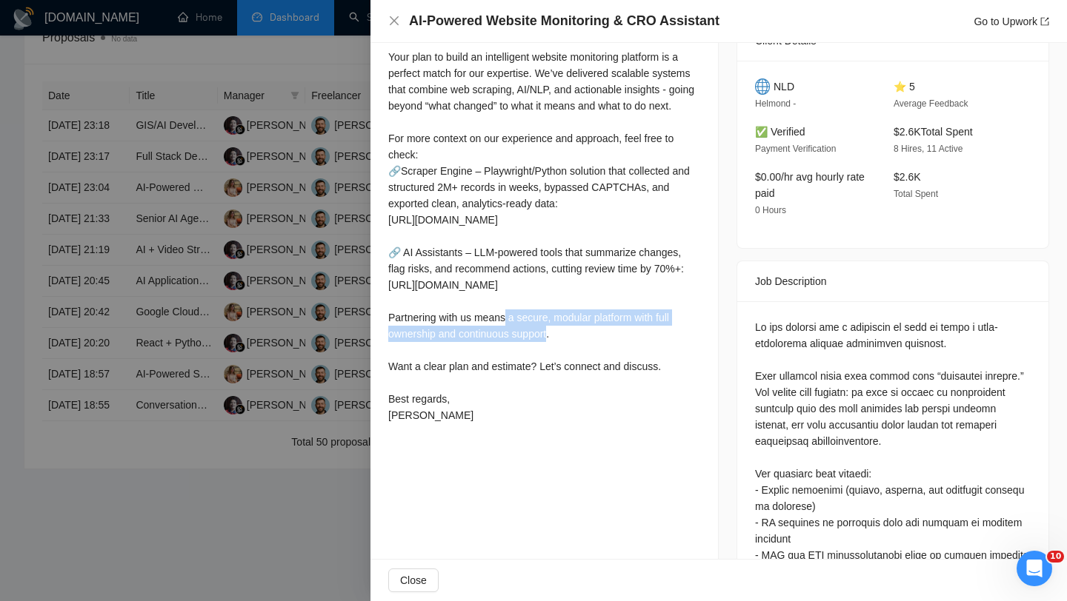
drag, startPoint x: 495, startPoint y: 341, endPoint x: 388, endPoint y: 318, distance: 108.9
click at [388, 318] on div "Hello, Niels! Your plan to build an intelligent website monitoring platform is …" at bounding box center [544, 219] width 312 height 407
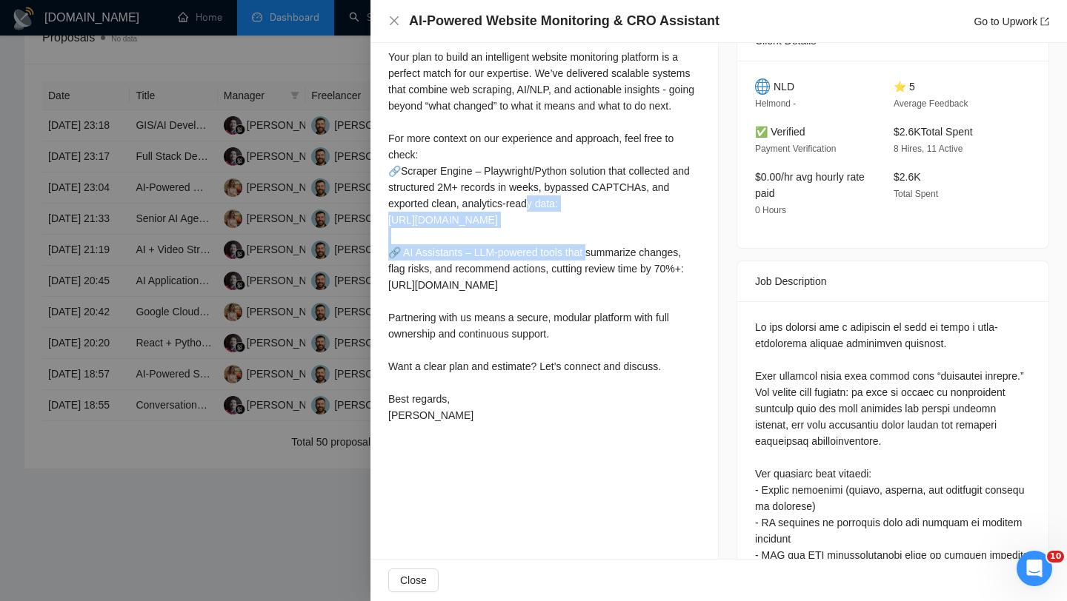
drag, startPoint x: 464, startPoint y: 258, endPoint x: 388, endPoint y: 233, distance: 80.3
click at [388, 234] on div "Hello, Niels! Your plan to build an intelligent website monitoring platform is …" at bounding box center [544, 219] width 312 height 407
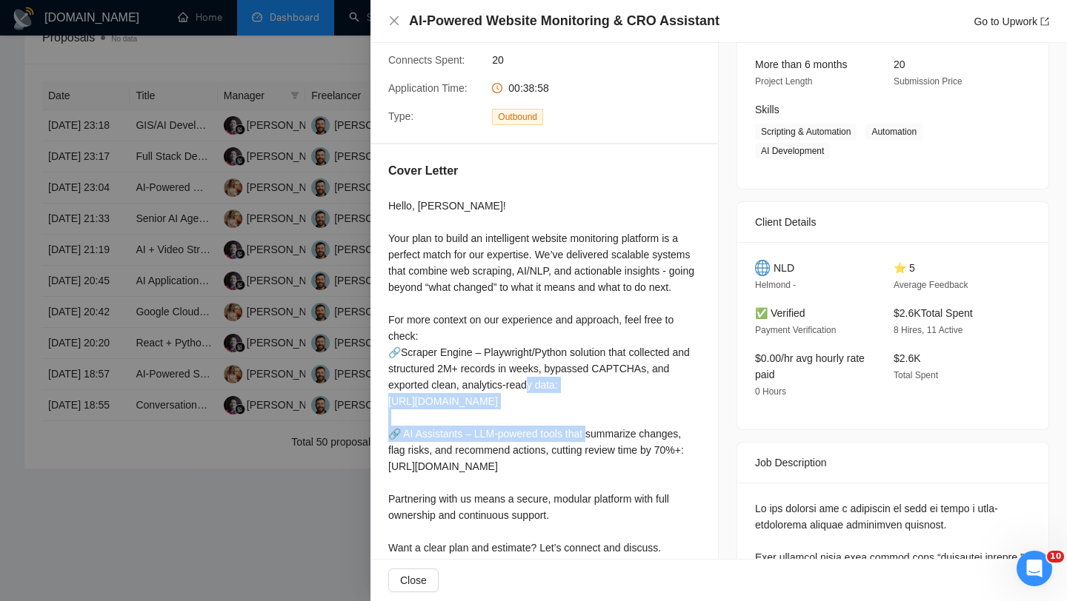
scroll to position [189, 0]
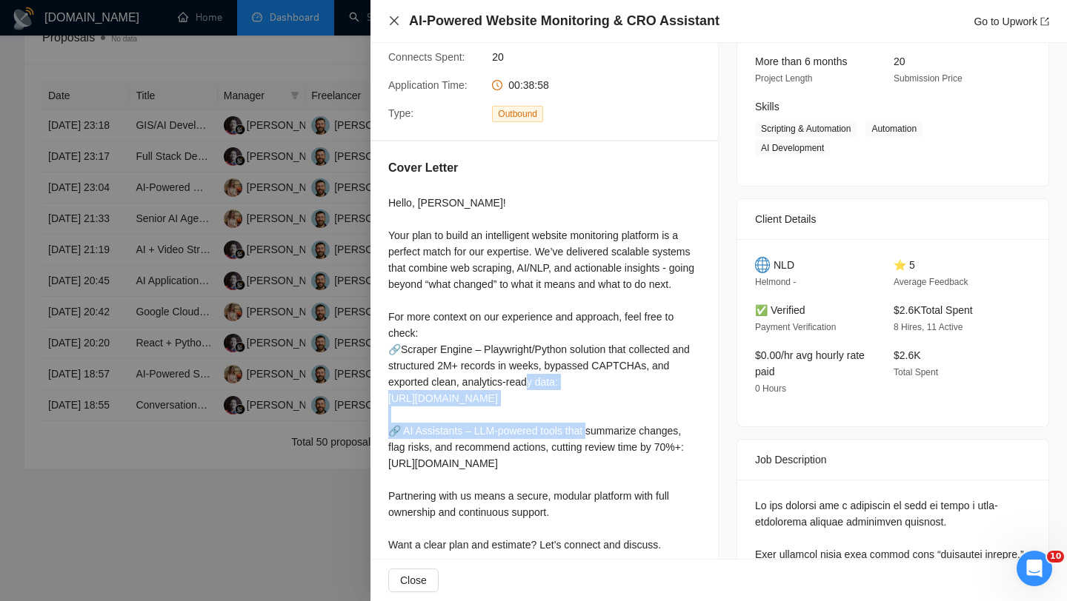
click at [388, 21] on icon "close" at bounding box center [394, 21] width 12 height 12
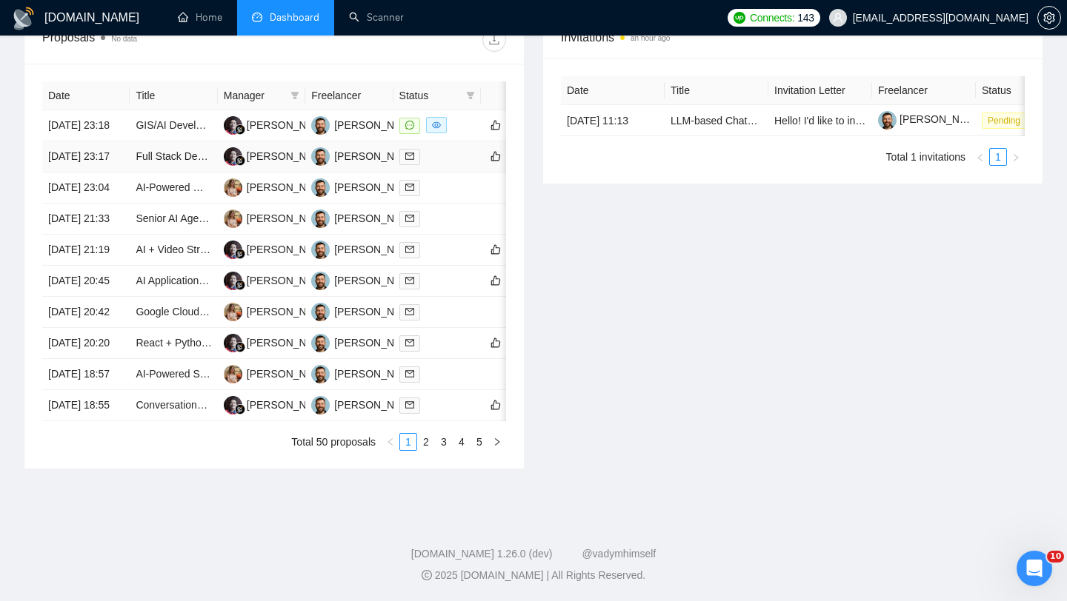
click at [95, 173] on td "[DATE] 23:17" at bounding box center [85, 156] width 87 height 31
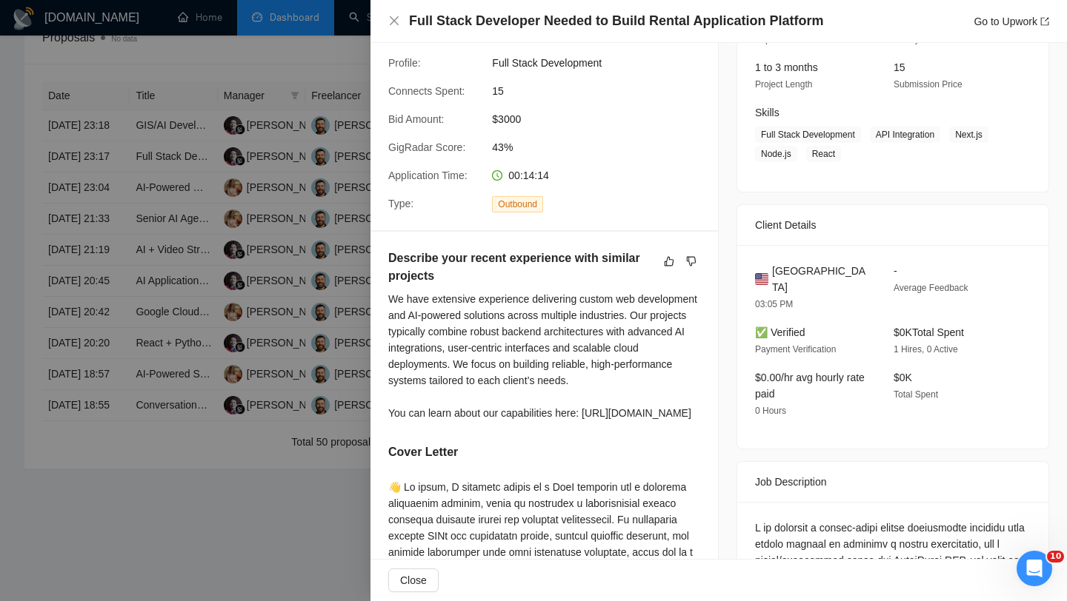
click at [524, 27] on h4 "Full Stack Developer Needed to Build Rental Application Platform" at bounding box center [616, 21] width 414 height 19
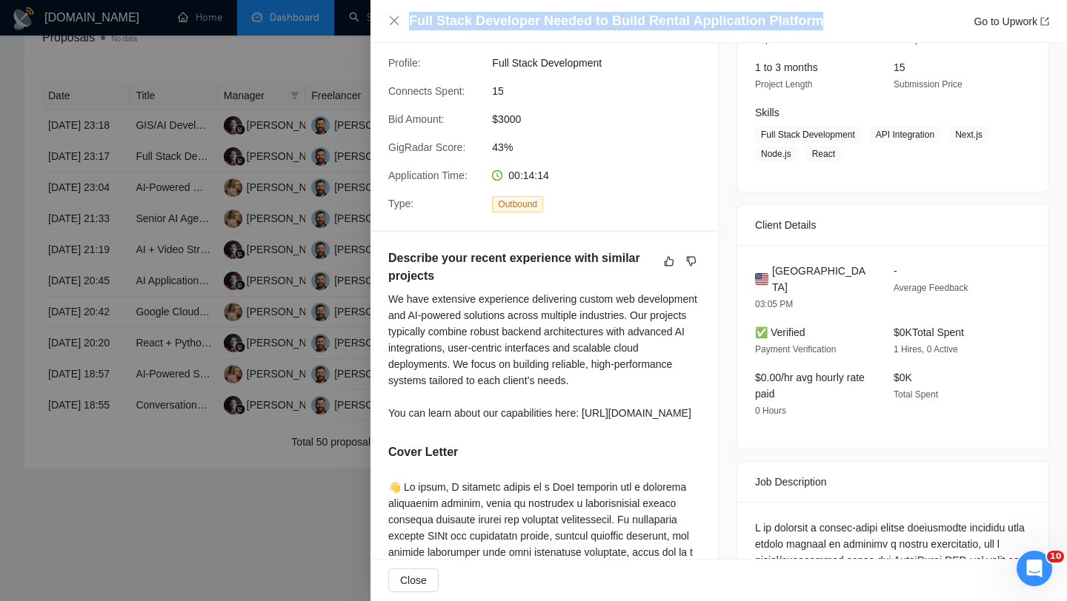
click at [524, 27] on h4 "Full Stack Developer Needed to Build Rental Application Platform" at bounding box center [616, 21] width 414 height 19
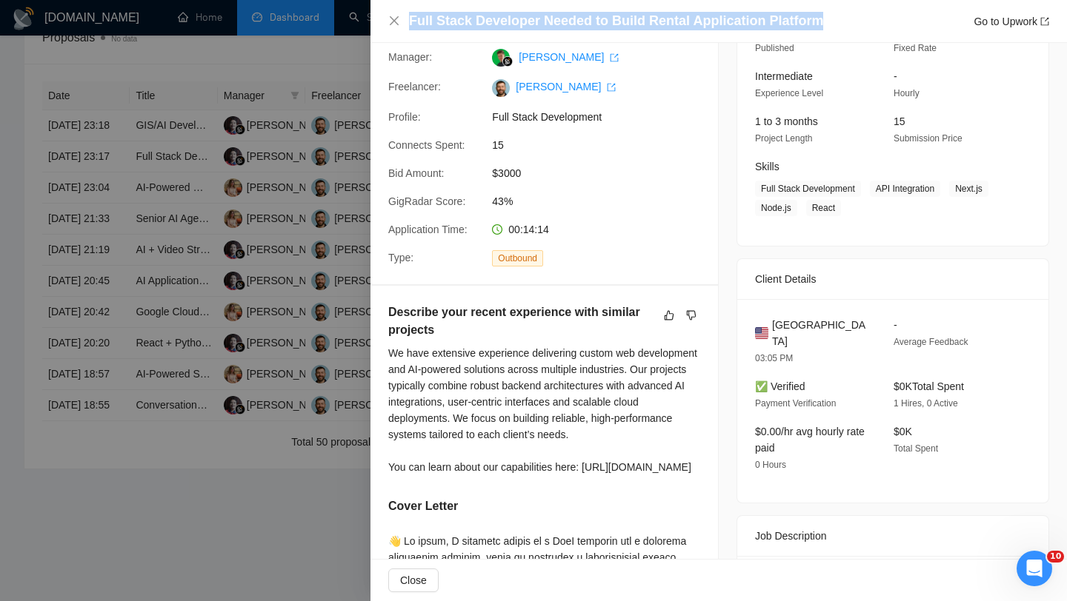
scroll to position [0, 0]
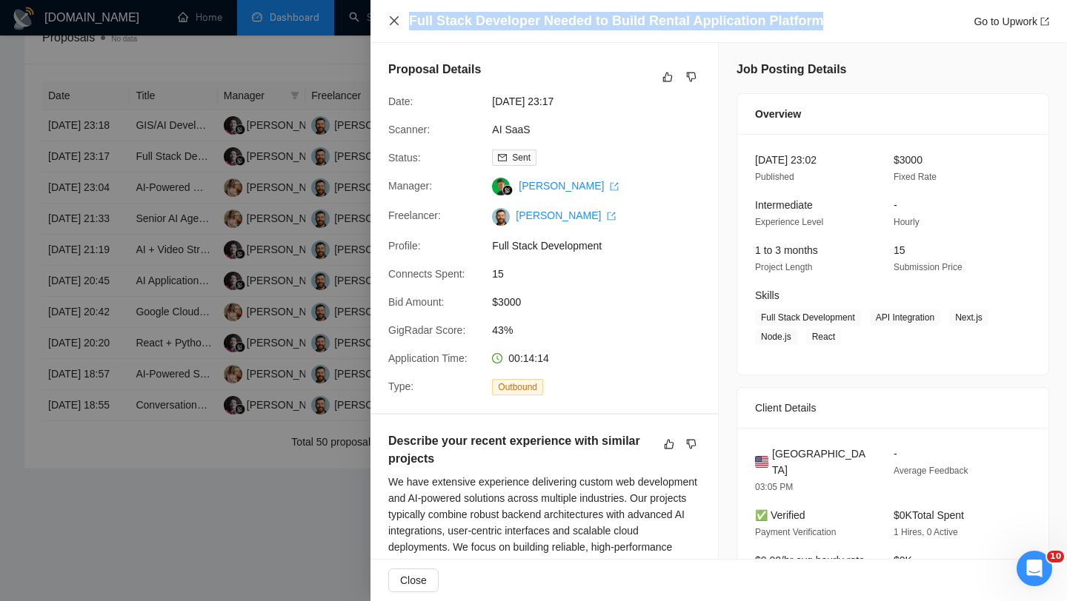
click at [392, 25] on icon "close" at bounding box center [394, 21] width 12 height 12
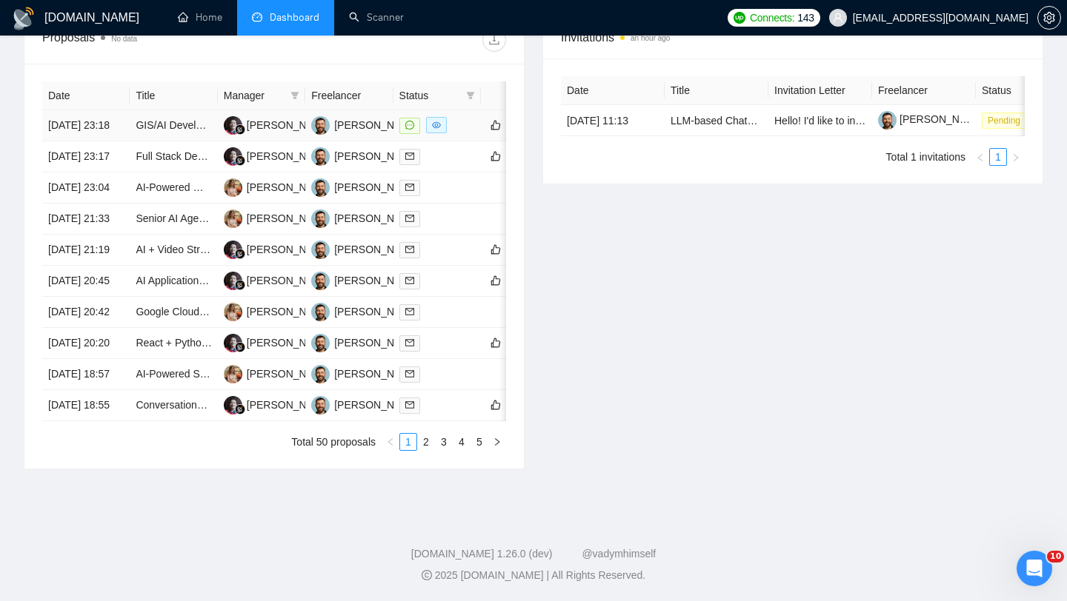
click at [119, 141] on td "[DATE] 23:18" at bounding box center [85, 125] width 87 height 31
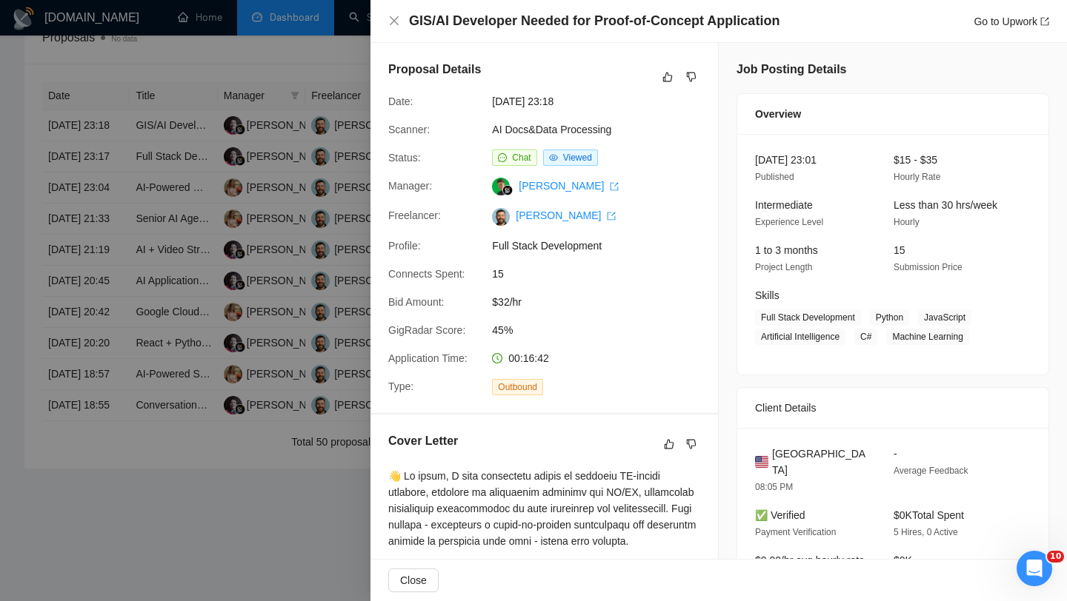
click at [432, 25] on h4 "GIS/AI Developer Needed for Proof-of-Concept Application" at bounding box center [594, 21] width 370 height 19
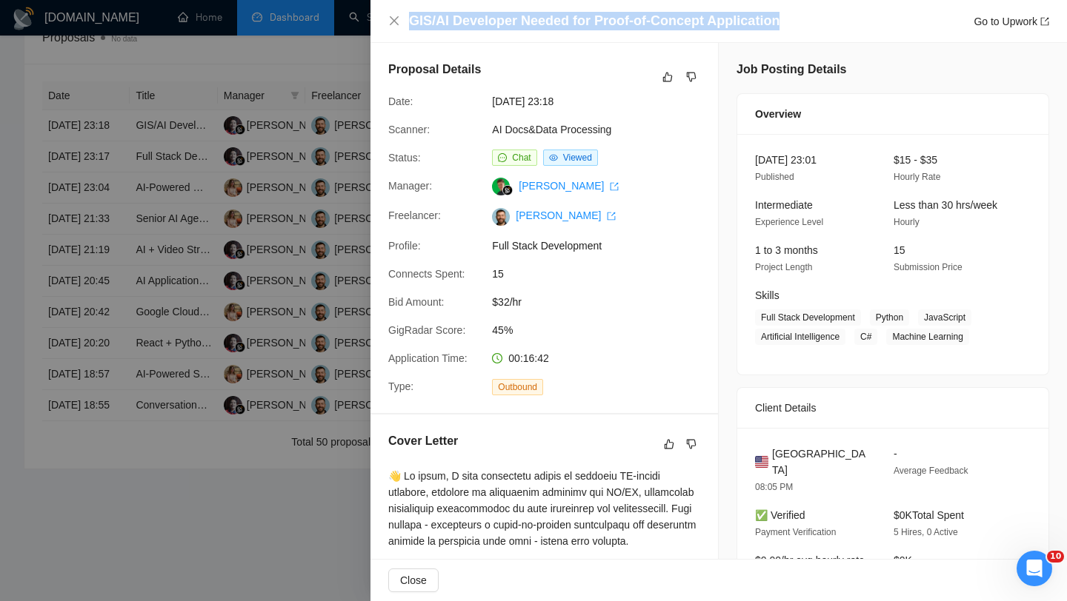
click at [432, 25] on h4 "GIS/AI Developer Needed for Proof-of-Concept Application" at bounding box center [594, 21] width 370 height 19
click at [393, 24] on icon "close" at bounding box center [394, 21] width 12 height 12
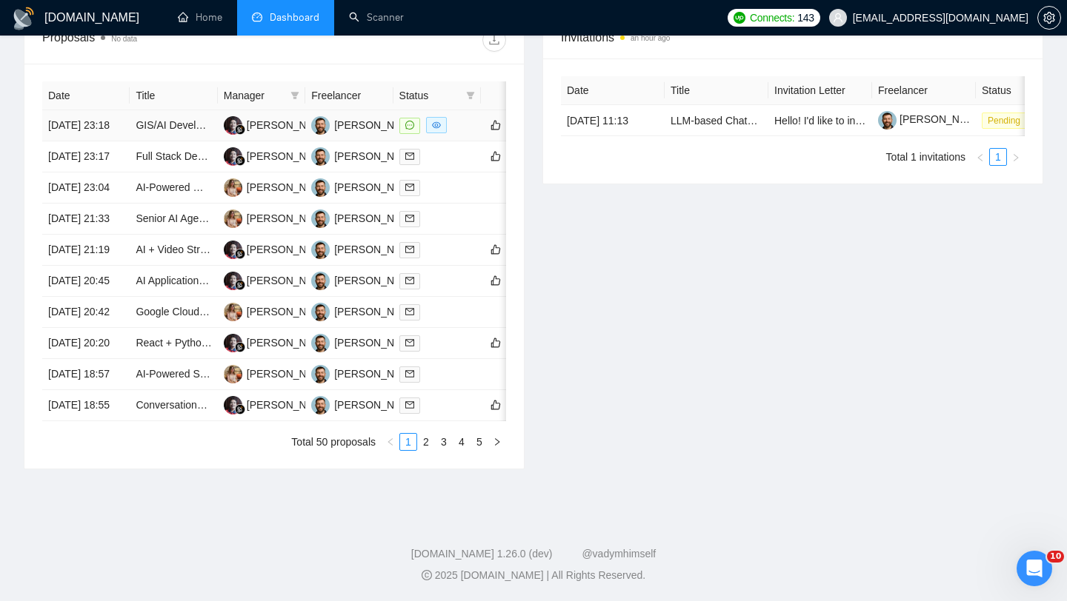
click at [77, 141] on td "[DATE] 23:18" at bounding box center [85, 125] width 87 height 31
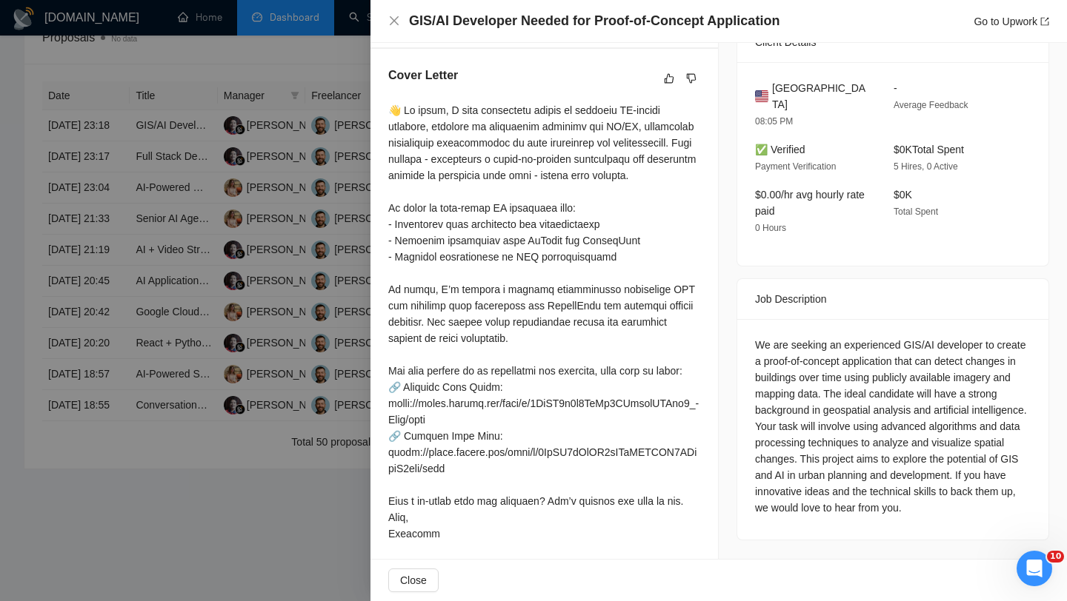
scroll to position [388, 0]
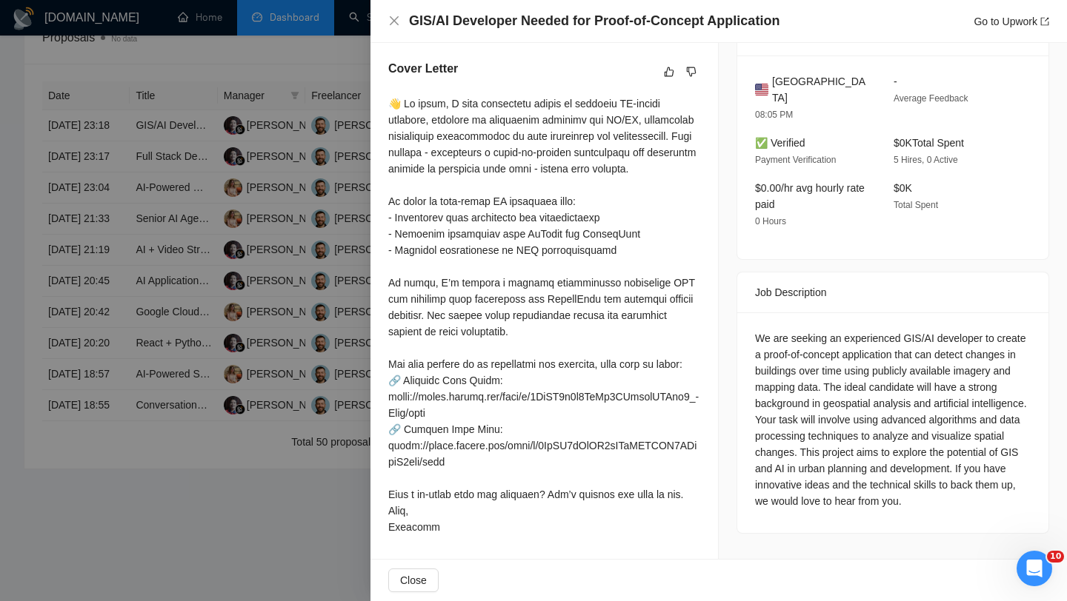
click at [524, 330] on div "We are seeking an experienced GIS/AI developer to create a proof-of-concept app…" at bounding box center [893, 419] width 276 height 179
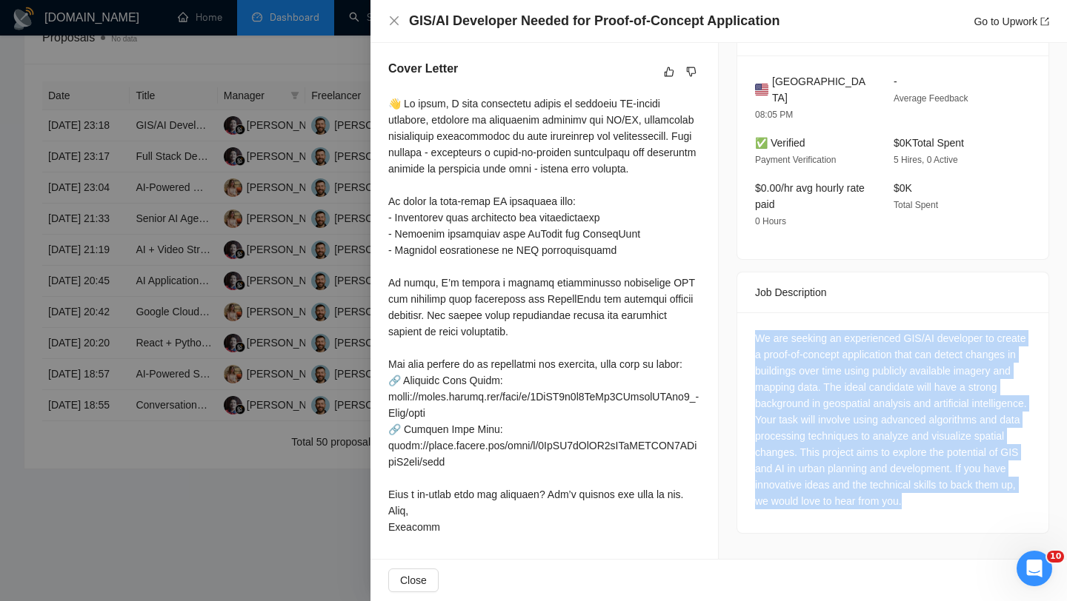
click at [524, 330] on div "We are seeking an experienced GIS/AI developer to create a proof-of-concept app…" at bounding box center [893, 419] width 276 height 179
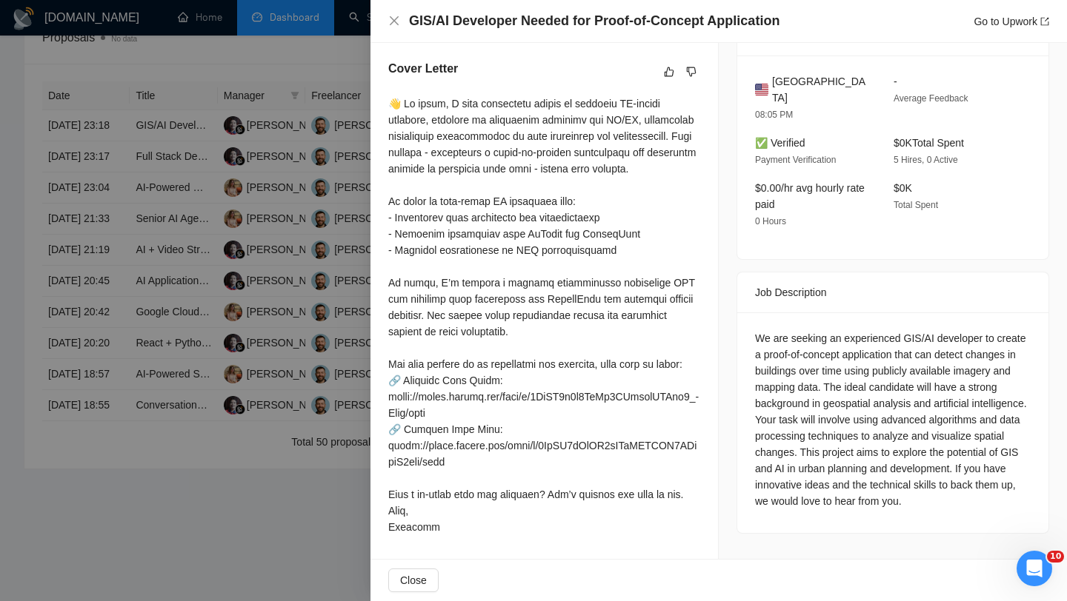
click at [524, 356] on div "We are seeking an experienced GIS/AI developer to create a proof-of-concept app…" at bounding box center [893, 419] width 276 height 179
click at [524, 384] on div "We are seeking an experienced GIS/AI developer to create a proof-of-concept app…" at bounding box center [893, 419] width 276 height 179
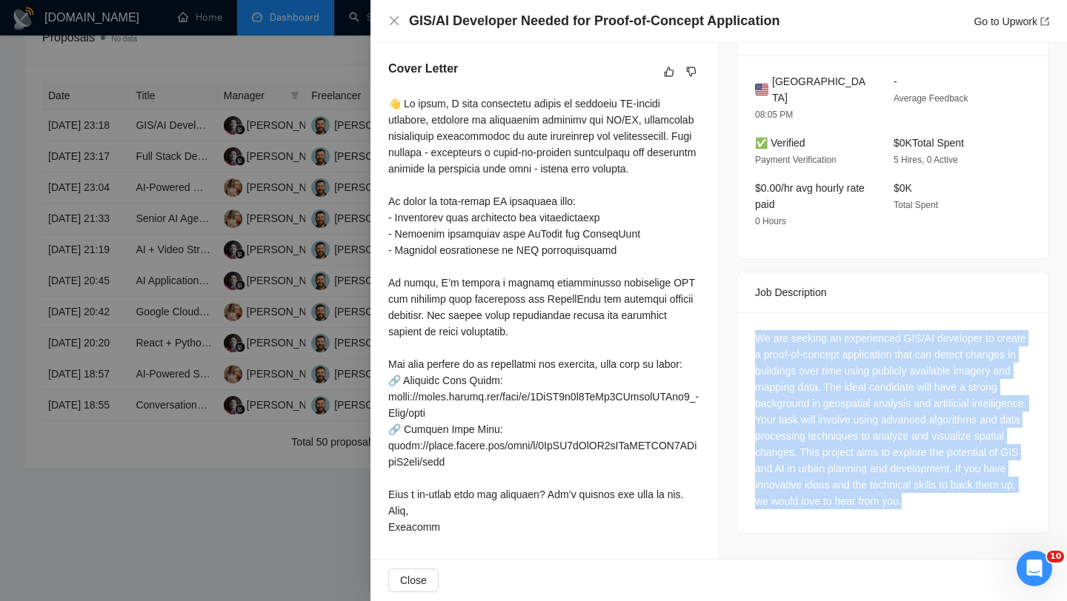
click at [524, 384] on div "We are seeking an experienced GIS/AI developer to create a proof-of-concept app…" at bounding box center [893, 419] width 276 height 179
click at [524, 387] on div "We are seeking an experienced GIS/AI developer to create a proof-of-concept app…" at bounding box center [893, 419] width 276 height 179
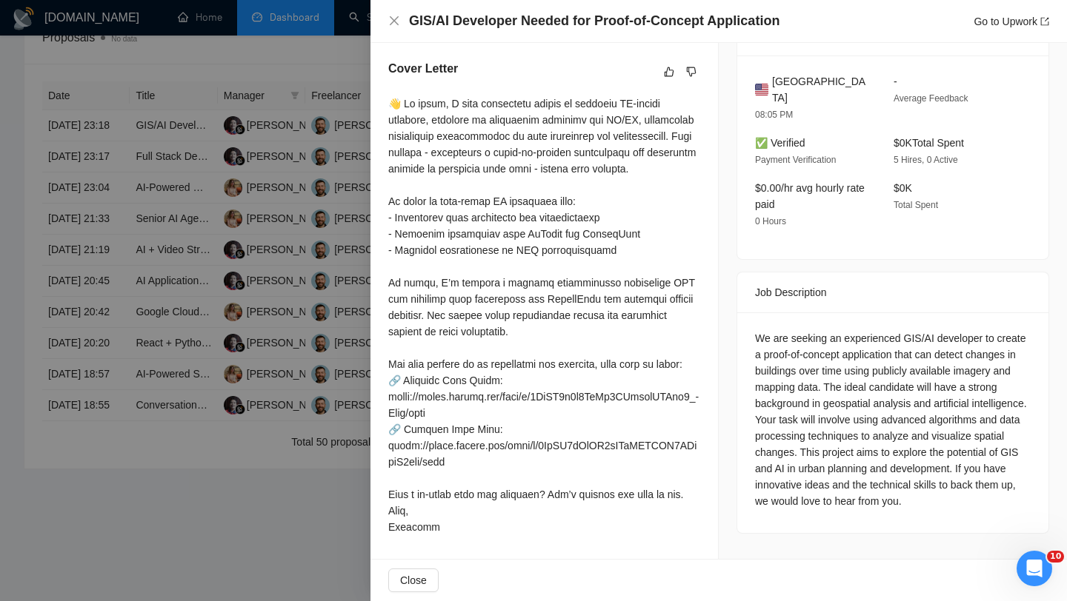
click at [524, 401] on div "We are seeking an experienced GIS/AI developer to create a proof-of-concept app…" at bounding box center [893, 419] width 276 height 179
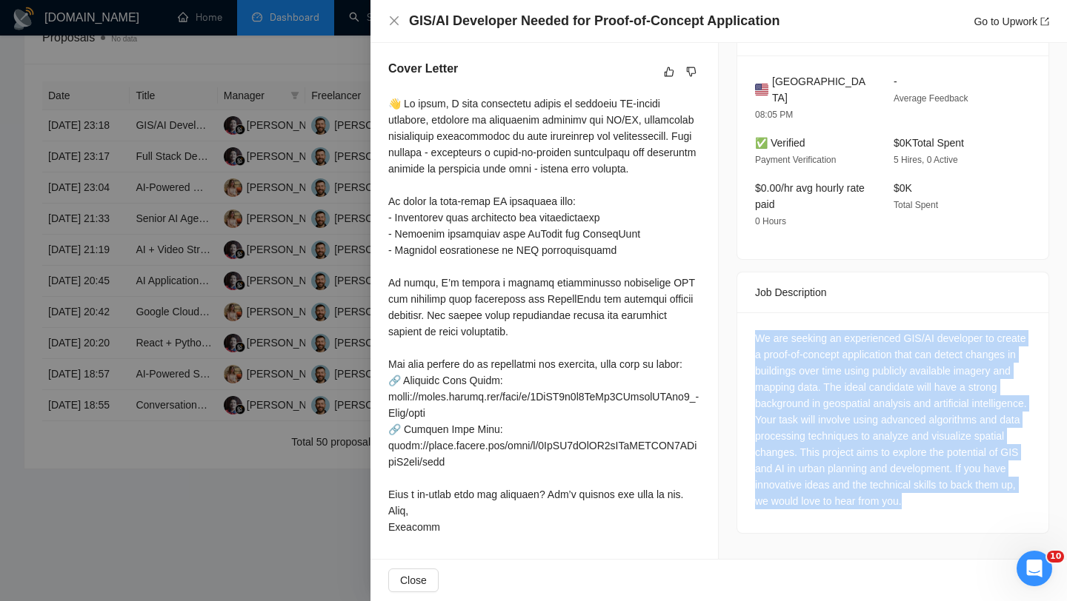
click at [524, 401] on div "We are seeking an experienced GIS/AI developer to create a proof-of-concept app…" at bounding box center [893, 419] width 276 height 179
click at [524, 405] on div "We are seeking an experienced GIS/AI developer to create a proof-of-concept app…" at bounding box center [893, 419] width 276 height 179
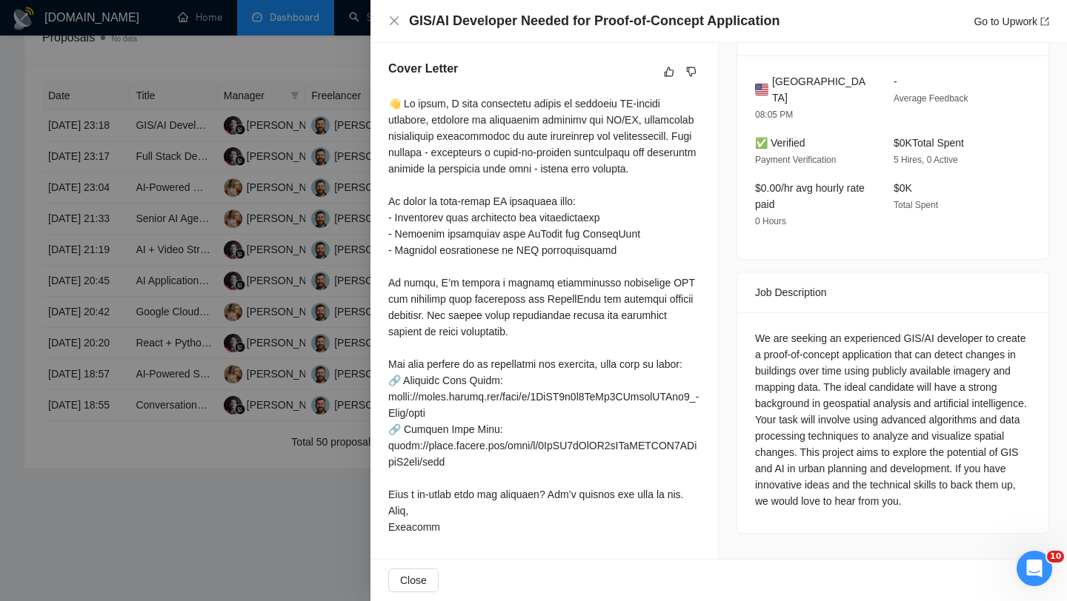
click at [524, 427] on div "We are seeking an experienced GIS/AI developer to create a proof-of-concept app…" at bounding box center [893, 419] width 276 height 179
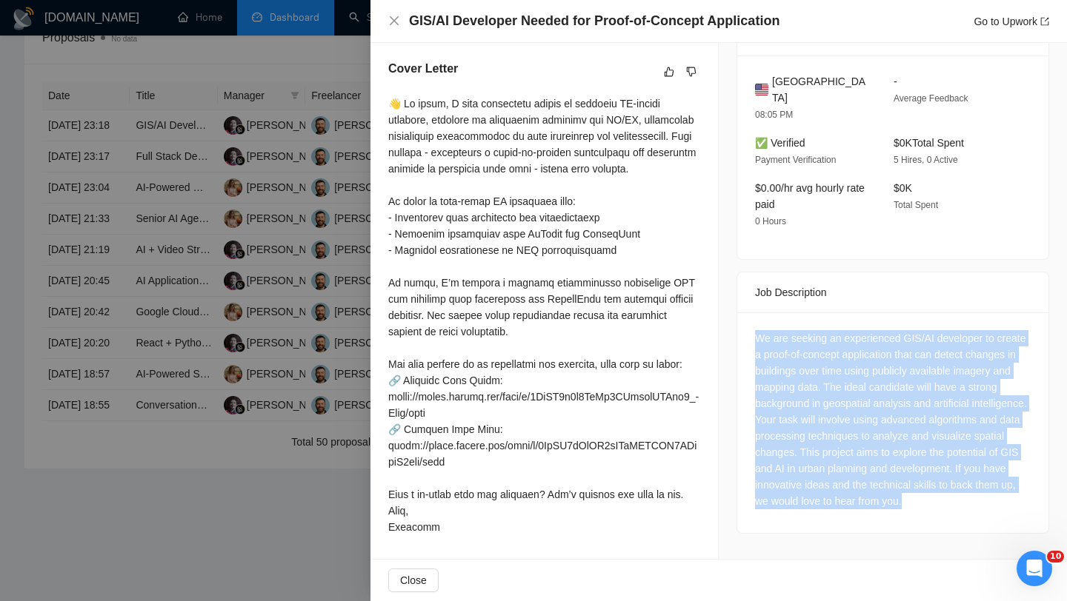
click at [524, 427] on div "We are seeking an experienced GIS/AI developer to create a proof-of-concept app…" at bounding box center [893, 419] width 276 height 179
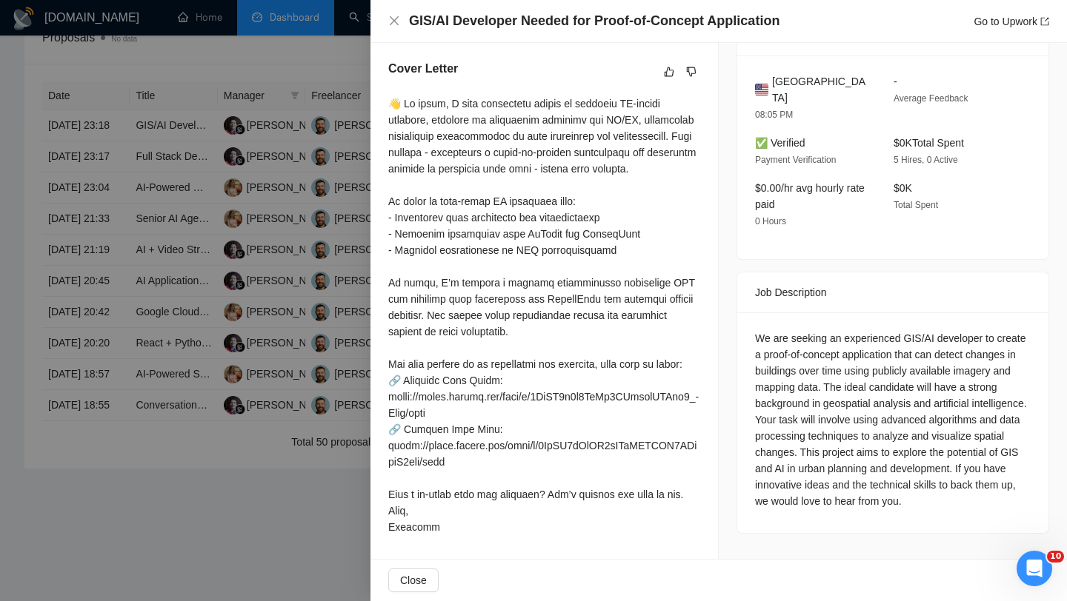
click at [524, 439] on div "We are seeking an experienced GIS/AI developer to create a proof-of-concept app…" at bounding box center [893, 419] width 276 height 179
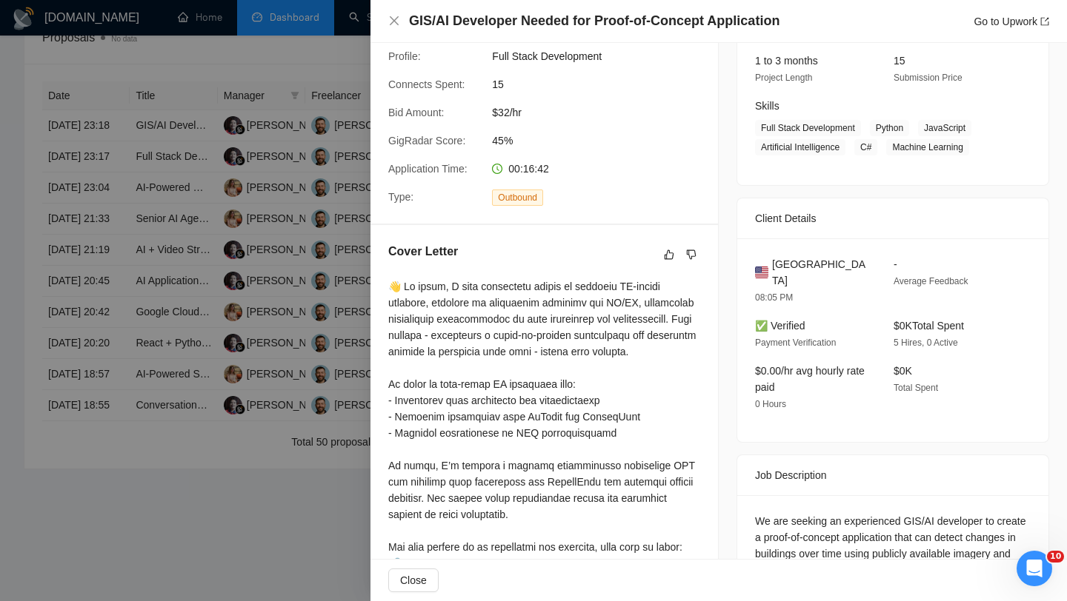
scroll to position [144, 0]
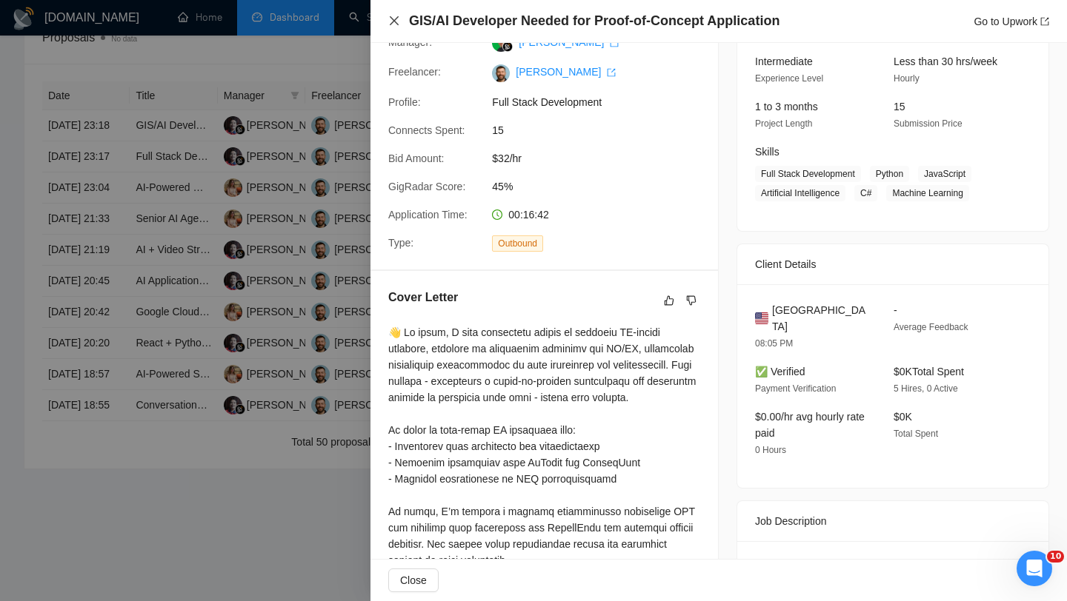
click at [388, 18] on icon "close" at bounding box center [394, 21] width 12 height 12
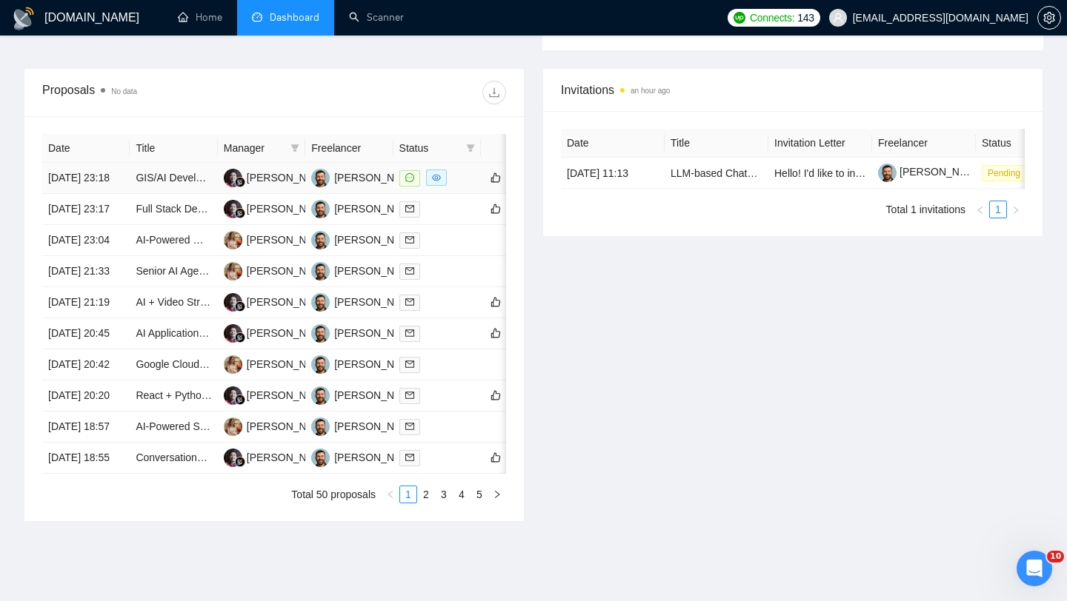
scroll to position [546, 0]
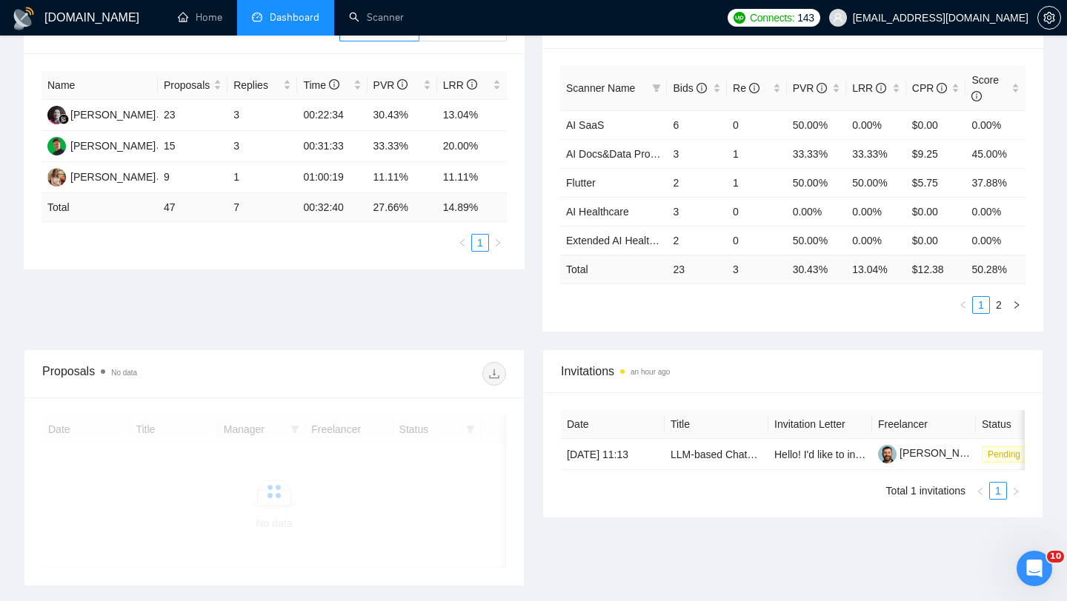
scroll to position [328, 0]
